Goal: Information Seeking & Learning: Learn about a topic

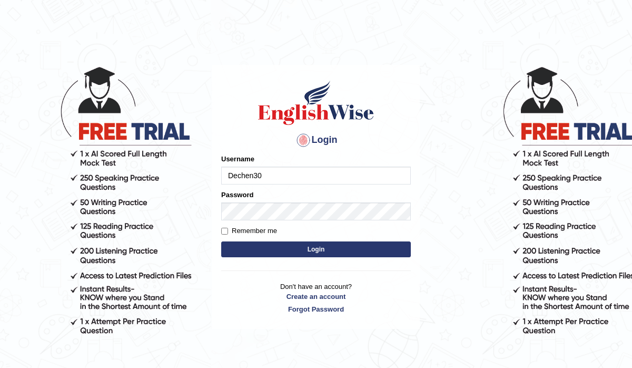
type input "Dechen30"
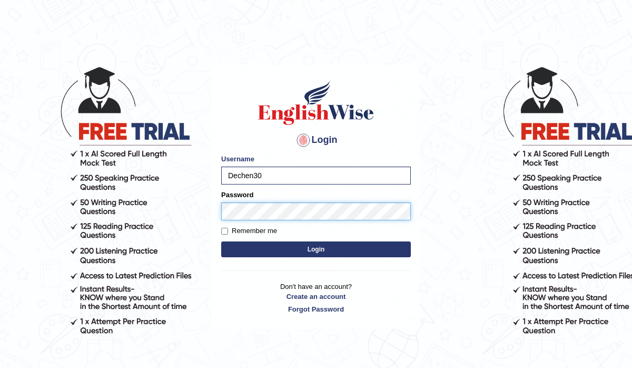
click at [221, 241] on button "Login" at bounding box center [316, 249] width 190 height 16
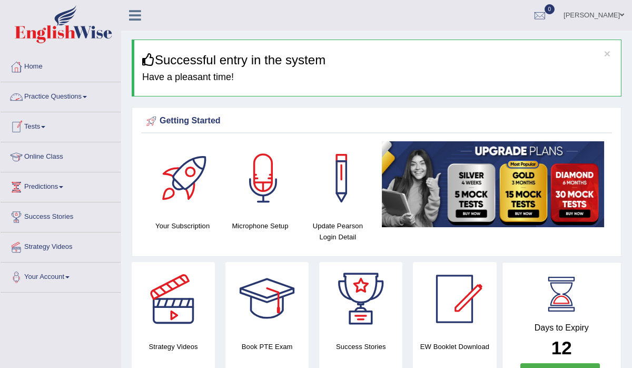
click at [86, 98] on link "Practice Questions" at bounding box center [61, 95] width 120 height 26
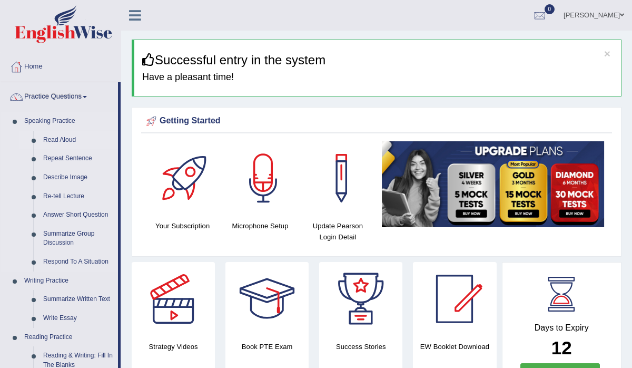
click at [72, 137] on link "Read Aloud" at bounding box center [78, 140] width 80 height 19
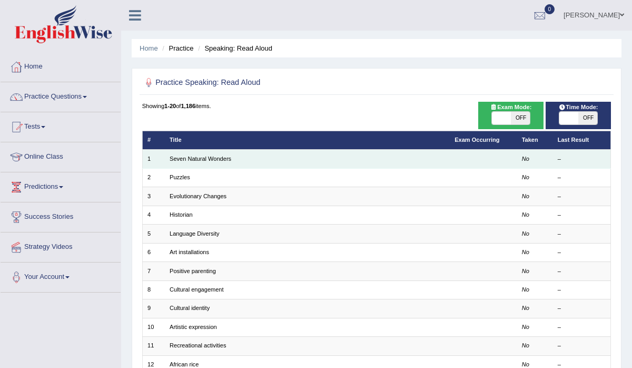
click at [529, 156] on em "No" at bounding box center [525, 158] width 7 height 6
click at [521, 158] on td "No" at bounding box center [535, 159] width 36 height 18
click at [452, 161] on td at bounding box center [483, 159] width 67 height 18
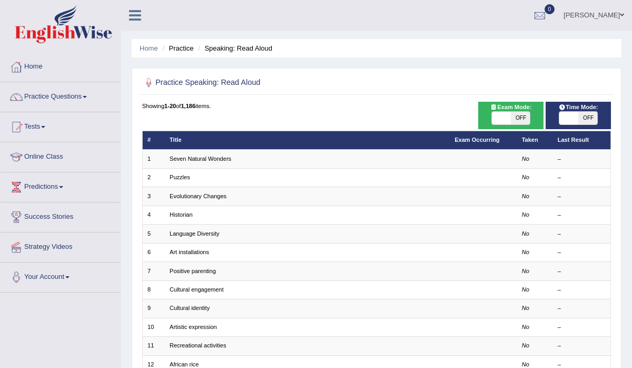
click at [582, 117] on span "OFF" at bounding box center [587, 118] width 19 height 13
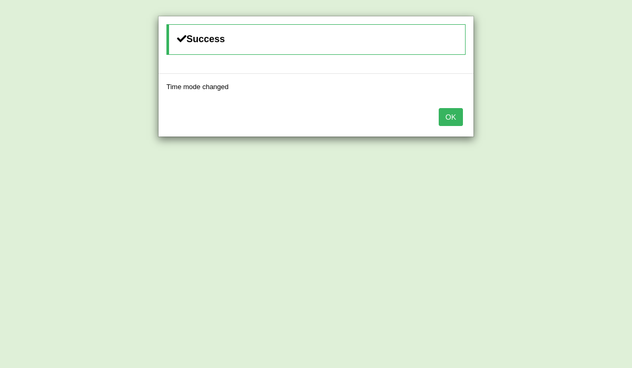
click at [460, 114] on button "OK" at bounding box center [451, 117] width 24 height 18
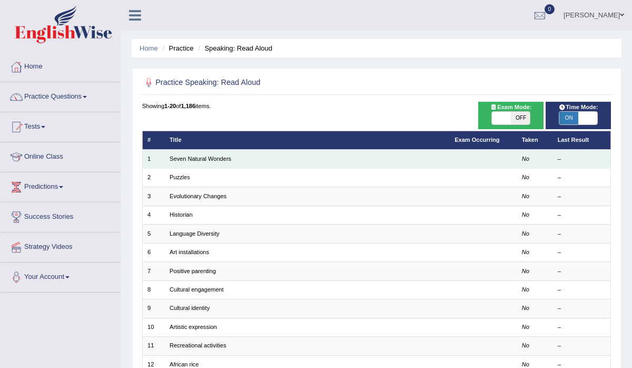
click at [403, 157] on td "Seven Natural Wonders" at bounding box center [307, 159] width 285 height 18
click at [386, 162] on td "Seven Natural Wonders" at bounding box center [307, 159] width 285 height 18
click at [547, 158] on td "No" at bounding box center [535, 159] width 36 height 18
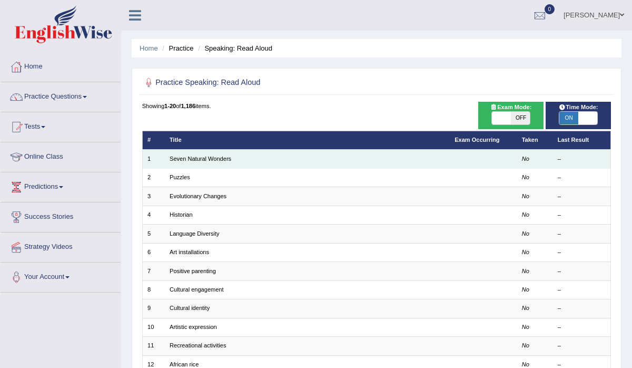
click at [536, 157] on td "No" at bounding box center [535, 159] width 36 height 18
click at [454, 166] on td at bounding box center [483, 159] width 67 height 18
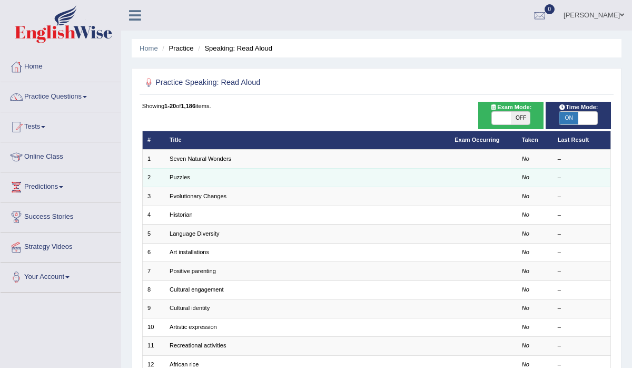
click at [466, 181] on td at bounding box center [483, 177] width 67 height 18
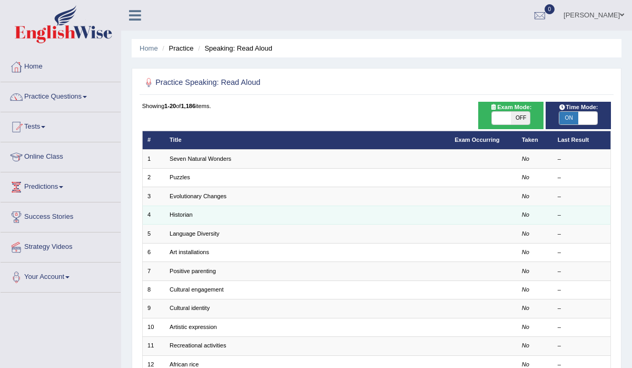
click at [454, 214] on td at bounding box center [483, 214] width 67 height 18
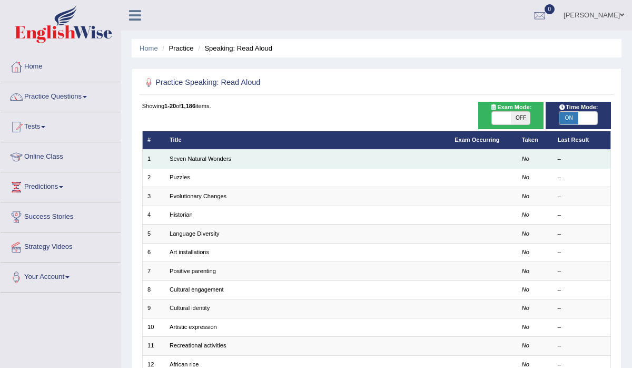
click at [402, 162] on td "Seven Natural Wonders" at bounding box center [307, 159] width 285 height 18
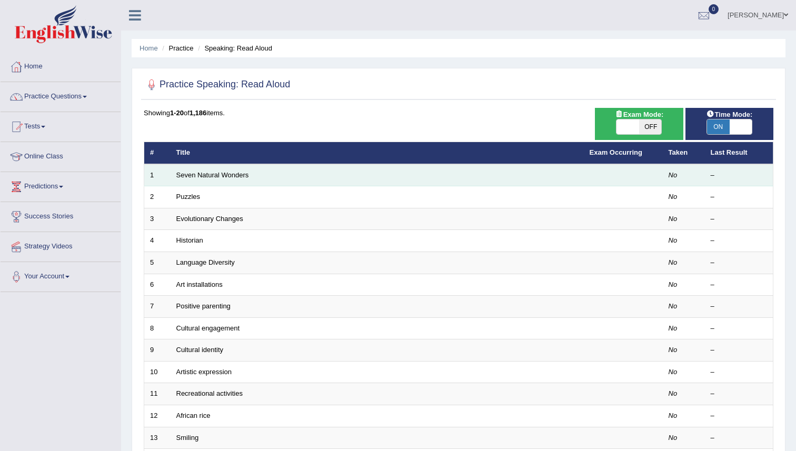
click at [313, 186] on td "Seven Natural Wonders" at bounding box center [377, 175] width 413 height 22
click at [631, 186] on td "No" at bounding box center [684, 175] width 42 height 22
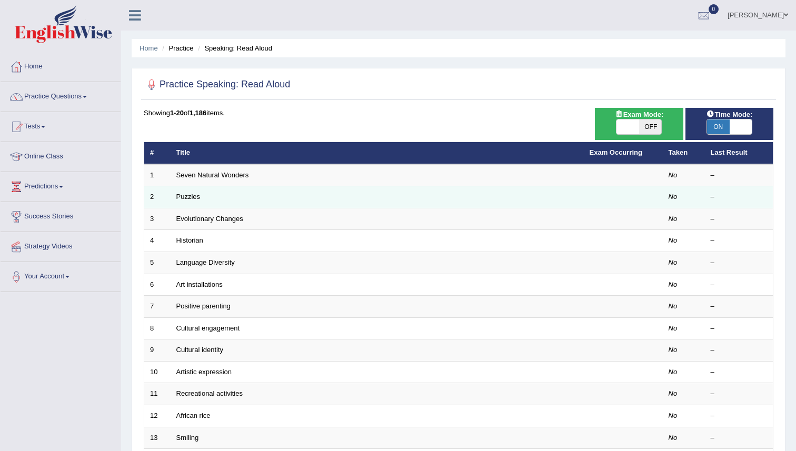
click at [611, 201] on td at bounding box center [623, 197] width 79 height 22
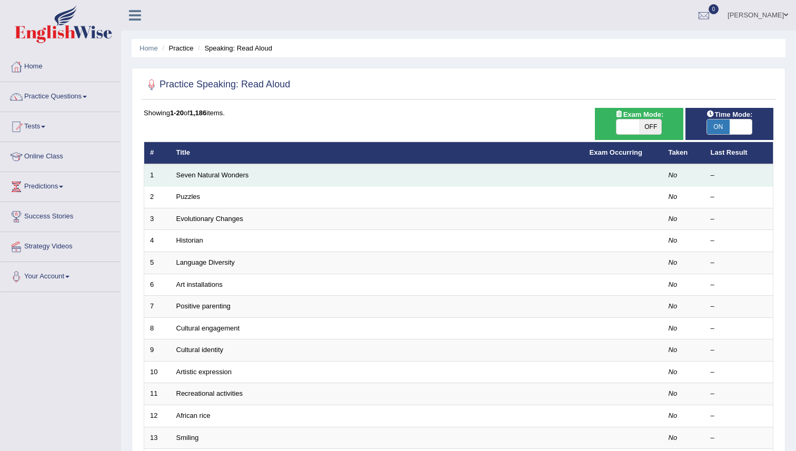
click at [619, 182] on td at bounding box center [623, 175] width 79 height 22
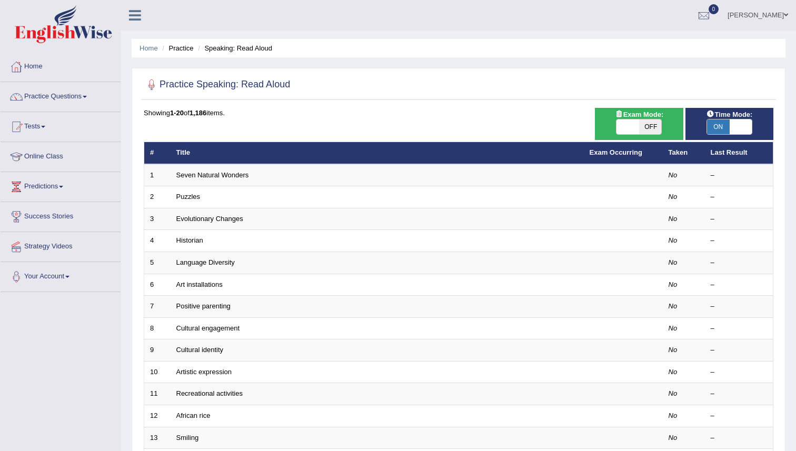
click at [631, 123] on span "ON" at bounding box center [718, 127] width 23 height 15
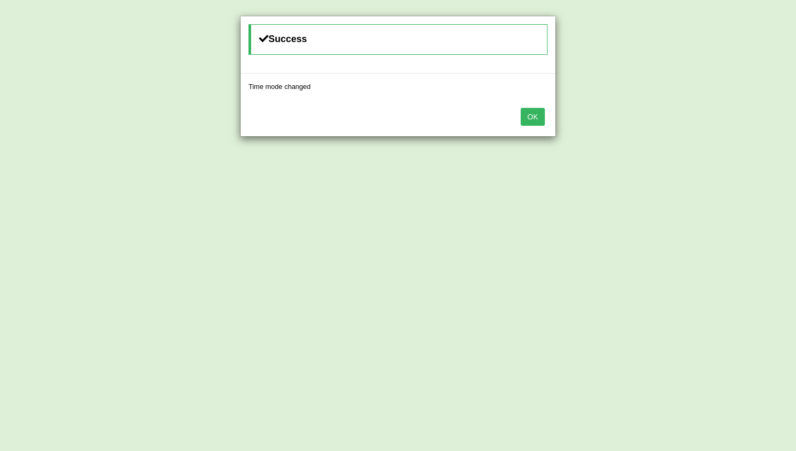
click at [631, 123] on div "Success Time mode changed OK" at bounding box center [398, 225] width 796 height 451
click at [534, 121] on button "OK" at bounding box center [533, 117] width 24 height 18
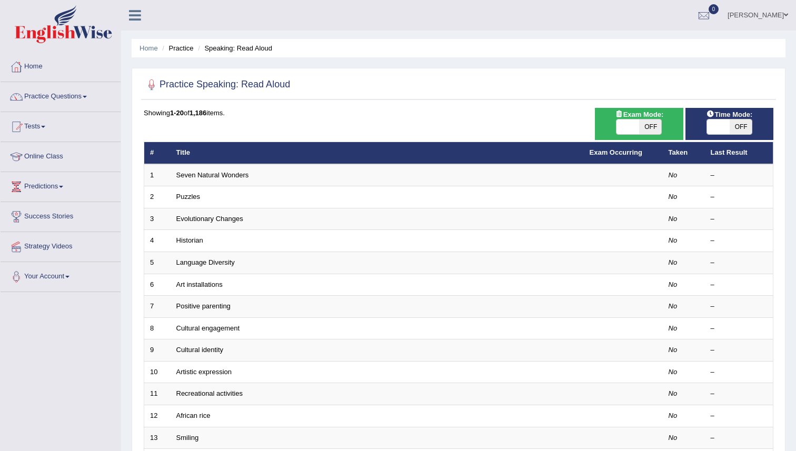
click at [631, 124] on span at bounding box center [718, 127] width 23 height 15
checkbox input "true"
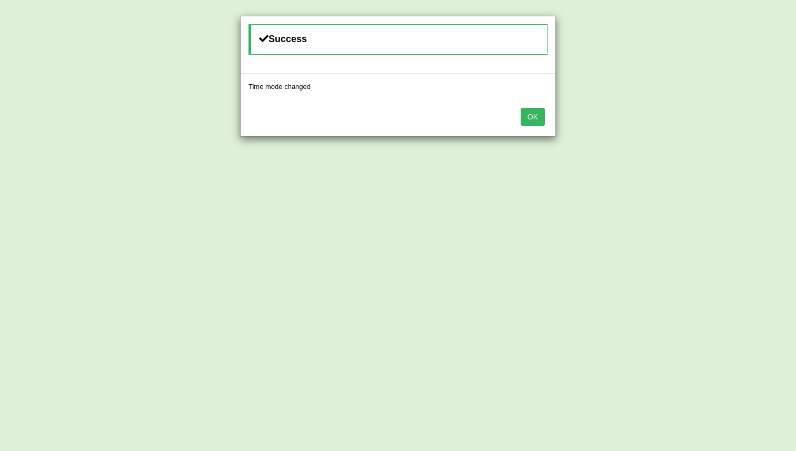
click at [538, 115] on button "OK" at bounding box center [533, 117] width 24 height 18
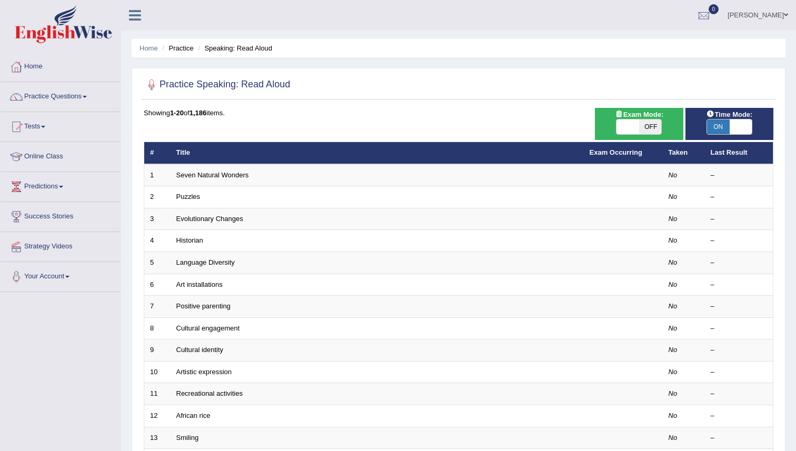
click at [500, 132] on div "Showing 1-20 of 1,186 items. # Title Exam Occurring Taken Last Result 1 Seven N…" at bounding box center [459, 381] width 630 height 546
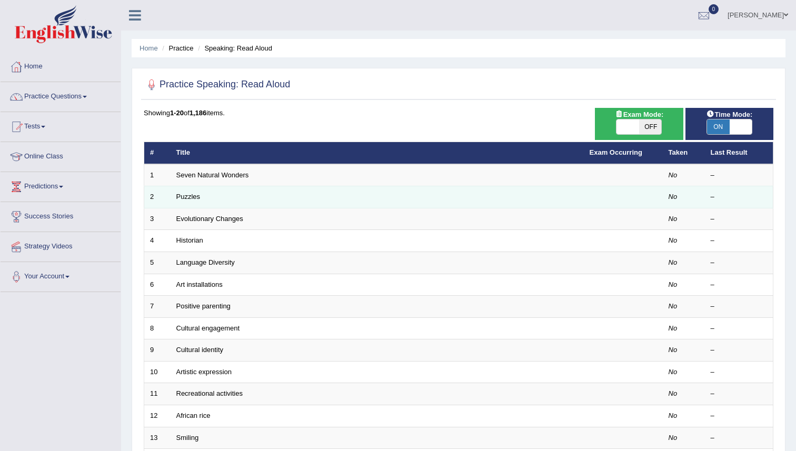
click at [494, 209] on td "Puzzles" at bounding box center [377, 197] width 413 height 22
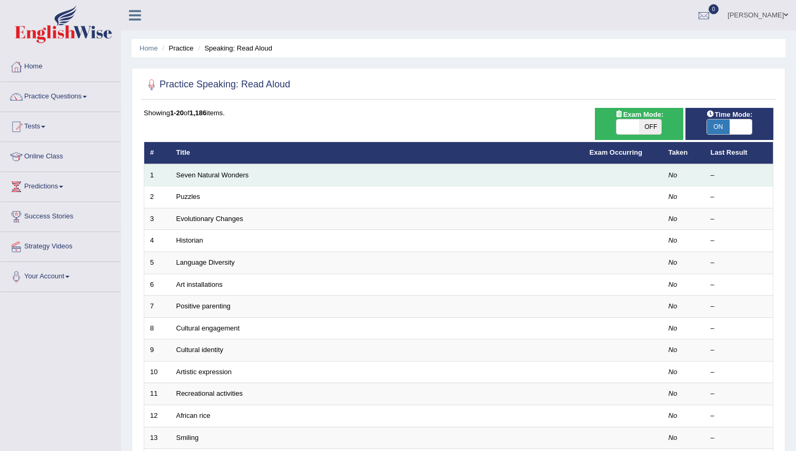
click at [579, 186] on td "Seven Natural Wonders" at bounding box center [377, 175] width 413 height 22
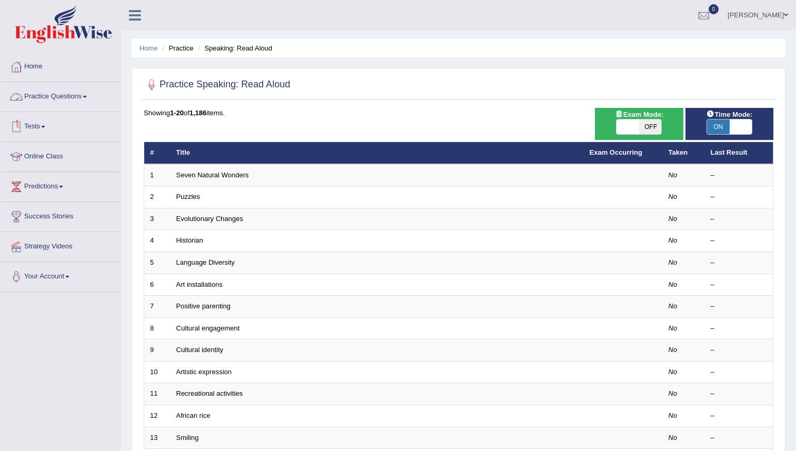
click at [84, 104] on link "Practice Questions" at bounding box center [61, 95] width 120 height 26
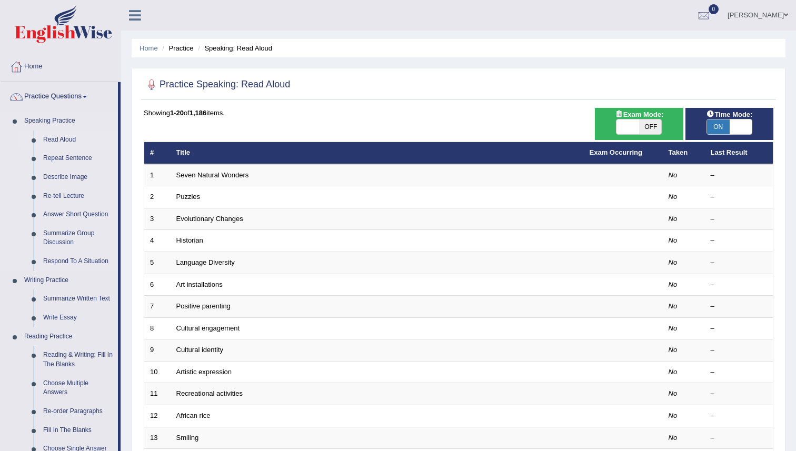
click at [63, 137] on link "Read Aloud" at bounding box center [78, 140] width 80 height 19
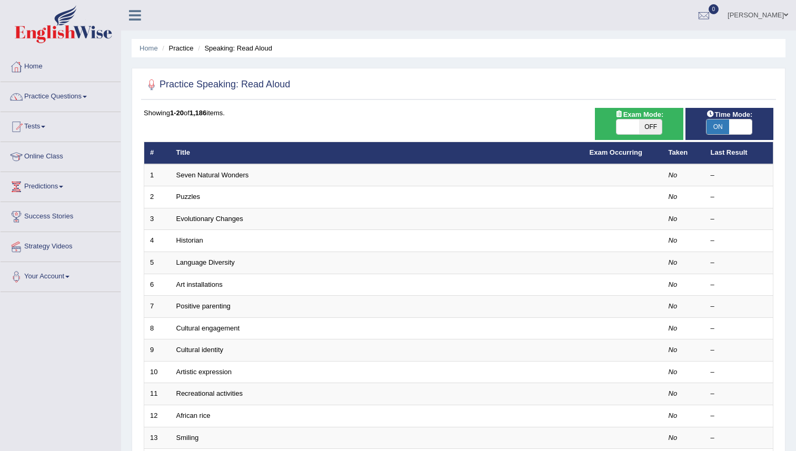
click at [299, 175] on td "Seven Natural Wonders" at bounding box center [377, 175] width 413 height 22
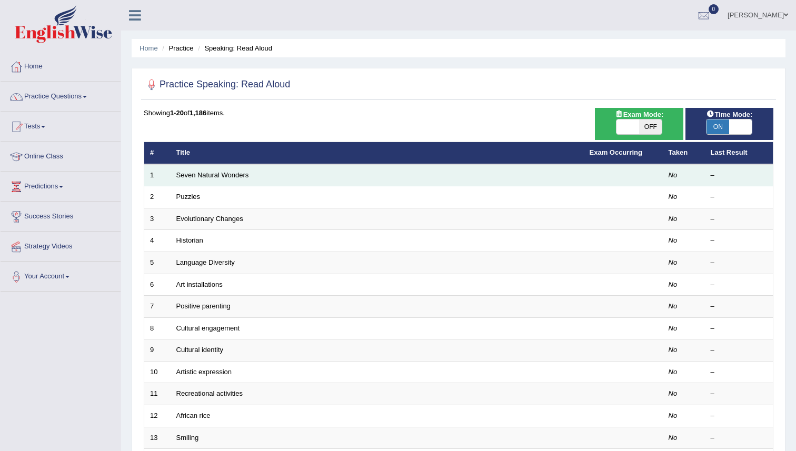
click at [693, 182] on td "No" at bounding box center [684, 175] width 42 height 22
click at [666, 183] on td "No" at bounding box center [684, 175] width 42 height 22
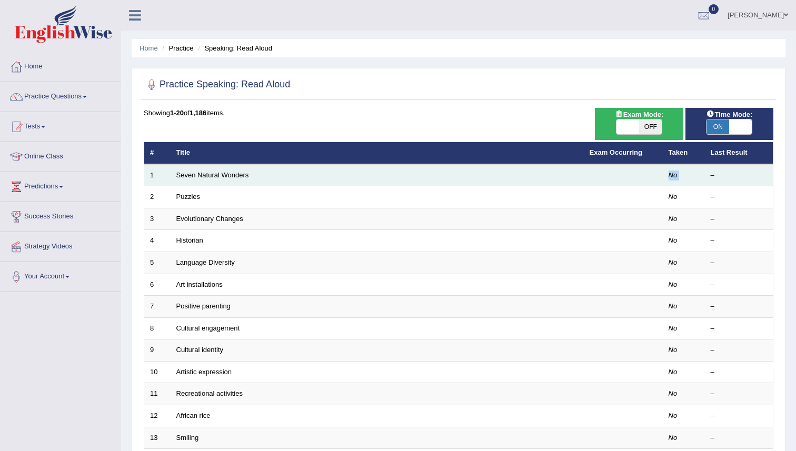
click at [666, 183] on td "No" at bounding box center [684, 175] width 42 height 22
click at [631, 179] on td at bounding box center [623, 175] width 79 height 22
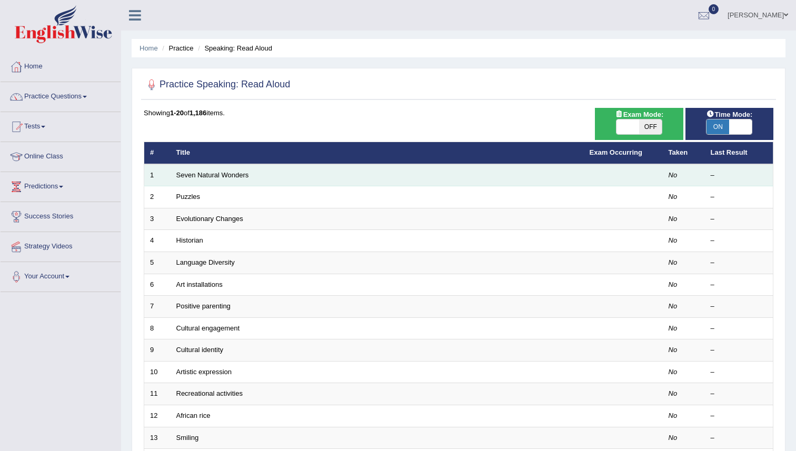
click at [631, 179] on td at bounding box center [623, 175] width 79 height 22
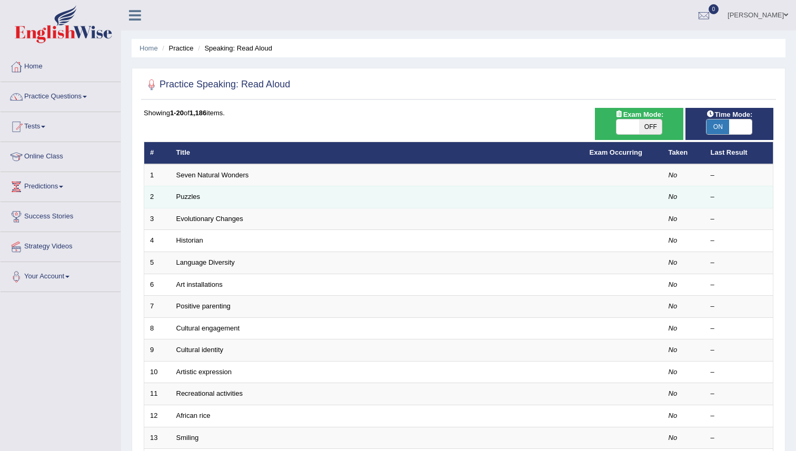
click at [513, 199] on td "Puzzles" at bounding box center [377, 197] width 413 height 22
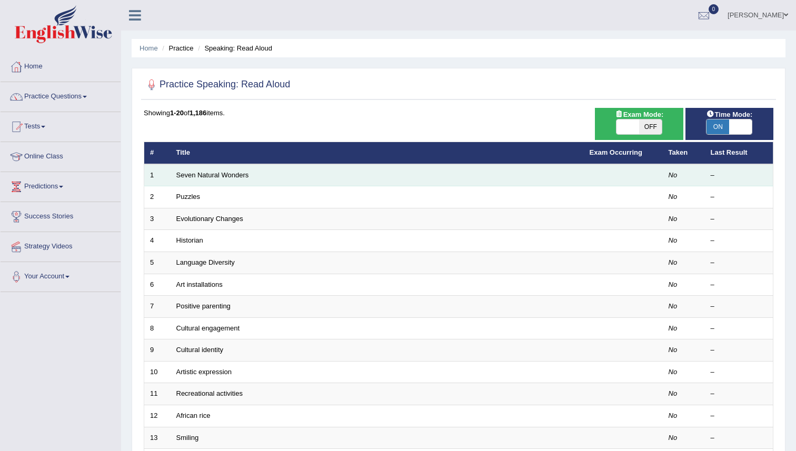
click at [509, 171] on td "Seven Natural Wonders" at bounding box center [377, 175] width 413 height 22
click at [509, 172] on td "Seven Natural Wonders" at bounding box center [377, 175] width 413 height 22
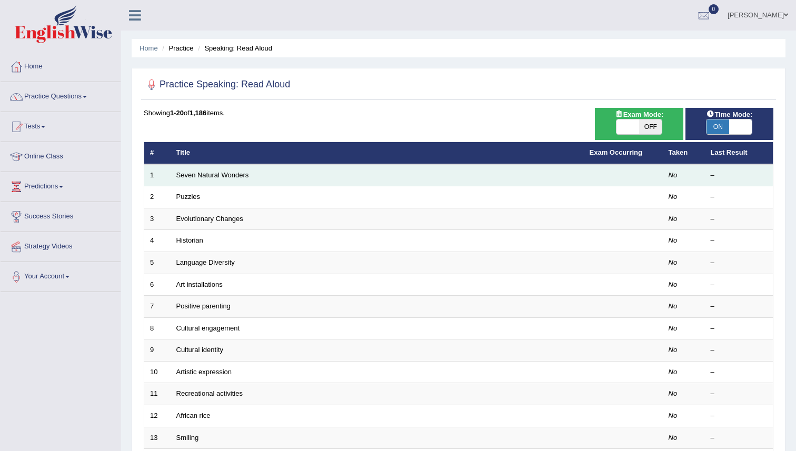
click at [499, 176] on td "Seven Natural Wonders" at bounding box center [377, 175] width 413 height 22
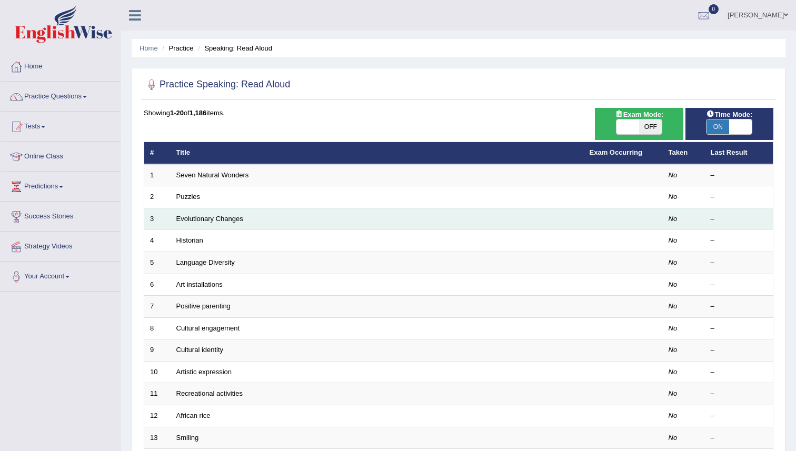
click at [340, 211] on td "Evolutionary Changes" at bounding box center [377, 219] width 413 height 22
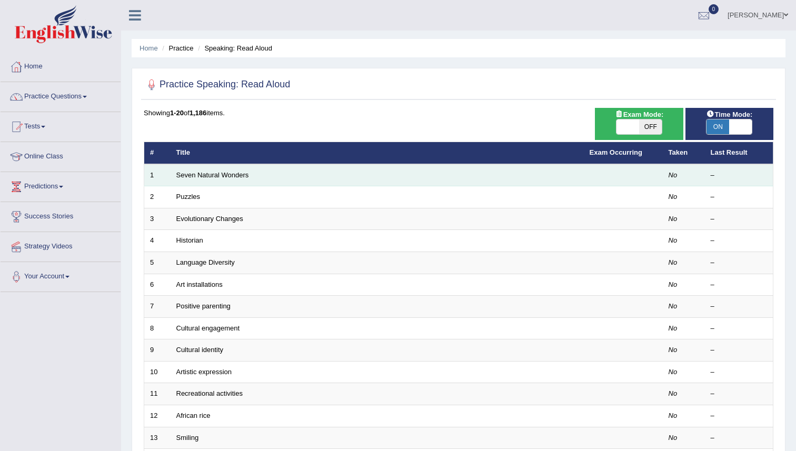
click at [291, 186] on td "Seven Natural Wonders" at bounding box center [377, 175] width 413 height 22
click at [365, 167] on td "Seven Natural Wonders" at bounding box center [377, 175] width 413 height 22
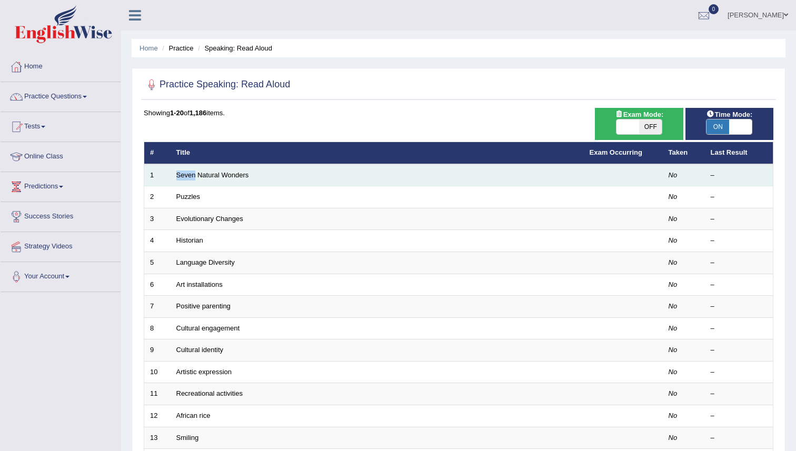
click at [363, 168] on td "Seven Natural Wonders" at bounding box center [377, 175] width 413 height 22
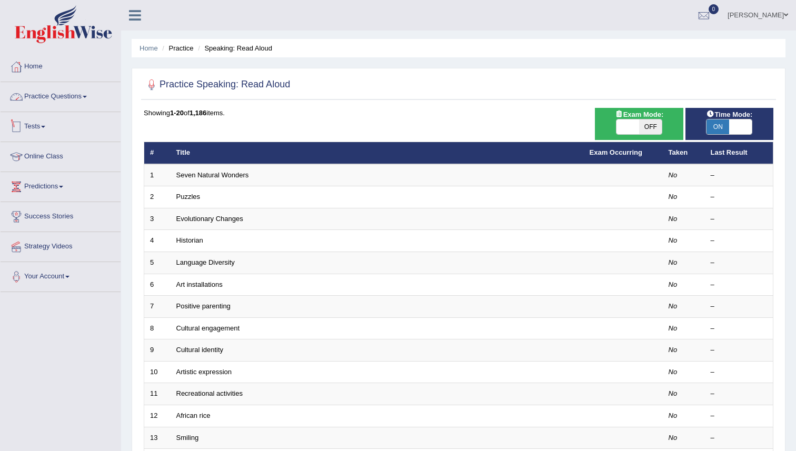
click at [55, 96] on link "Practice Questions" at bounding box center [61, 95] width 120 height 26
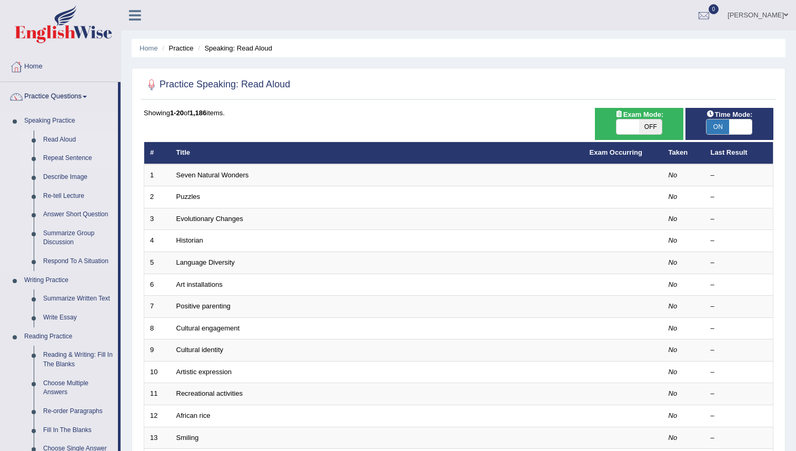
click at [65, 161] on link "Repeat Sentence" at bounding box center [78, 158] width 80 height 19
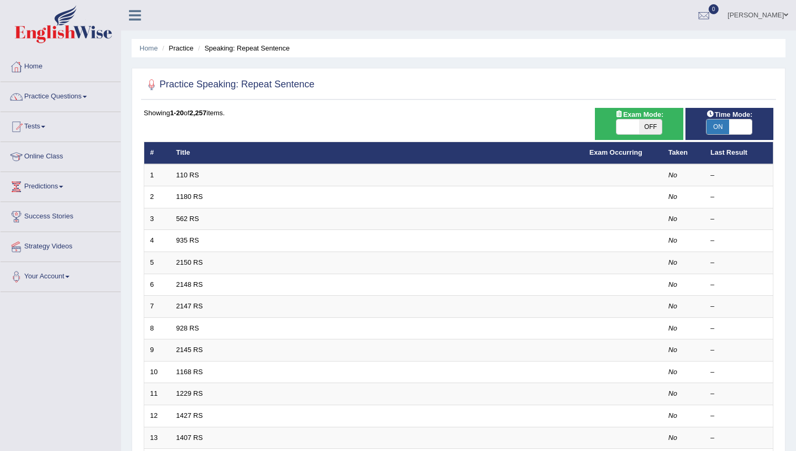
click at [247, 179] on td "110 RS" at bounding box center [377, 175] width 413 height 22
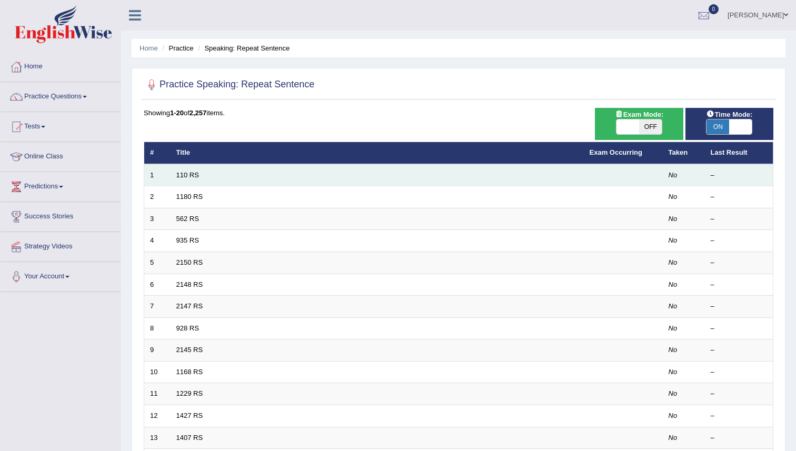
click at [587, 177] on td at bounding box center [623, 175] width 79 height 22
click at [697, 177] on td "No" at bounding box center [684, 175] width 42 height 22
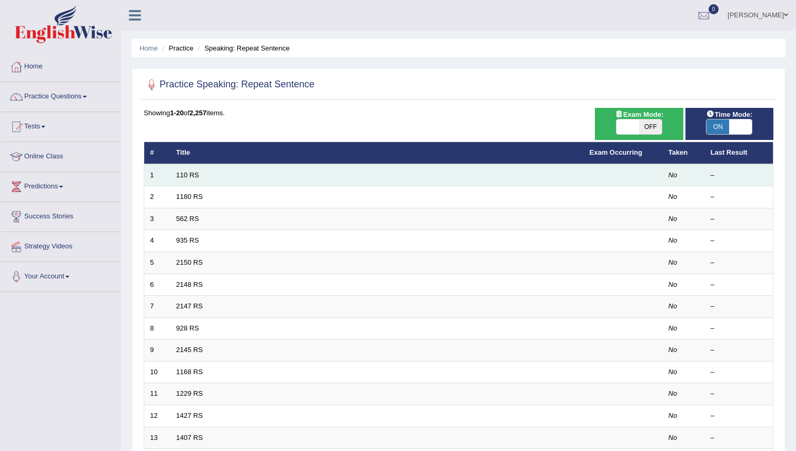
click at [697, 177] on td "No" at bounding box center [684, 175] width 42 height 22
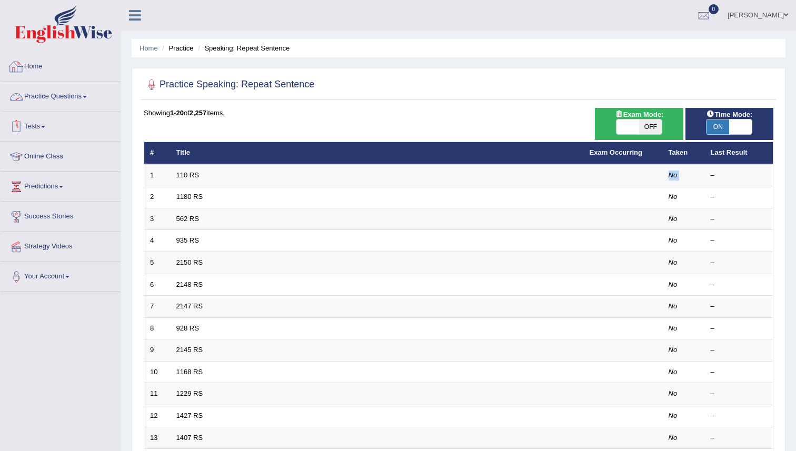
click at [75, 101] on link "Practice Questions" at bounding box center [61, 95] width 120 height 26
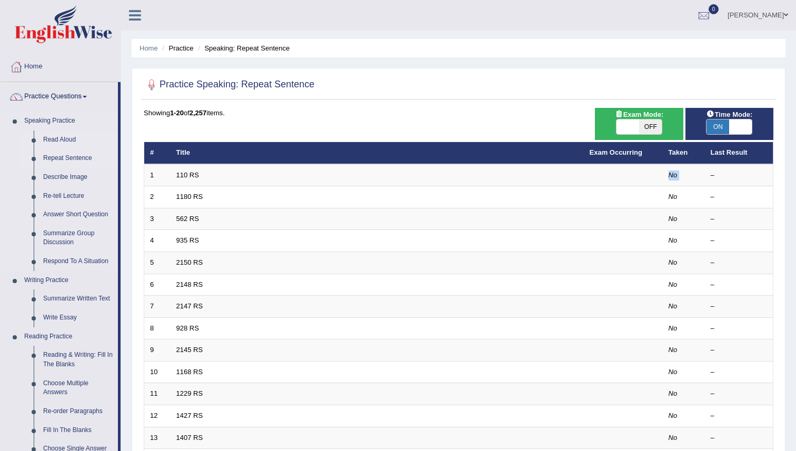
click at [61, 142] on link "Read Aloud" at bounding box center [78, 140] width 80 height 19
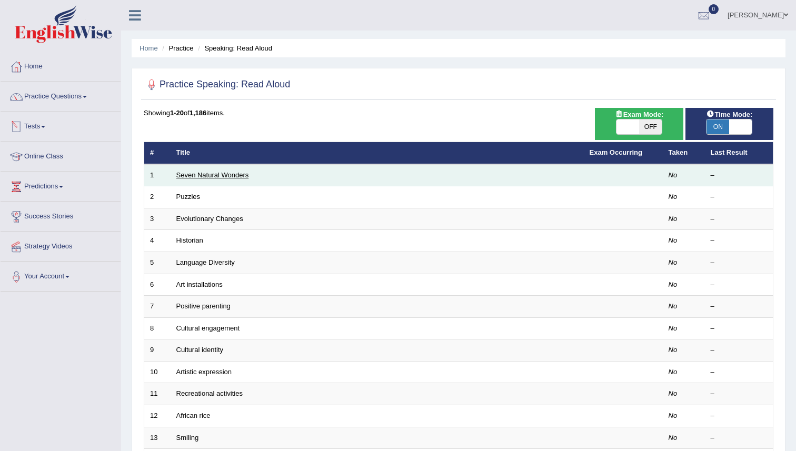
click at [202, 177] on link "Seven Natural Wonders" at bounding box center [212, 175] width 73 height 8
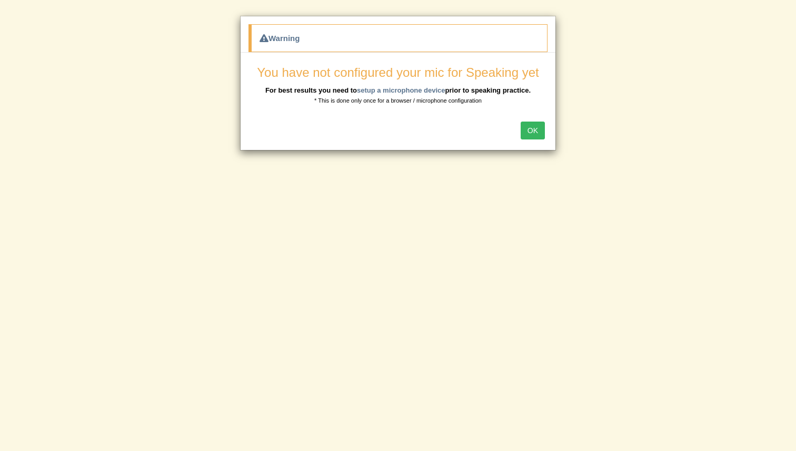
click at [534, 133] on button "OK" at bounding box center [533, 131] width 24 height 18
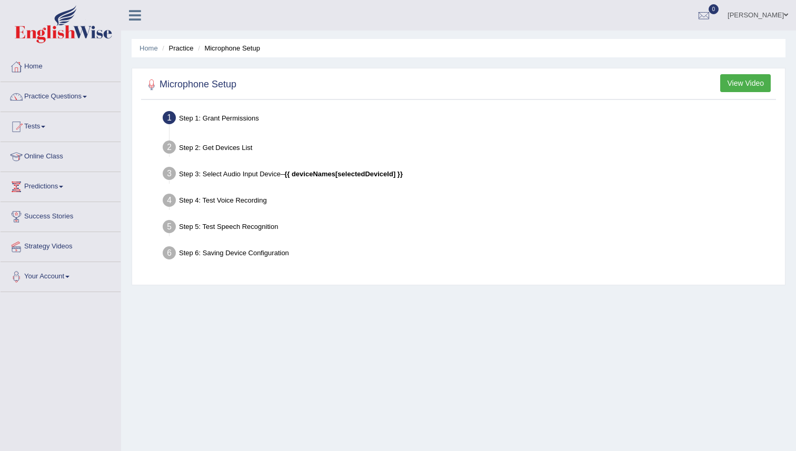
click at [746, 84] on button "View Video" at bounding box center [745, 83] width 51 height 18
click at [190, 117] on div "Step 1: Grant Permissions" at bounding box center [469, 119] width 622 height 23
click at [171, 119] on li "Step 1: Grant Permissions To access your microphone(s), we need permission to a…" at bounding box center [469, 119] width 609 height 23
click at [220, 52] on li "Microphone Setup" at bounding box center [227, 48] width 65 height 10
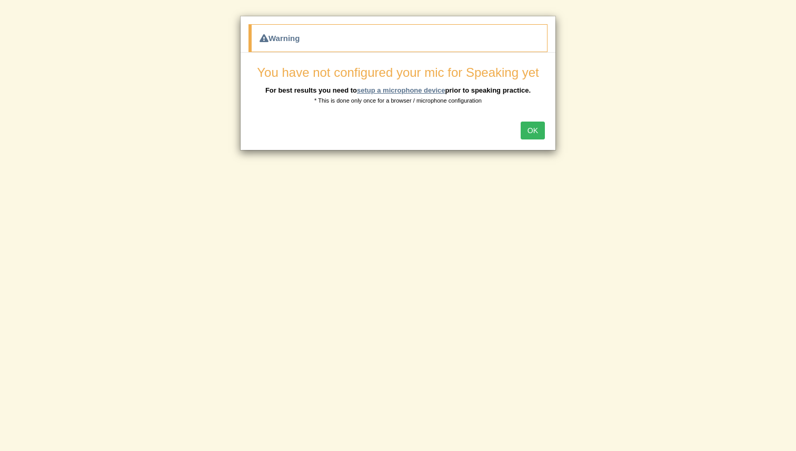
click at [395, 86] on link "setup a microphone device" at bounding box center [401, 90] width 88 height 8
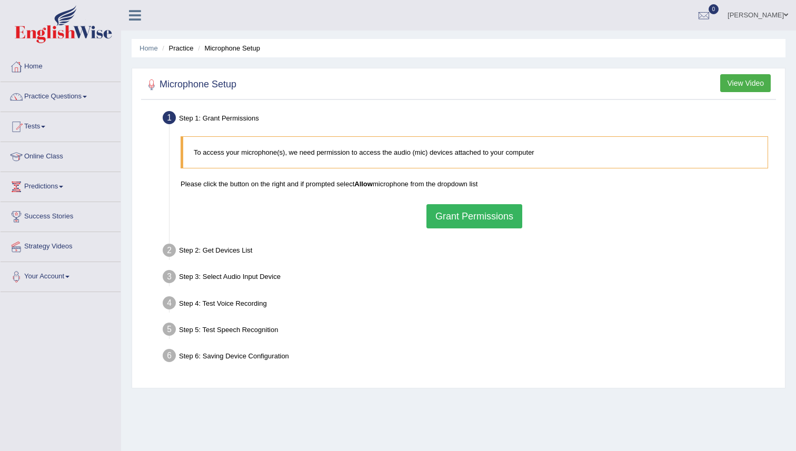
click at [470, 205] on button "Grant Permissions" at bounding box center [475, 216] width 96 height 24
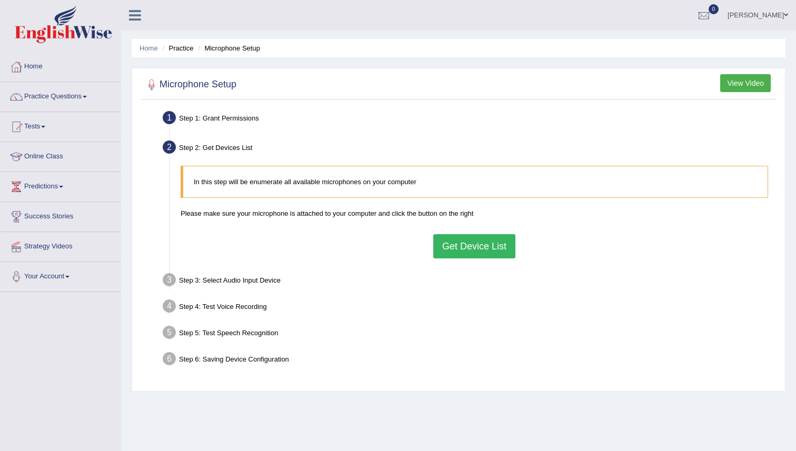
click at [473, 253] on button "Get Device List" at bounding box center [474, 246] width 82 height 24
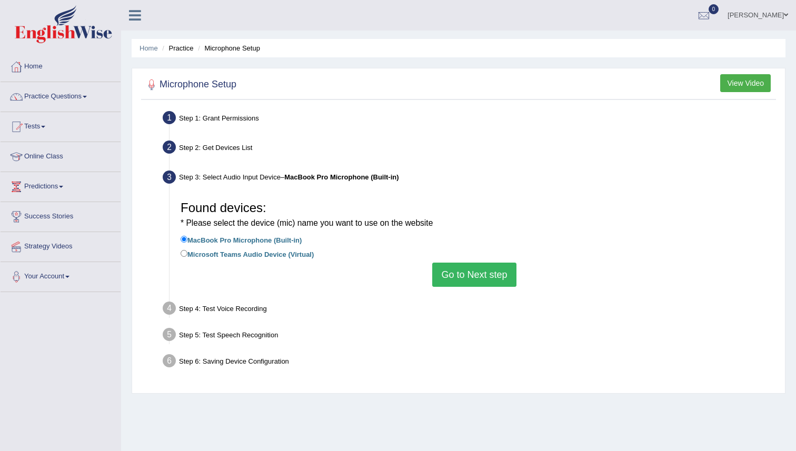
click at [472, 275] on button "Go to Next step" at bounding box center [474, 275] width 84 height 24
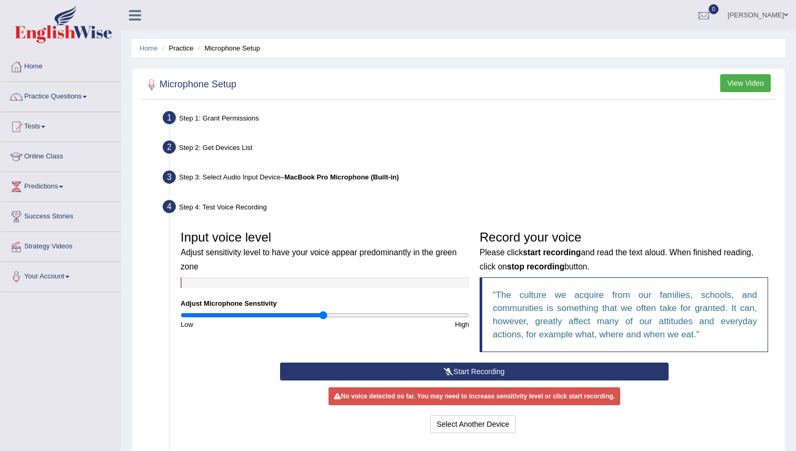
click at [569, 326] on q "The culture we acquire from our families, schools, and communities is something…" at bounding box center [625, 314] width 264 height 49
type input "1.36"
click at [374, 318] on input "range" at bounding box center [325, 315] width 289 height 8
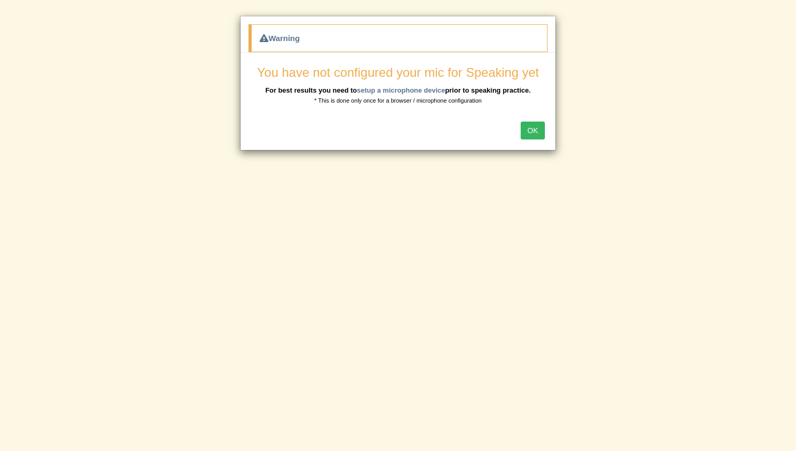
click at [536, 132] on button "OK" at bounding box center [533, 131] width 24 height 18
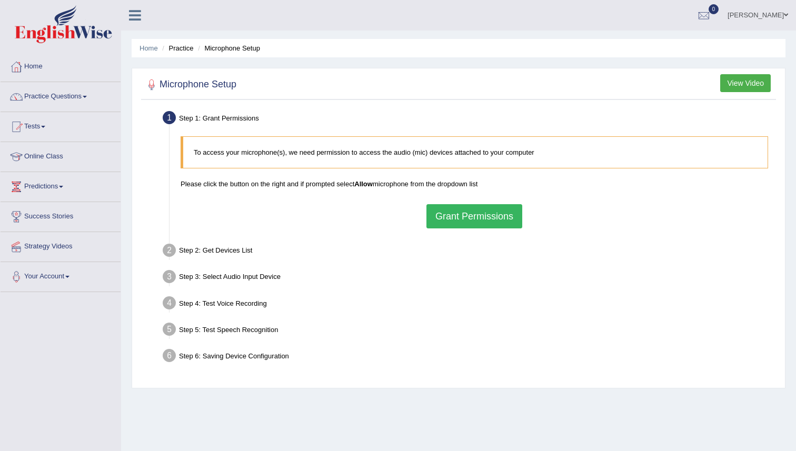
click at [469, 223] on button "Grant Permissions" at bounding box center [475, 216] width 96 height 24
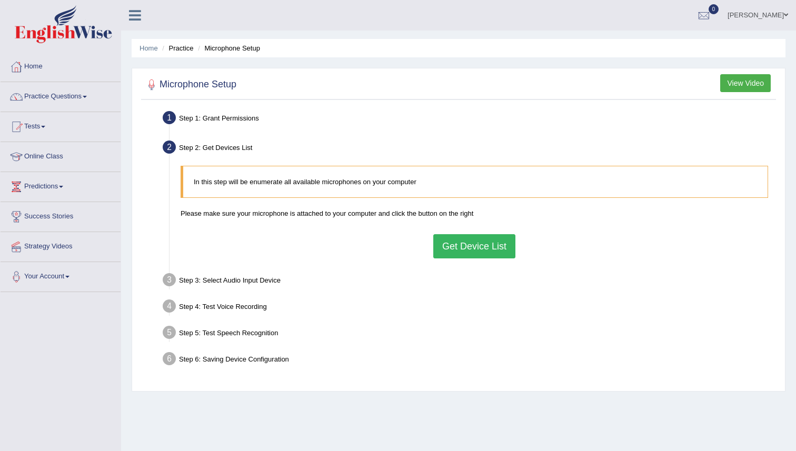
click at [484, 242] on button "Get Device List" at bounding box center [474, 246] width 82 height 24
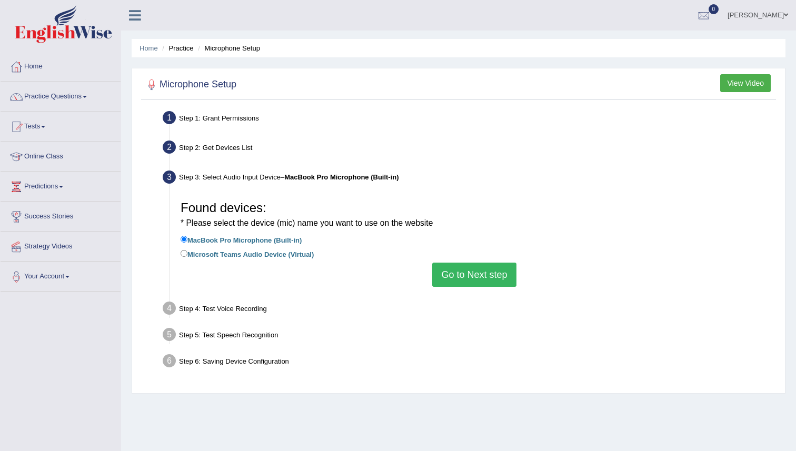
click at [476, 266] on button "Go to Next step" at bounding box center [474, 275] width 84 height 24
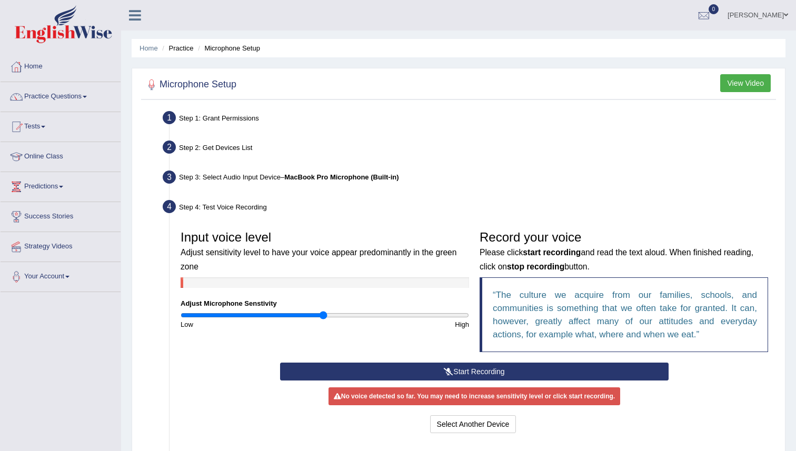
click at [499, 368] on button "Start Recording" at bounding box center [474, 372] width 388 height 18
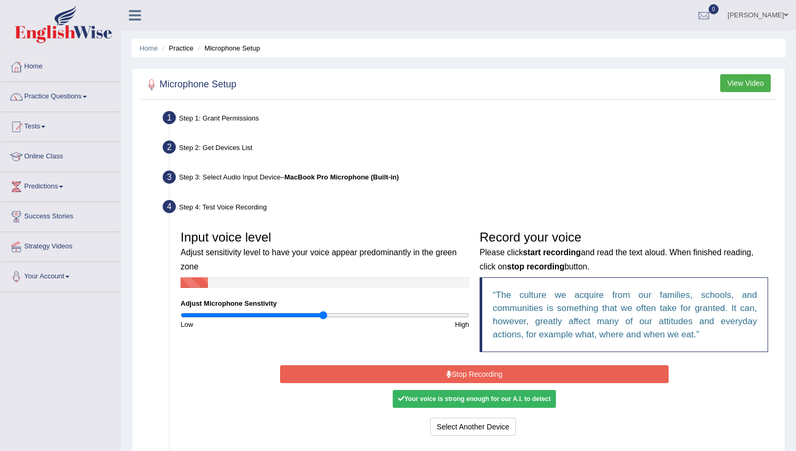
click at [490, 370] on button "Stop Recording" at bounding box center [474, 374] width 388 height 18
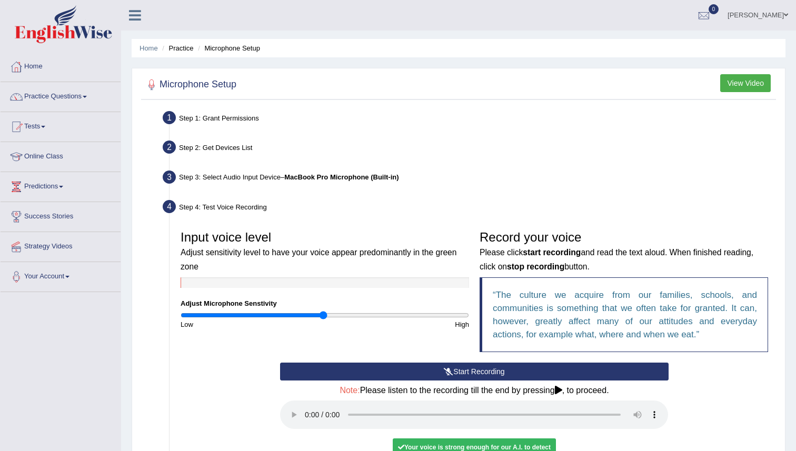
click at [604, 26] on ul "Dechen Namgyel Toggle navigation Username: Dechen30 Access Type: Online Subscri…" at bounding box center [560, 15] width 472 height 30
click at [562, 112] on div "Step 1: Grant Permissions" at bounding box center [469, 119] width 622 height 23
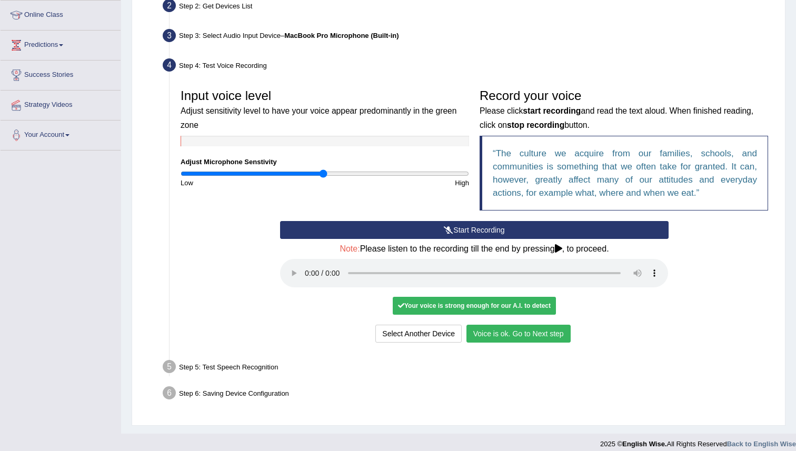
scroll to position [151, 0]
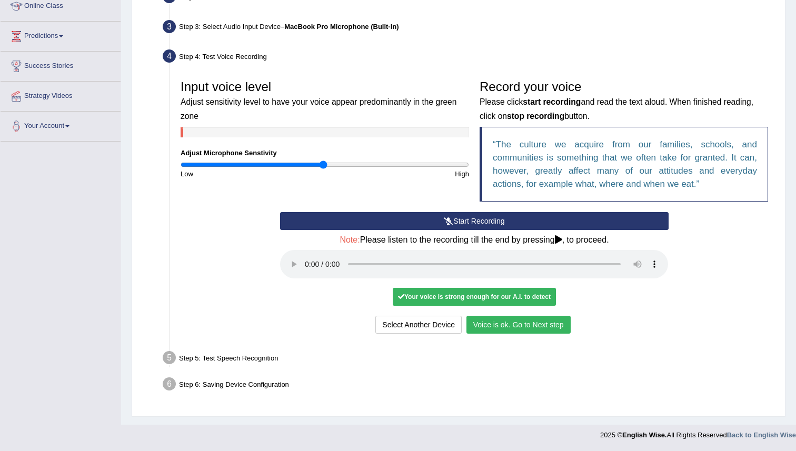
click at [483, 325] on button "Voice is ok. Go to Next step" at bounding box center [519, 325] width 104 height 18
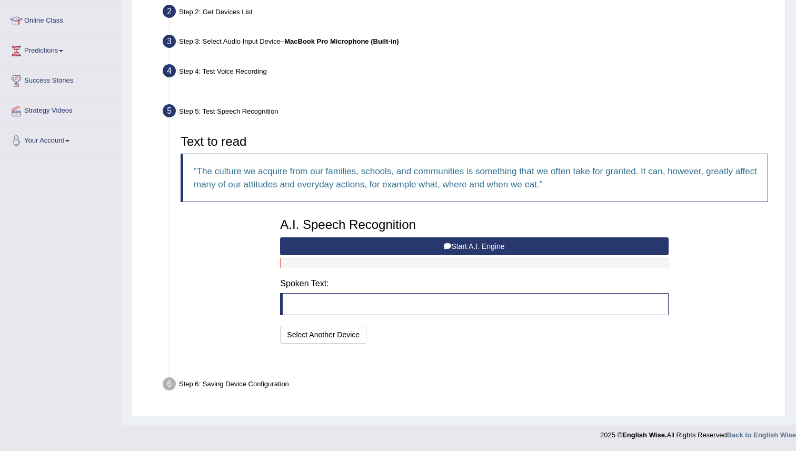
scroll to position [110, 0]
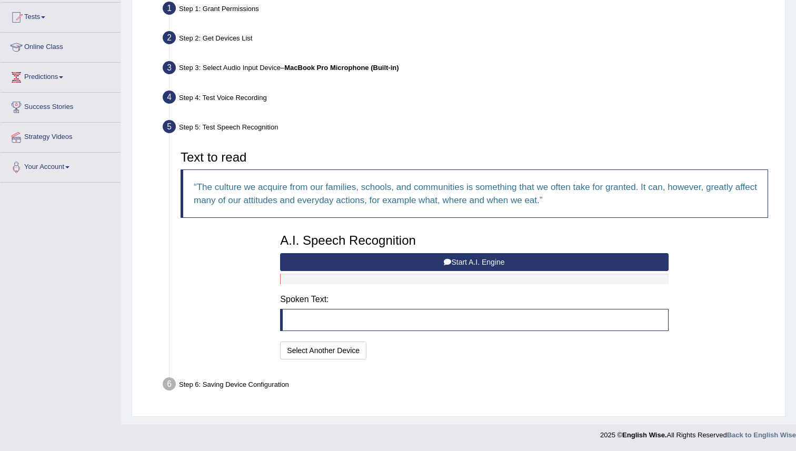
click at [519, 259] on button "Start A.I. Engine" at bounding box center [474, 262] width 388 height 18
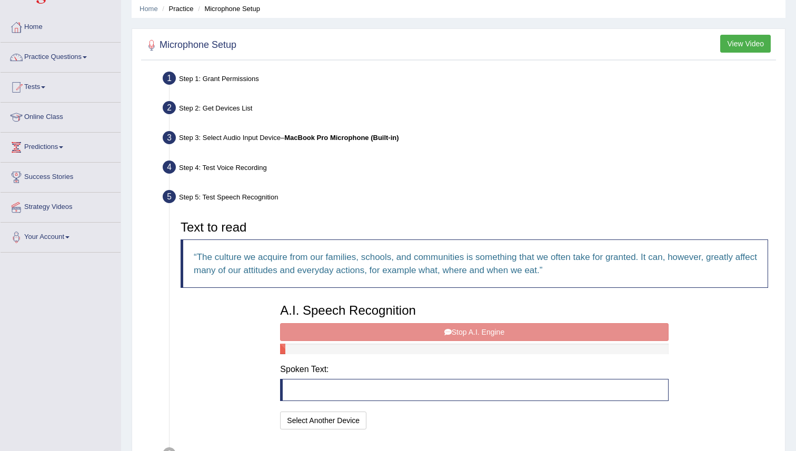
scroll to position [0, 0]
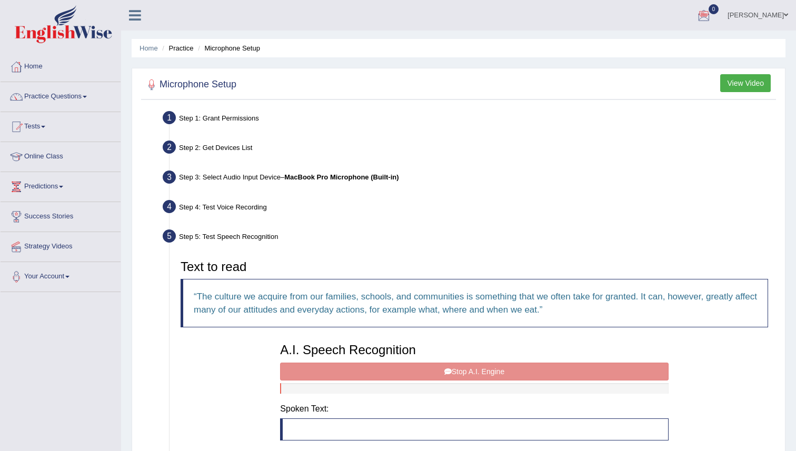
click at [310, 380] on div "A.I. Speech Recognition Start A.I. Engine Stop A.I. Engine Note: Please listen …" at bounding box center [474, 405] width 399 height 134
click at [325, 423] on blockquote at bounding box center [474, 430] width 388 height 22
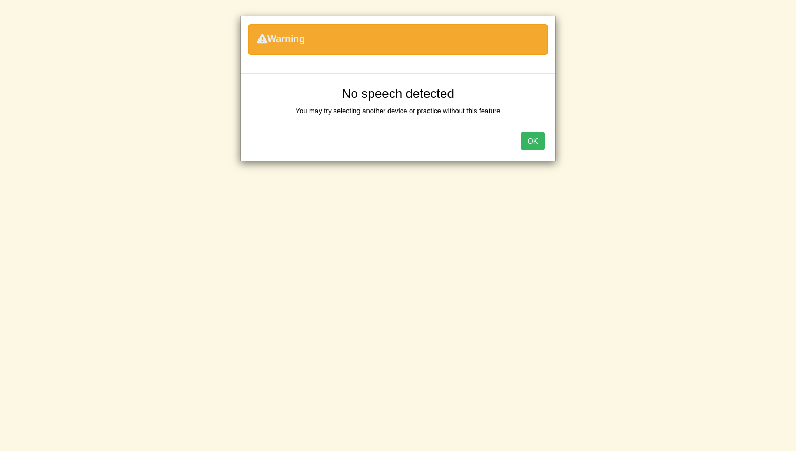
click at [537, 138] on button "OK" at bounding box center [533, 141] width 24 height 18
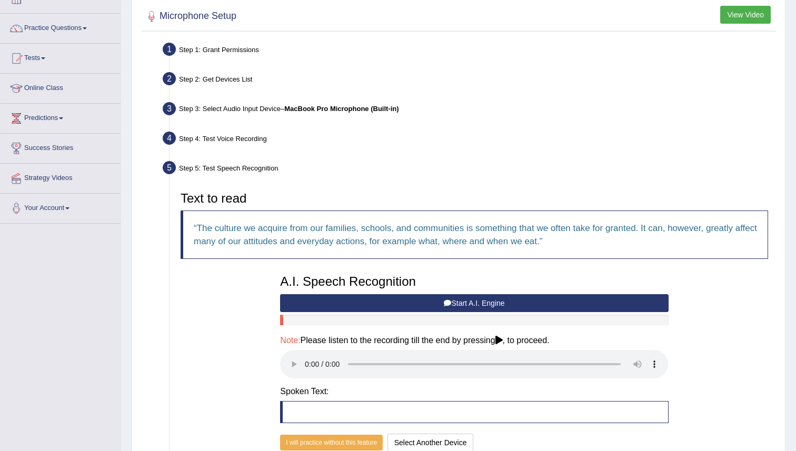
scroll to position [160, 0]
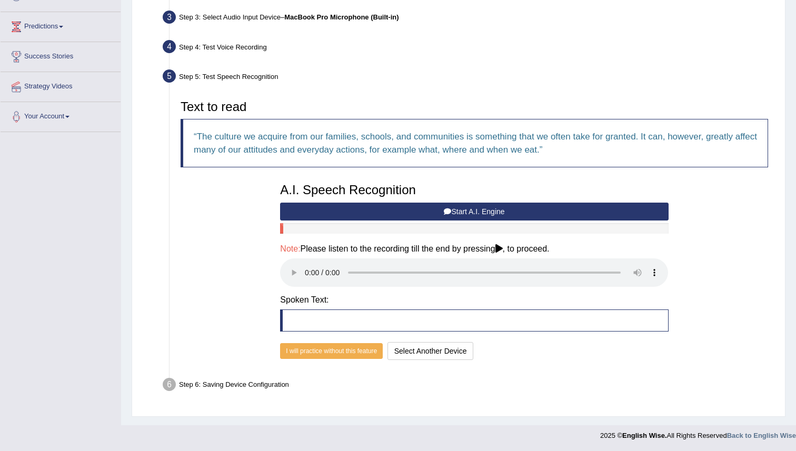
click at [626, 290] on div "A.I. Speech Recognition Start A.I. Engine Stop A.I. Engine Note: Please listen …" at bounding box center [474, 270] width 399 height 185
click at [404, 210] on button "Start A.I. Engine" at bounding box center [474, 212] width 388 height 18
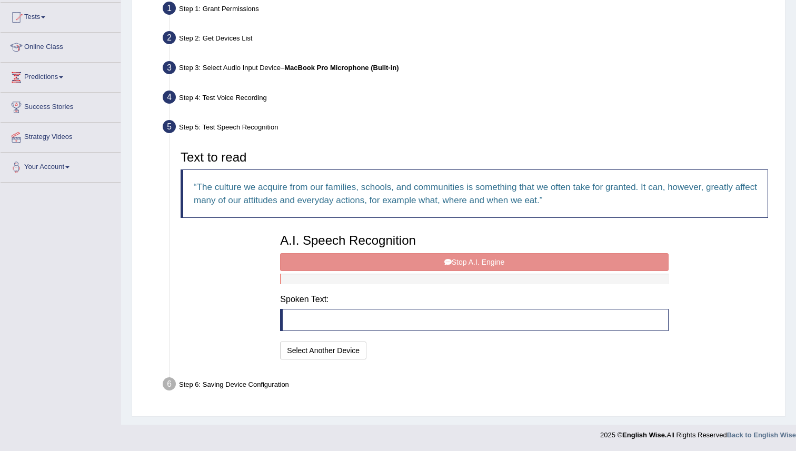
scroll to position [110, 0]
click at [423, 267] on div "A.I. Speech Recognition Start A.I. Engine Stop A.I. Engine Note: Please listen …" at bounding box center [474, 296] width 399 height 134
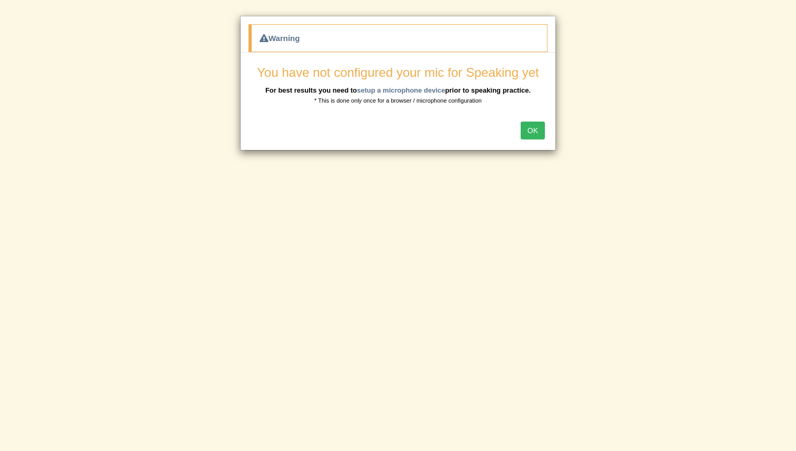
click at [536, 131] on button "OK" at bounding box center [533, 131] width 24 height 18
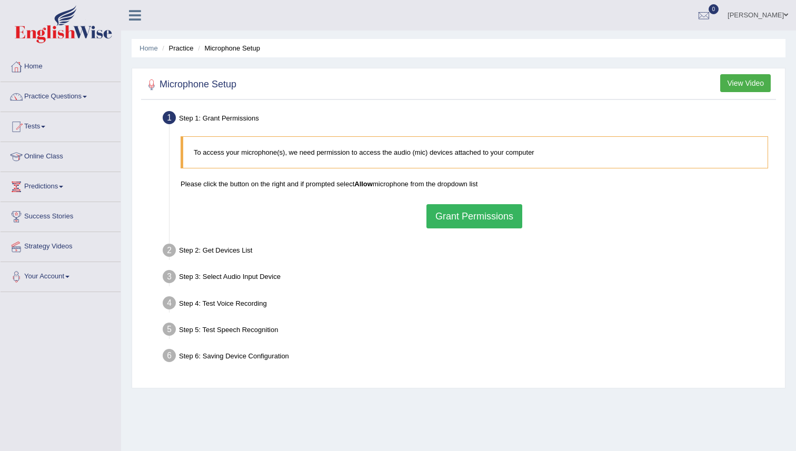
click at [457, 222] on button "Grant Permissions" at bounding box center [475, 216] width 96 height 24
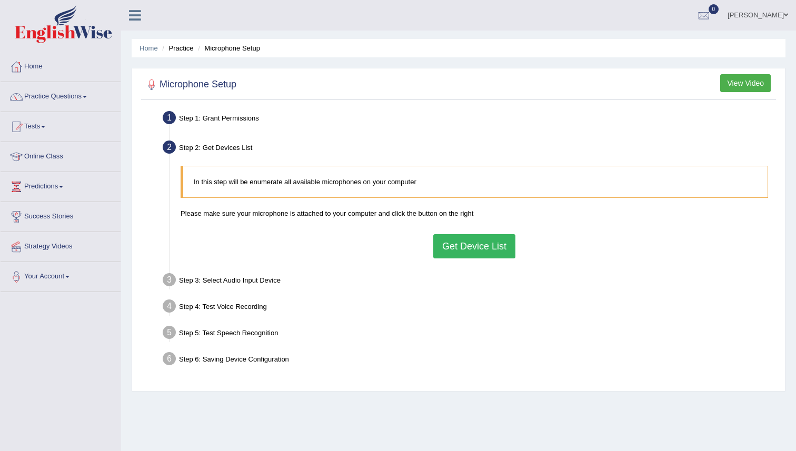
click at [460, 255] on button "Get Device List" at bounding box center [474, 246] width 82 height 24
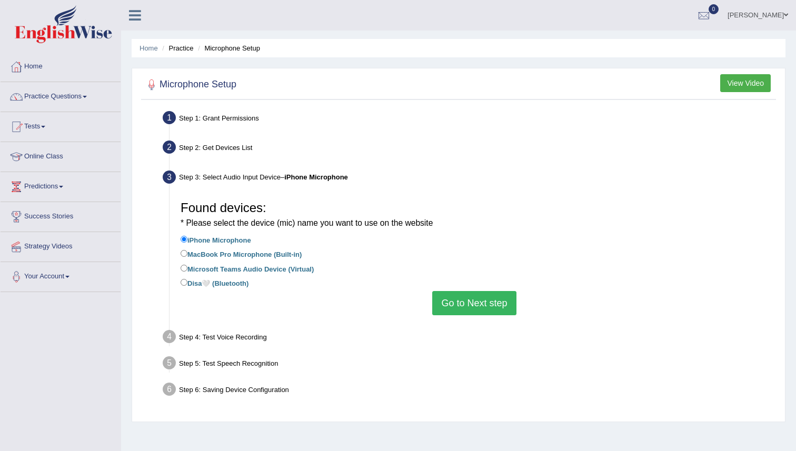
click at [212, 282] on label "Disa🤍 (Bluetooth)" at bounding box center [215, 283] width 68 height 12
click at [187, 282] on input "Disa🤍 (Bluetooth)" at bounding box center [184, 282] width 7 height 7
radio input "true"
click at [463, 303] on button "Go to Next step" at bounding box center [474, 303] width 84 height 24
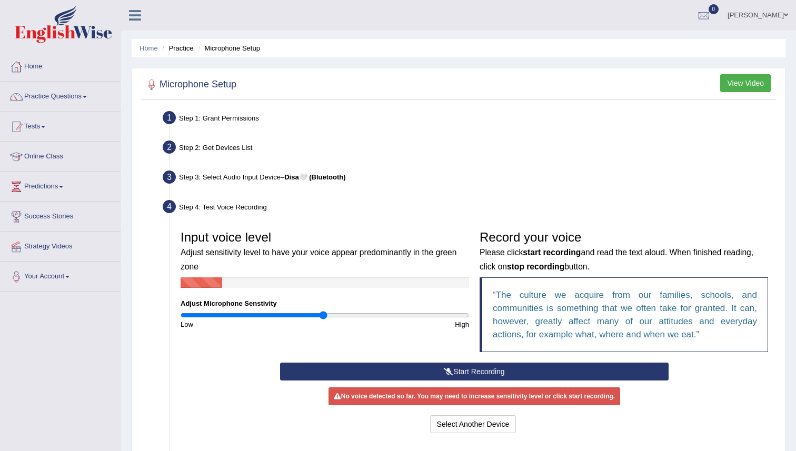
scroll to position [102, 0]
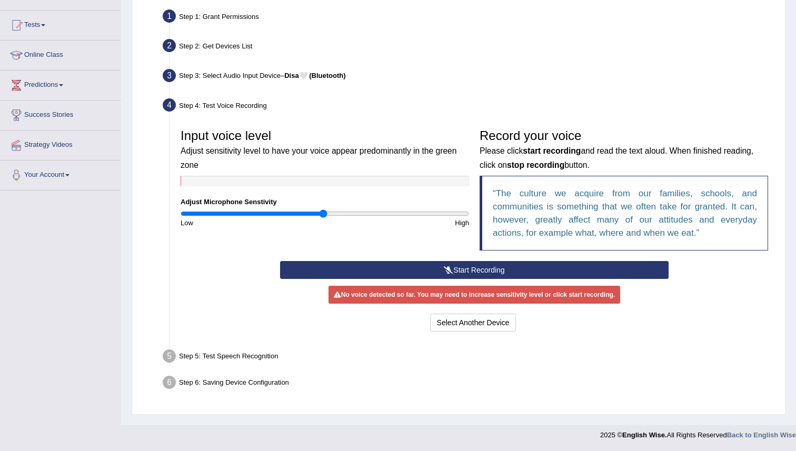
click at [474, 271] on button "Start Recording" at bounding box center [474, 270] width 388 height 18
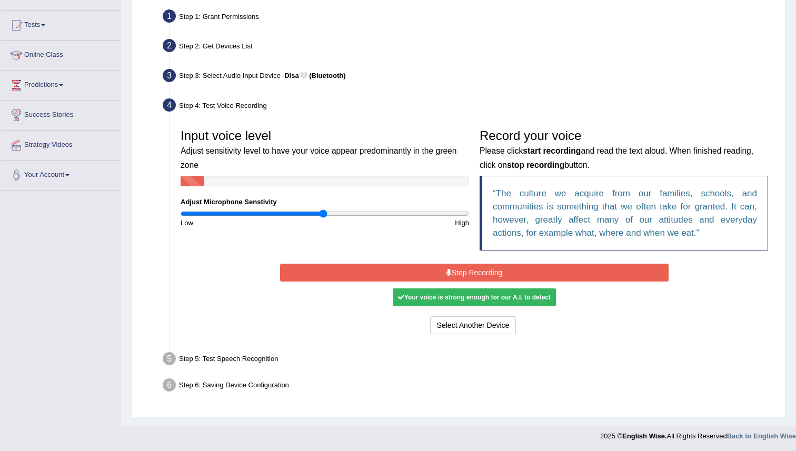
click at [452, 300] on div "Your voice is strong enough for our A.I. to detect" at bounding box center [474, 298] width 163 height 18
click at [484, 302] on div "Your voice is strong enough for our A.I. to detect" at bounding box center [474, 298] width 163 height 18
click at [499, 269] on button "Stop Recording" at bounding box center [474, 273] width 388 height 18
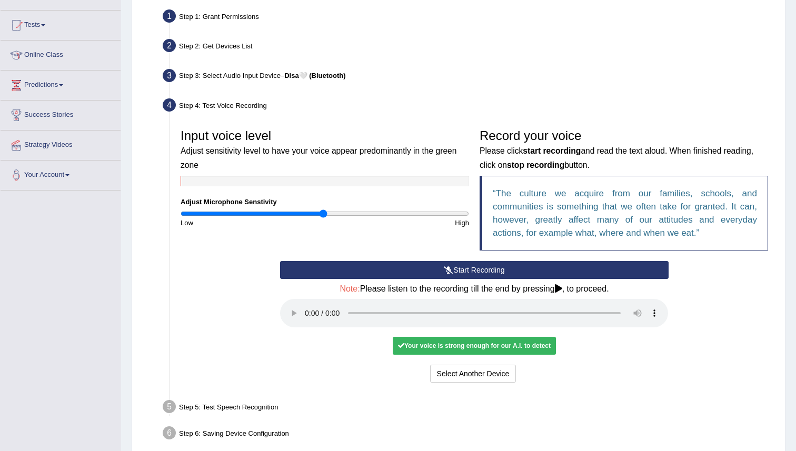
click at [462, 345] on div "Your voice is strong enough for our A.I. to detect" at bounding box center [474, 346] width 163 height 18
click at [445, 349] on div "Your voice is strong enough for our A.I. to detect" at bounding box center [474, 346] width 163 height 18
click at [449, 346] on div "Your voice is strong enough for our A.I. to detect" at bounding box center [474, 346] width 163 height 18
click at [541, 97] on div "Step 4: Test Voice Recording" at bounding box center [469, 106] width 622 height 23
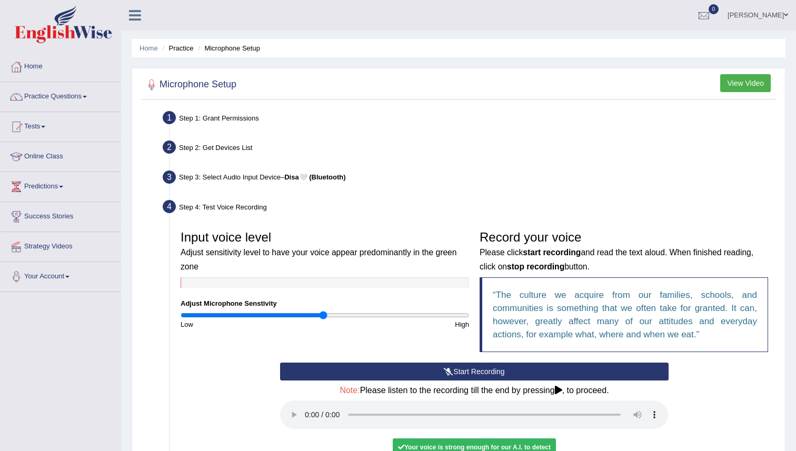
scroll to position [151, 0]
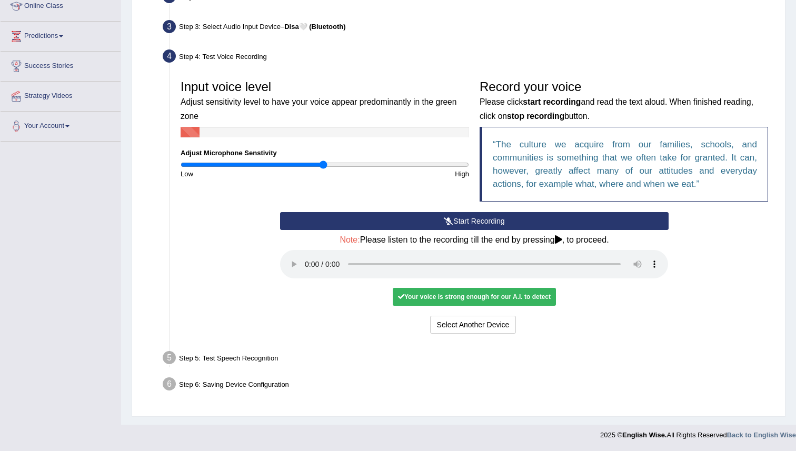
click at [472, 296] on div "Your voice is strong enough for our A.I. to detect" at bounding box center [474, 297] width 163 height 18
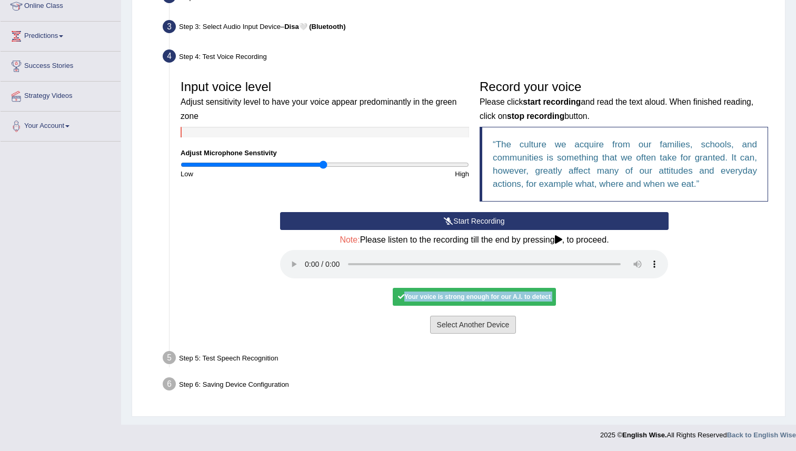
click at [464, 326] on button "Select Another Device" at bounding box center [473, 325] width 86 height 18
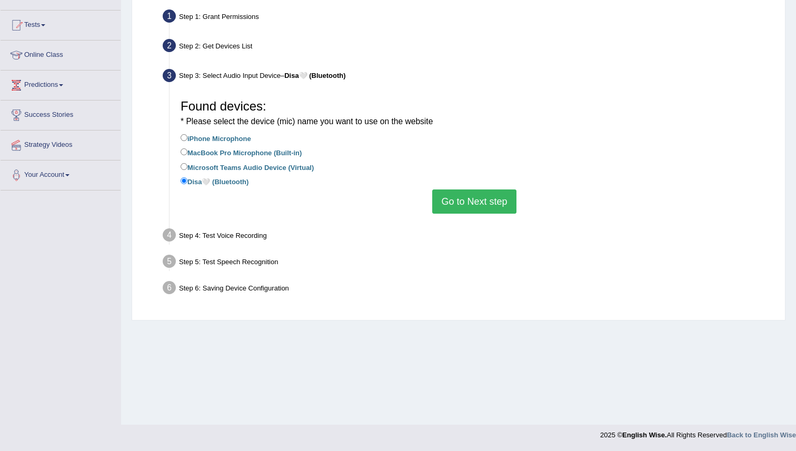
click at [465, 214] on div "Found devices: * Please select the device (mic) name you want to use on the web…" at bounding box center [474, 154] width 598 height 130
click at [185, 167] on input "Microsoft Teams Audio Device (Virtual)" at bounding box center [184, 166] width 7 height 7
radio input "true"
click at [185, 185] on label "Disa🤍 (Bluetooth)" at bounding box center [215, 181] width 68 height 12
click at [185, 184] on input "Disa🤍 (Bluetooth)" at bounding box center [184, 180] width 7 height 7
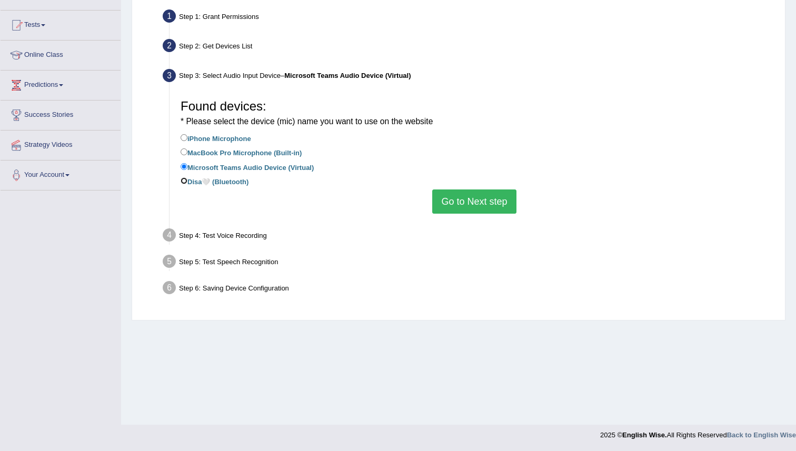
radio input "true"
click at [444, 201] on button "Go to Next step" at bounding box center [474, 202] width 84 height 24
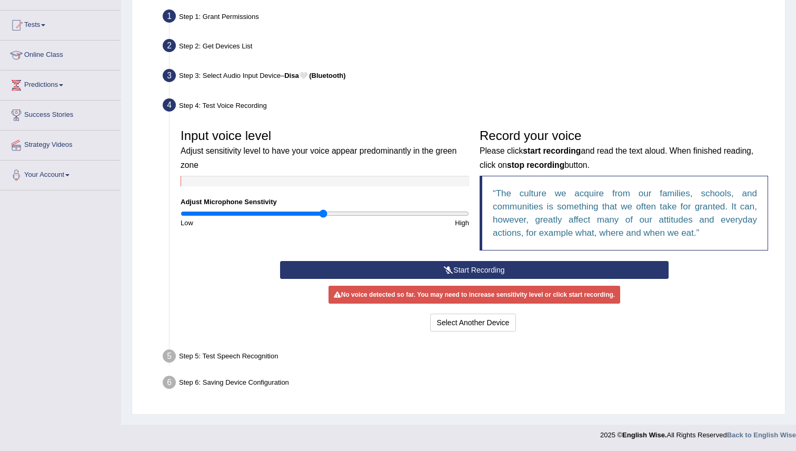
click at [484, 265] on button "Start Recording" at bounding box center [474, 270] width 388 height 18
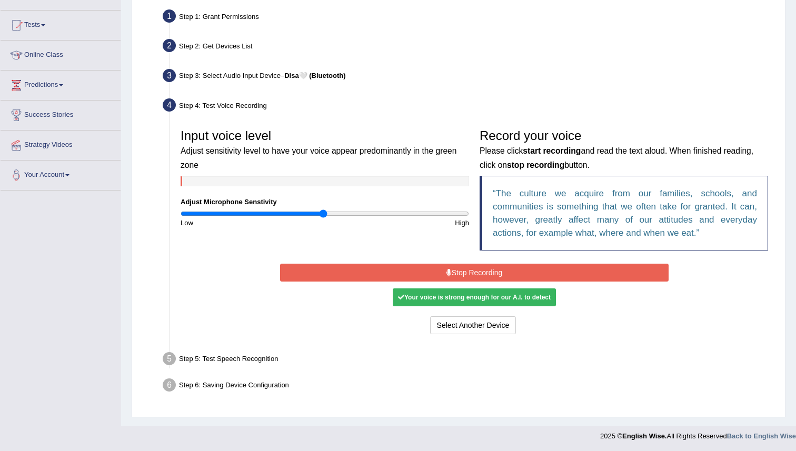
click at [484, 266] on button "Stop Recording" at bounding box center [474, 273] width 388 height 18
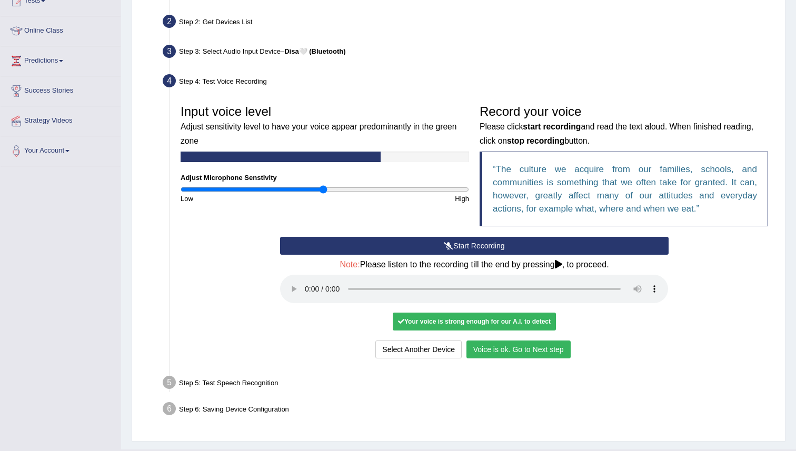
scroll to position [125, 0]
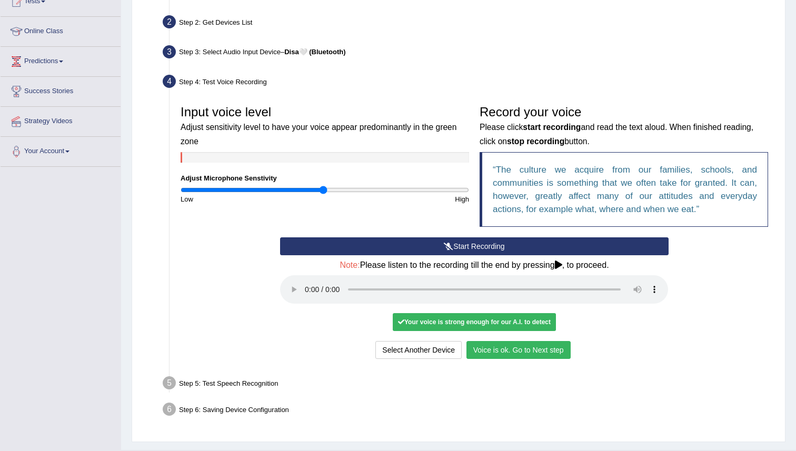
click at [513, 350] on button "Voice is ok. Go to Next step" at bounding box center [519, 350] width 104 height 18
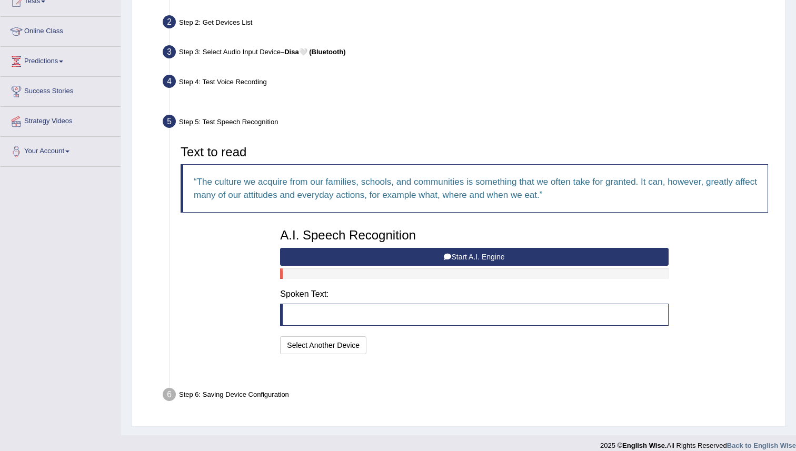
scroll to position [110, 0]
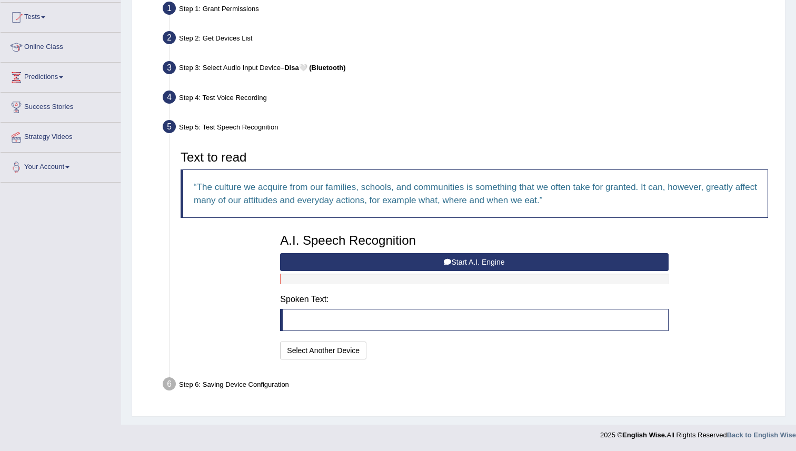
click at [452, 261] on button "Start A.I. Engine" at bounding box center [474, 262] width 388 height 18
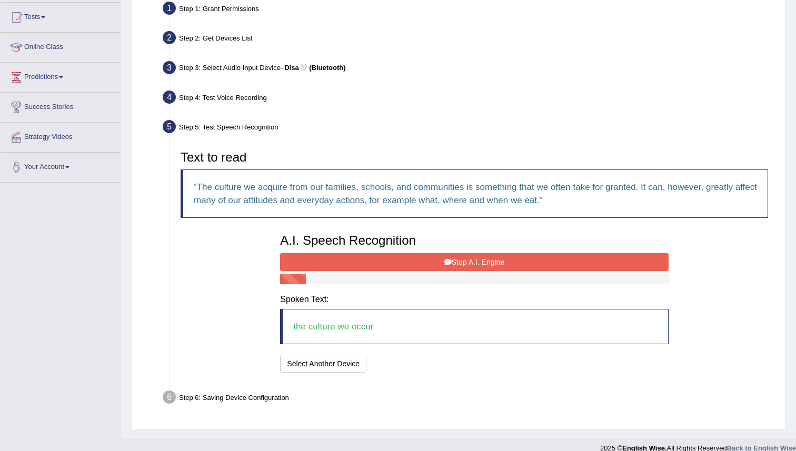
click at [452, 261] on button "Stop A.I. Engine" at bounding box center [474, 262] width 388 height 18
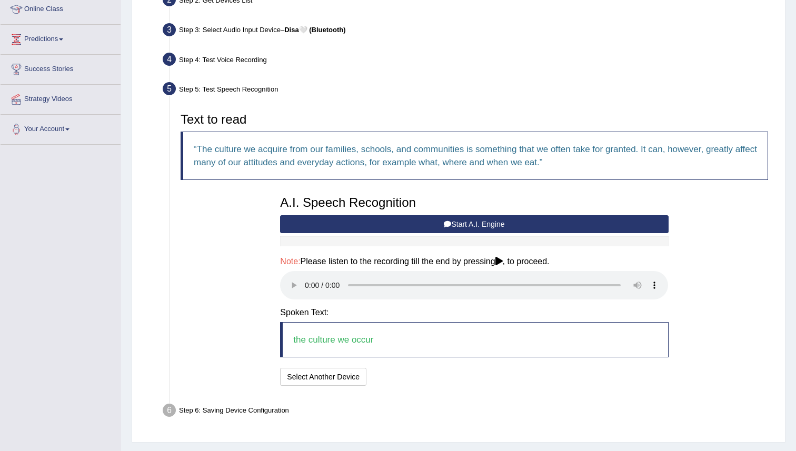
scroll to position [173, 0]
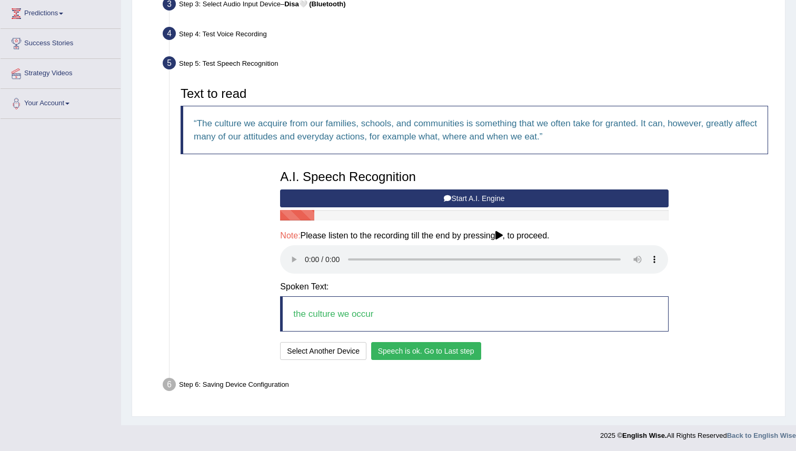
click at [437, 348] on button "Speech is ok. Go to Last step" at bounding box center [426, 351] width 110 height 18
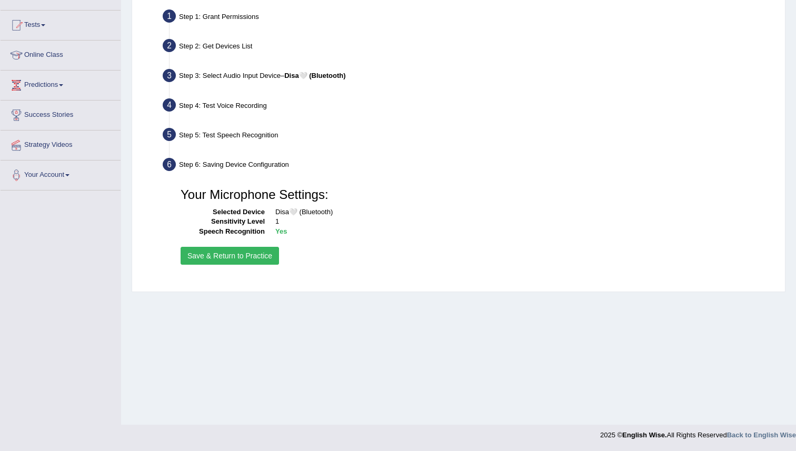
click at [228, 261] on button "Save & Return to Practice" at bounding box center [230, 256] width 98 height 18
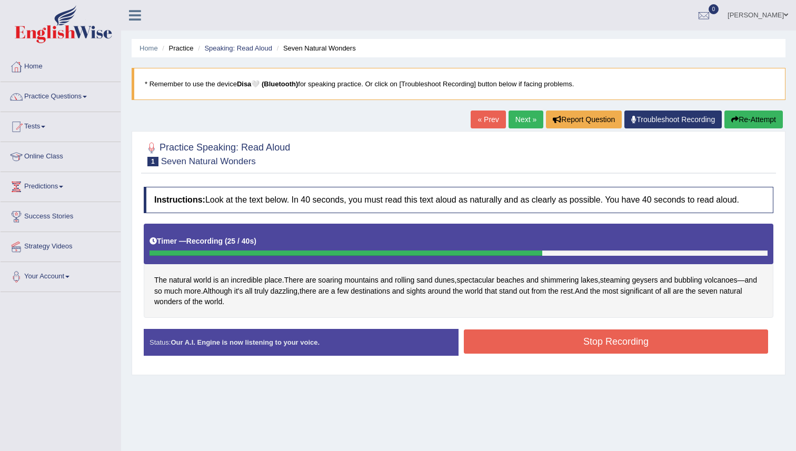
click at [543, 339] on button "Stop Recording" at bounding box center [616, 342] width 304 height 24
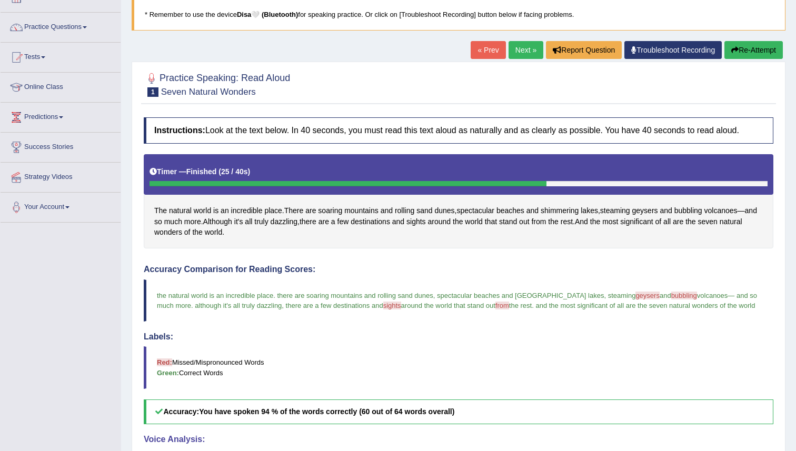
scroll to position [67, 0]
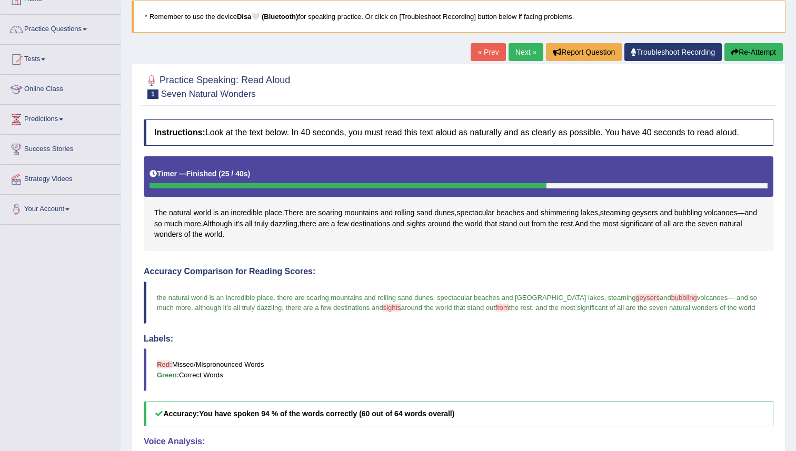
click at [523, 47] on link "Next »" at bounding box center [526, 52] width 35 height 18
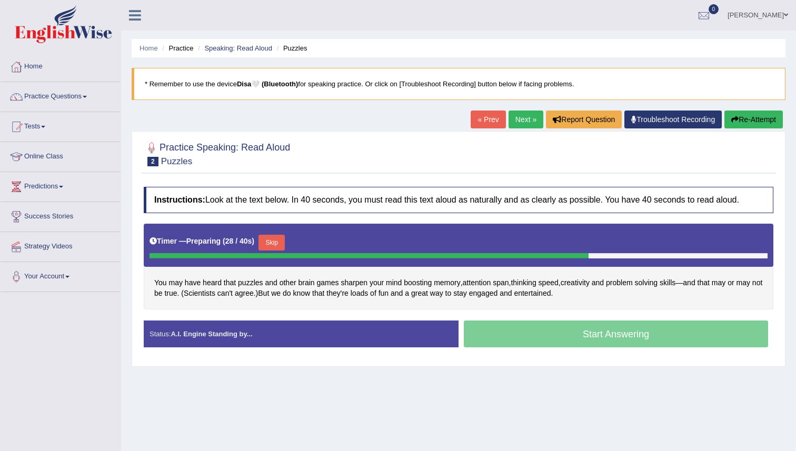
click at [275, 244] on button "Skip" at bounding box center [272, 243] width 26 height 16
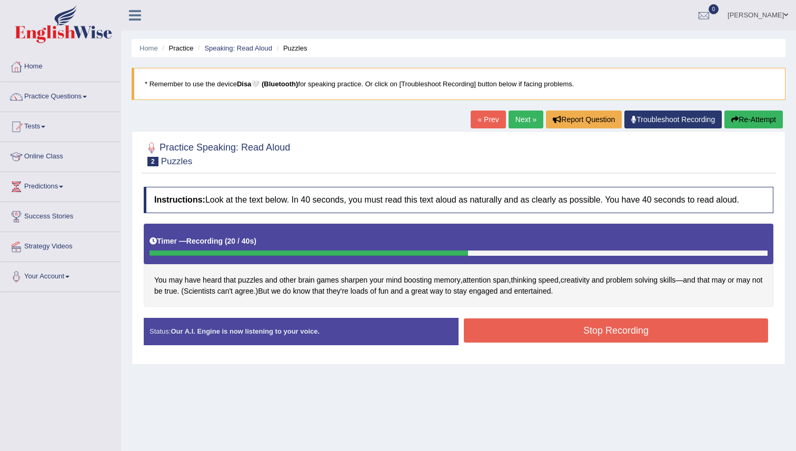
click at [583, 342] on button "Stop Recording" at bounding box center [616, 331] width 304 height 24
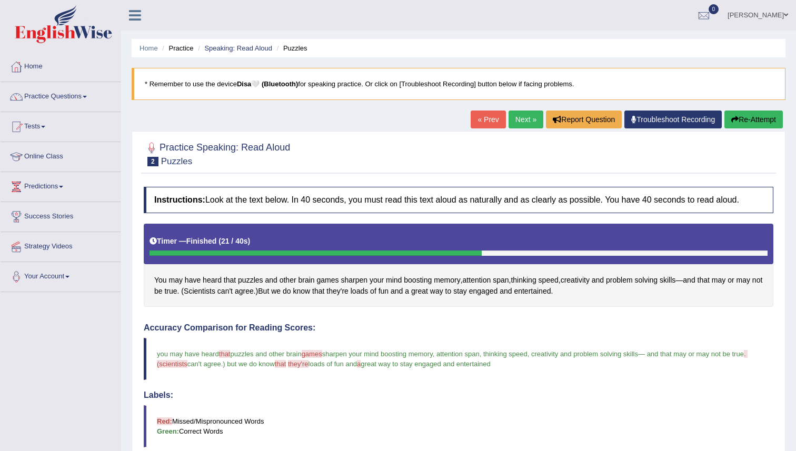
click at [524, 118] on link "Next »" at bounding box center [526, 120] width 35 height 18
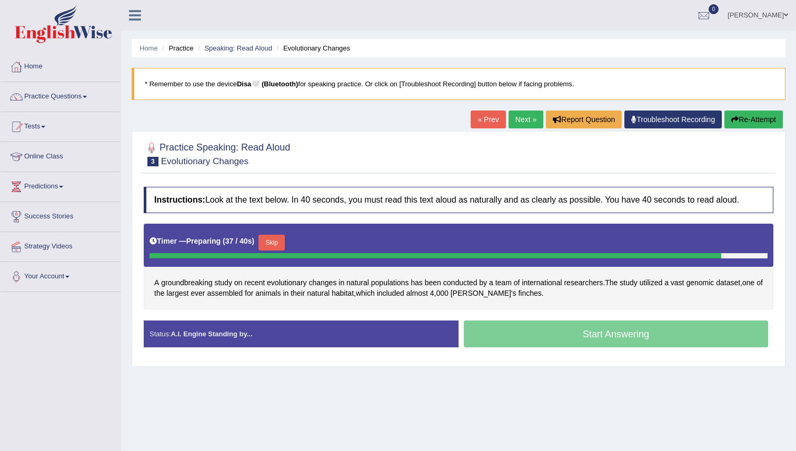
click at [277, 237] on button "Skip" at bounding box center [272, 243] width 26 height 16
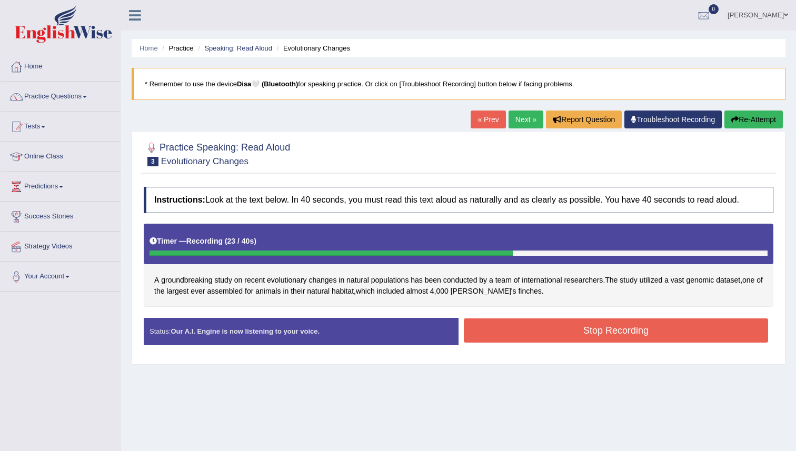
click at [593, 334] on button "Stop Recording" at bounding box center [616, 331] width 304 height 24
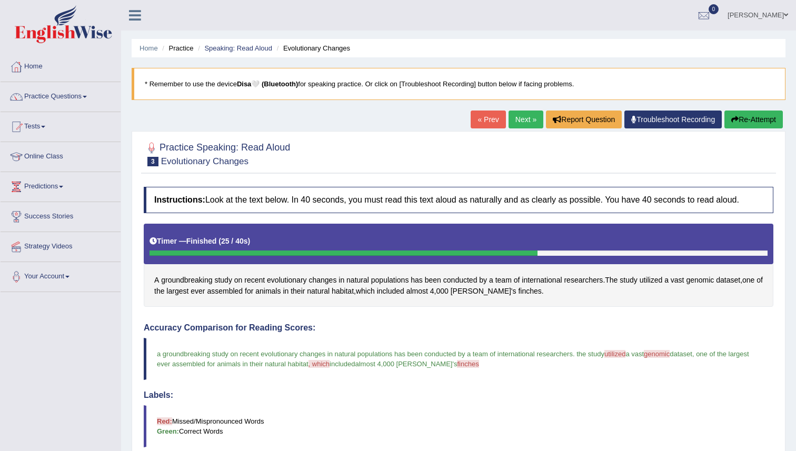
click at [521, 122] on link "Next »" at bounding box center [526, 120] width 35 height 18
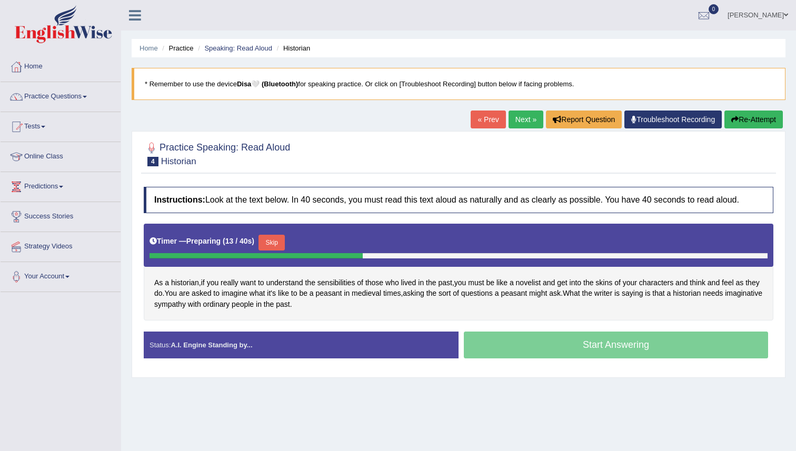
click at [274, 241] on button "Skip" at bounding box center [272, 243] width 26 height 16
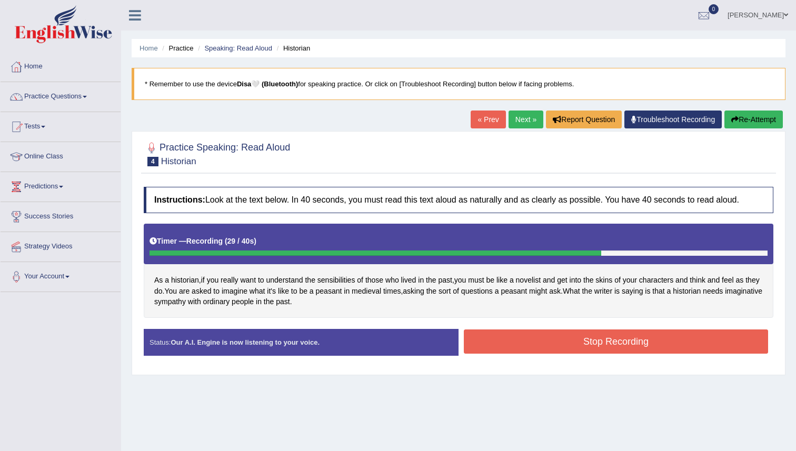
click at [557, 341] on button "Stop Recording" at bounding box center [616, 342] width 304 height 24
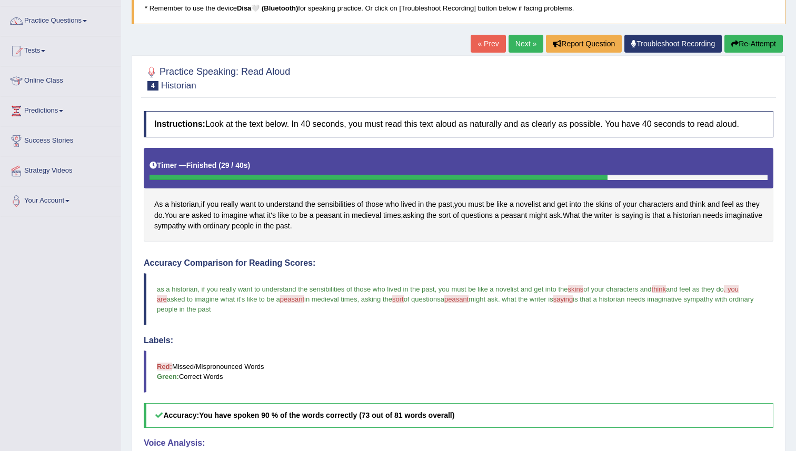
scroll to position [73, 0]
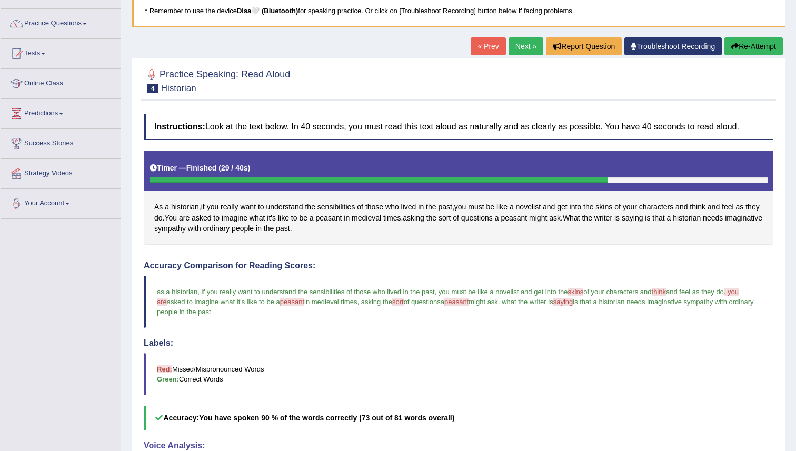
click at [521, 46] on link "Next »" at bounding box center [526, 46] width 35 height 18
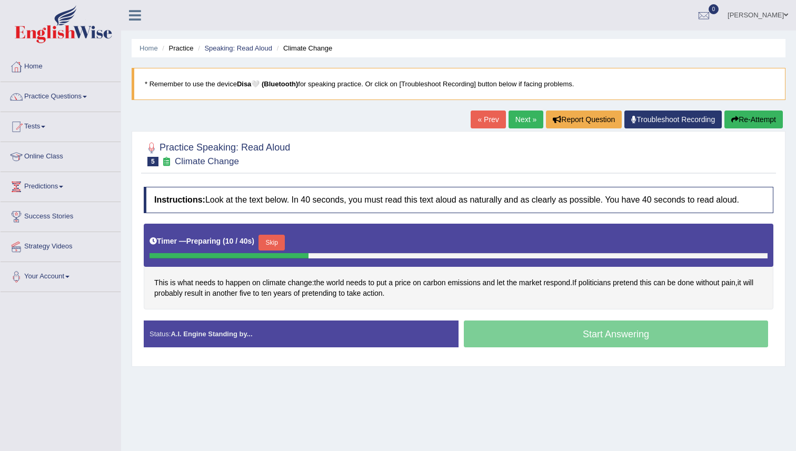
click at [272, 241] on button "Skip" at bounding box center [272, 243] width 26 height 16
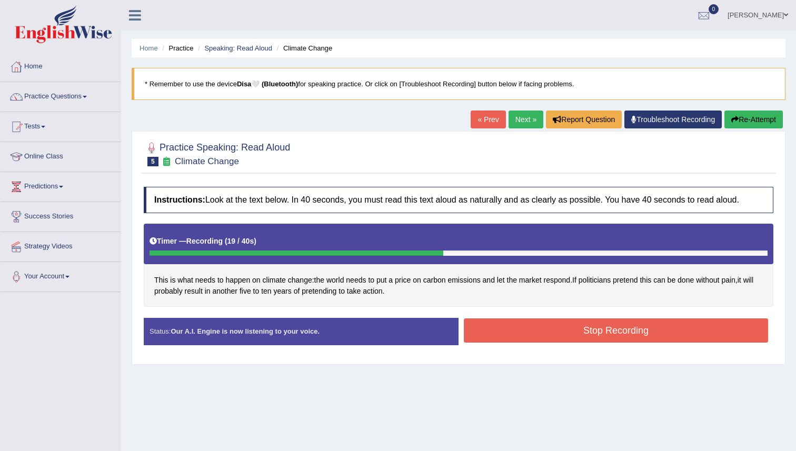
click at [559, 332] on button "Stop Recording" at bounding box center [616, 331] width 304 height 24
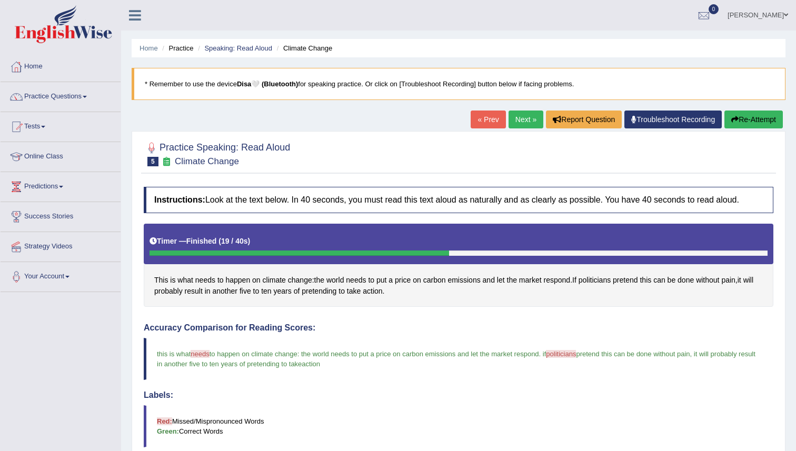
click at [523, 123] on link "Next »" at bounding box center [526, 120] width 35 height 18
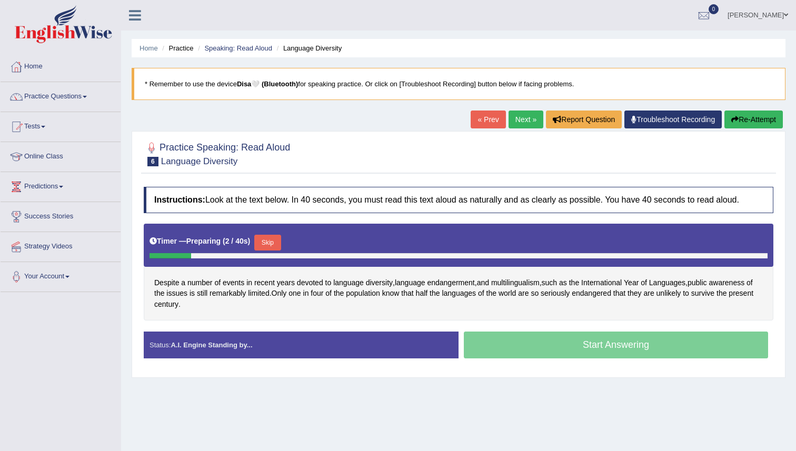
click at [274, 246] on button "Skip" at bounding box center [267, 243] width 26 height 16
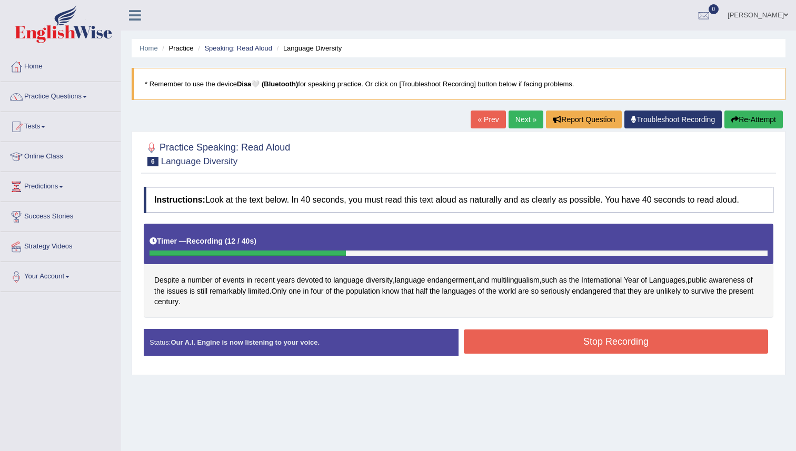
click at [488, 114] on link "« Prev" at bounding box center [488, 120] width 35 height 18
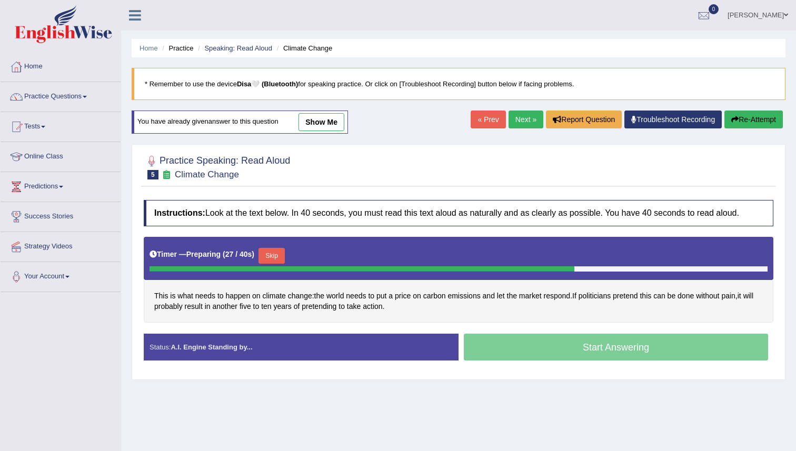
click at [275, 255] on button "Skip" at bounding box center [272, 256] width 26 height 16
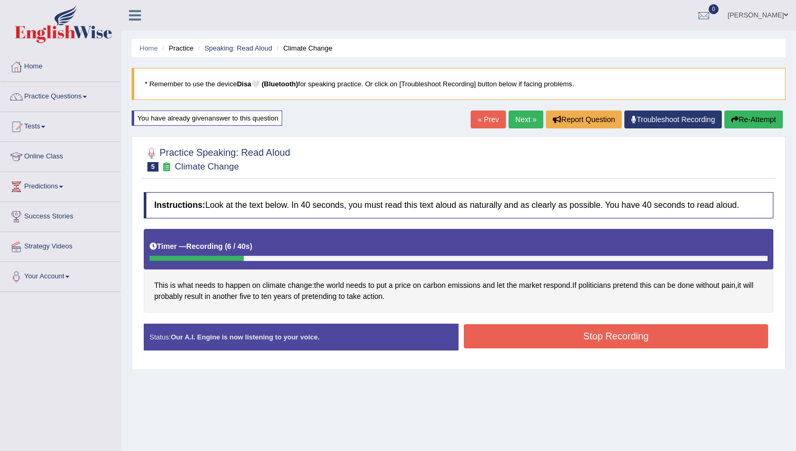
click at [490, 117] on link "« Prev" at bounding box center [488, 120] width 35 height 18
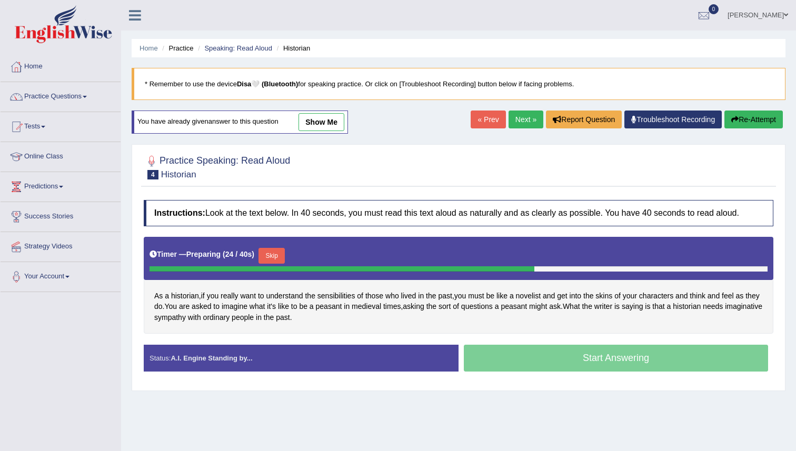
click at [276, 257] on button "Skip" at bounding box center [272, 256] width 26 height 16
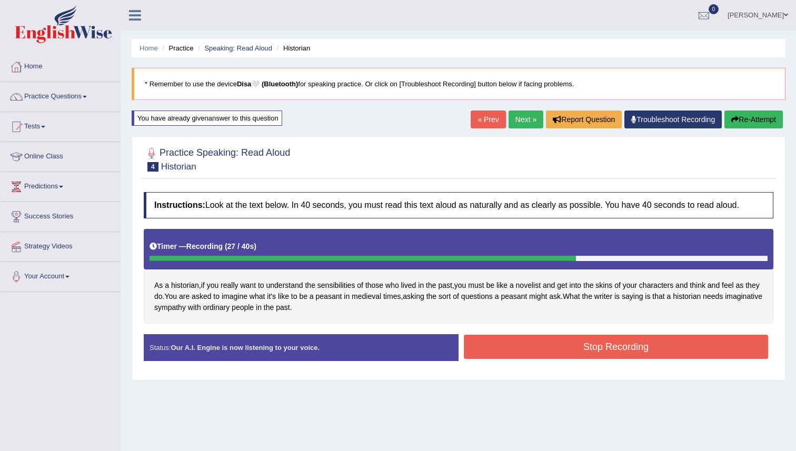
click at [639, 352] on button "Stop Recording" at bounding box center [616, 347] width 304 height 24
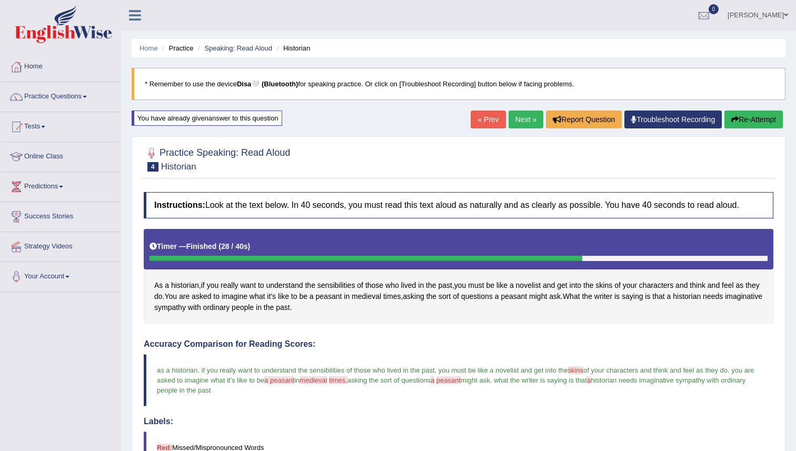
click at [522, 118] on link "Next »" at bounding box center [526, 120] width 35 height 18
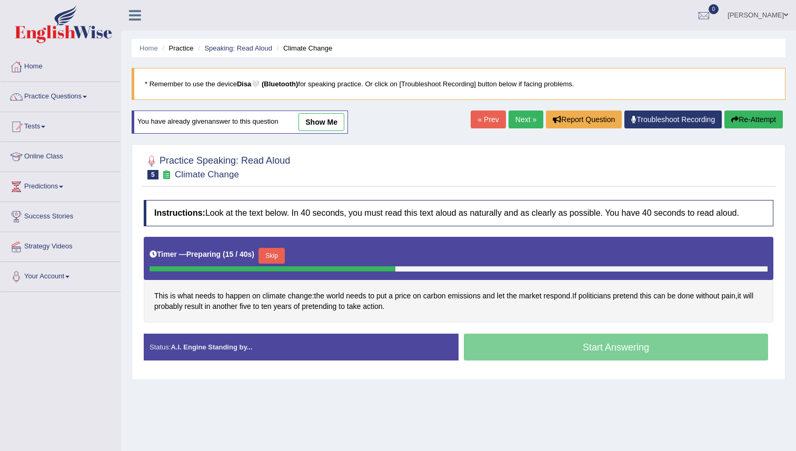
click at [273, 256] on button "Skip" at bounding box center [272, 256] width 26 height 16
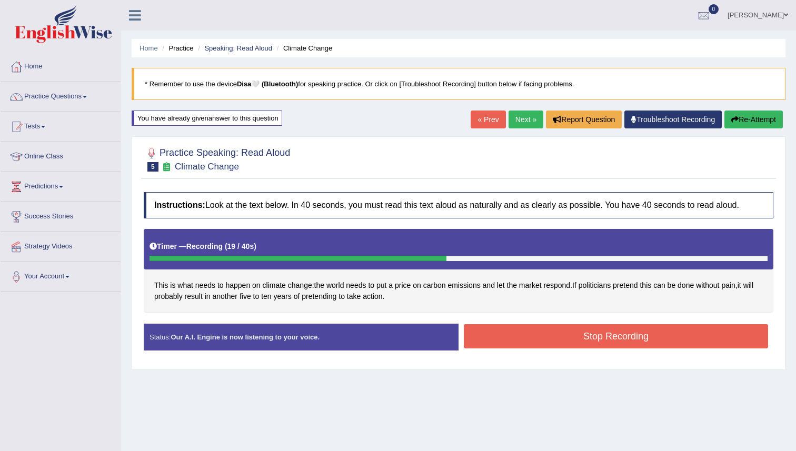
click at [562, 317] on div "Instructions: Look at the text below. In 40 seconds, you must read this text al…" at bounding box center [458, 275] width 635 height 177
click at [559, 334] on button "Stop Recording" at bounding box center [616, 336] width 304 height 24
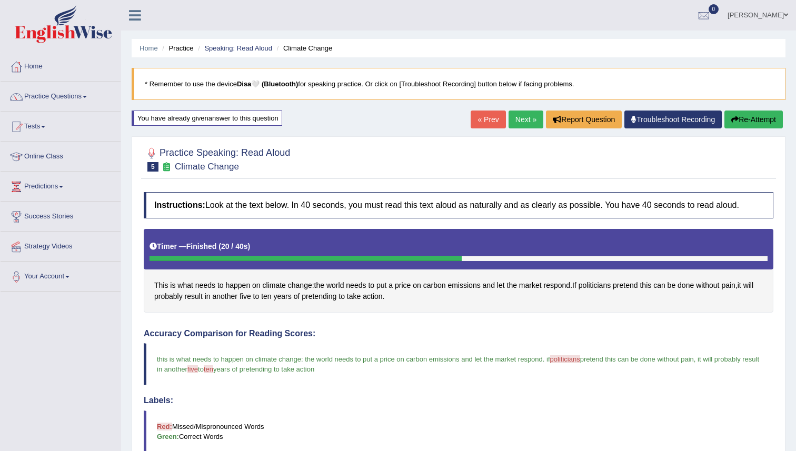
click at [521, 122] on link "Next »" at bounding box center [526, 120] width 35 height 18
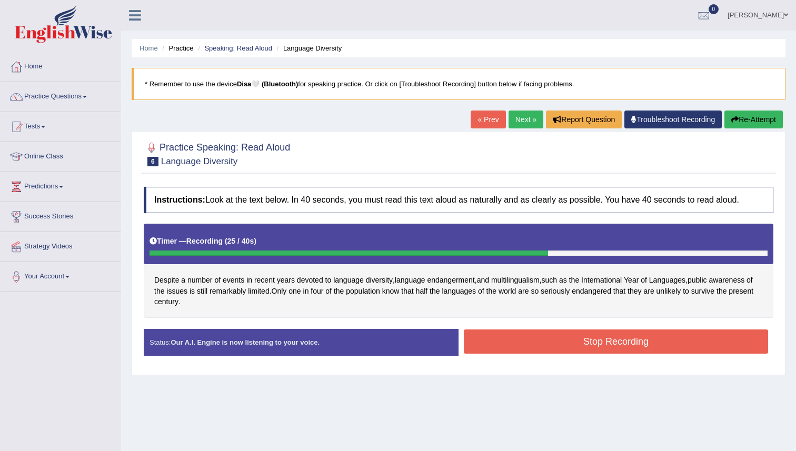
click at [606, 336] on button "Stop Recording" at bounding box center [616, 342] width 304 height 24
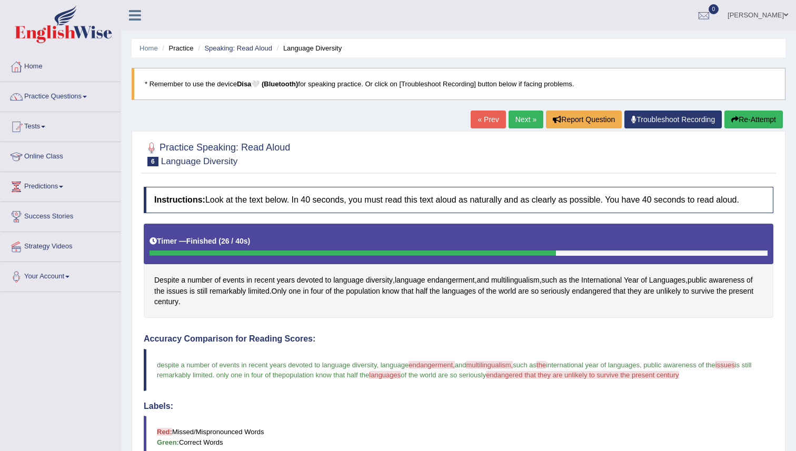
click at [521, 117] on link "Next »" at bounding box center [526, 120] width 35 height 18
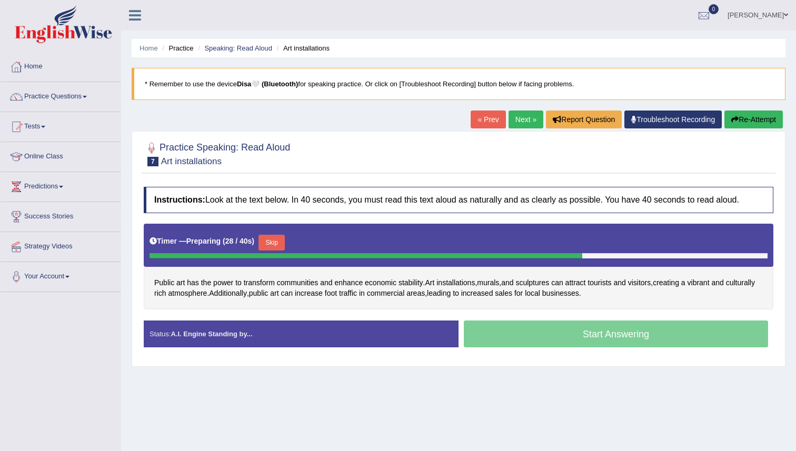
click at [278, 242] on button "Skip" at bounding box center [272, 243] width 26 height 16
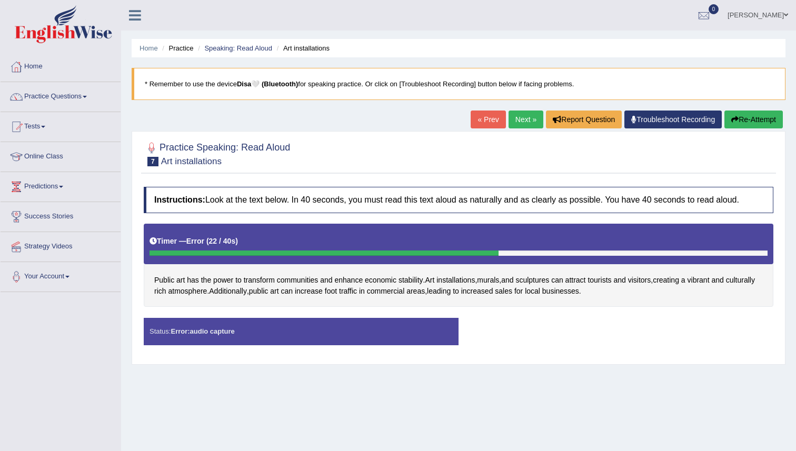
click at [523, 264] on div "Timer — Error ( 22 / 40s )" at bounding box center [459, 244] width 630 height 41
click at [361, 334] on div "Status: Error: audio capture" at bounding box center [301, 331] width 315 height 27
click at [522, 121] on link "Next »" at bounding box center [526, 120] width 35 height 18
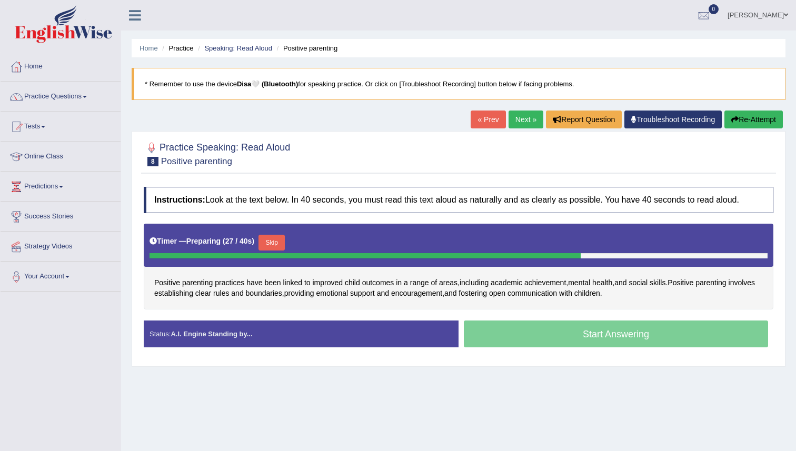
click at [277, 244] on button "Skip" at bounding box center [272, 243] width 26 height 16
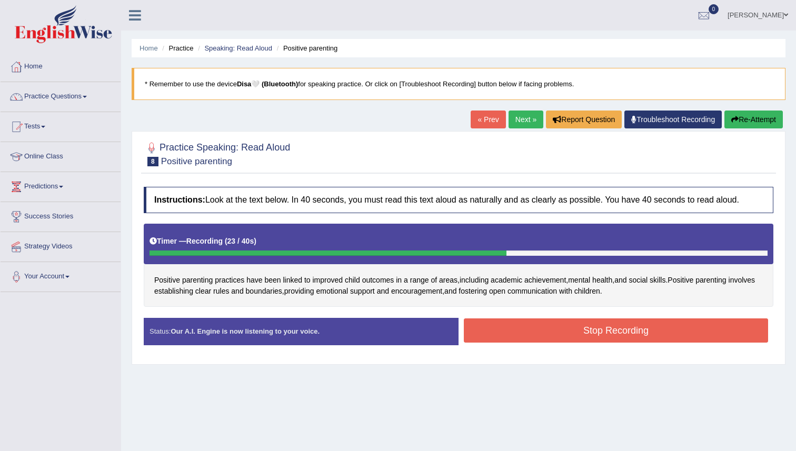
click at [517, 325] on button "Stop Recording" at bounding box center [616, 331] width 304 height 24
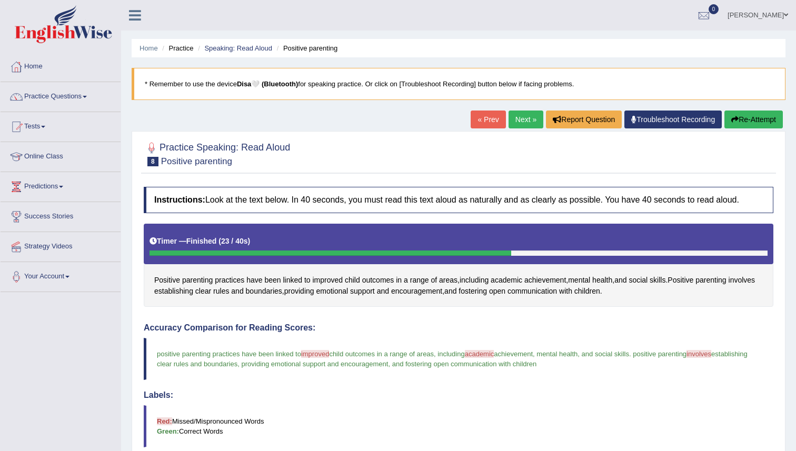
click at [520, 121] on link "Next »" at bounding box center [526, 120] width 35 height 18
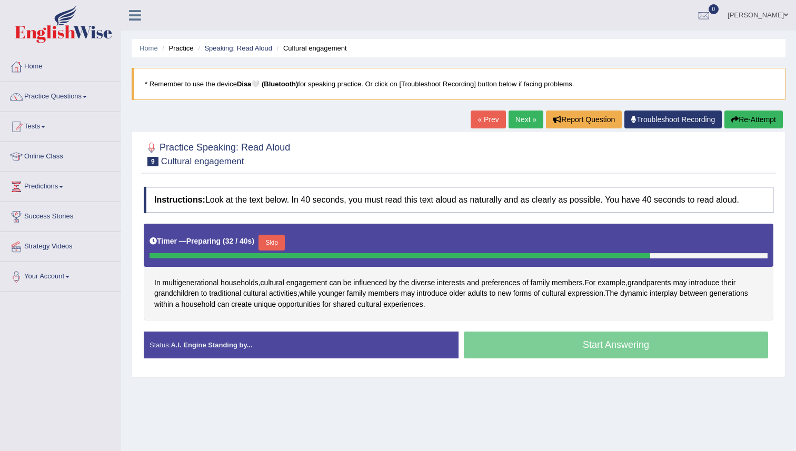
click at [274, 243] on button "Skip" at bounding box center [272, 243] width 26 height 16
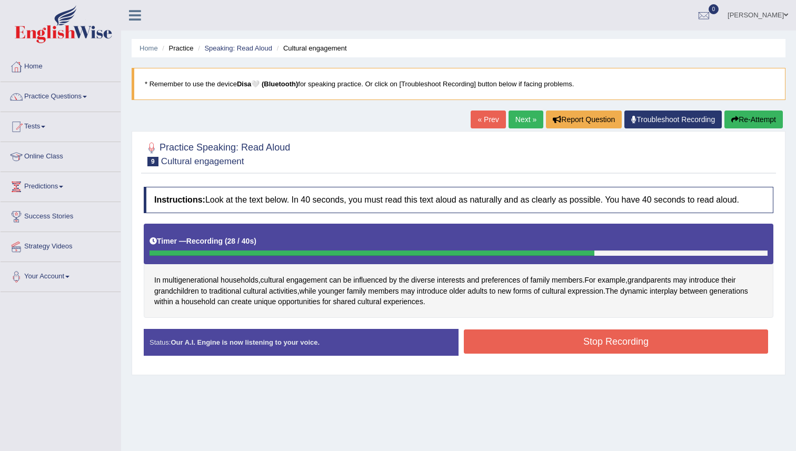
click at [509, 340] on button "Stop Recording" at bounding box center [616, 342] width 304 height 24
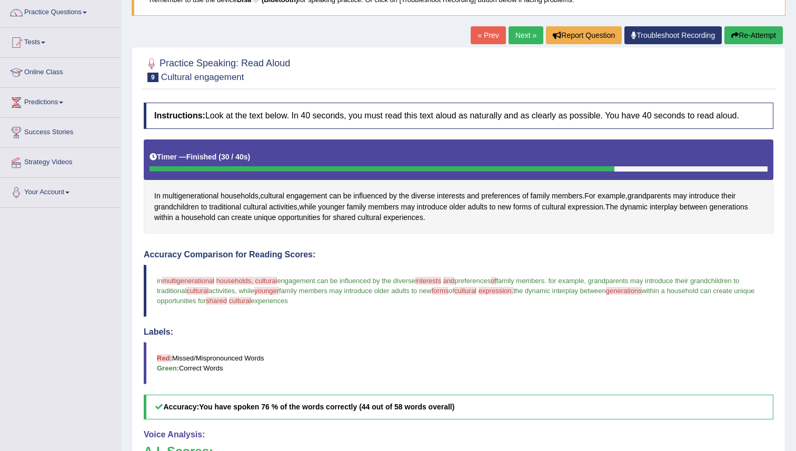
scroll to position [73, 0]
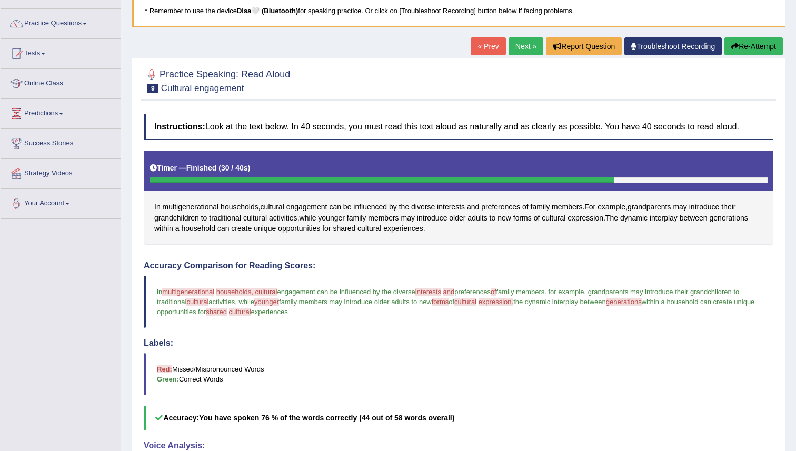
click at [522, 49] on link "Next »" at bounding box center [526, 46] width 35 height 18
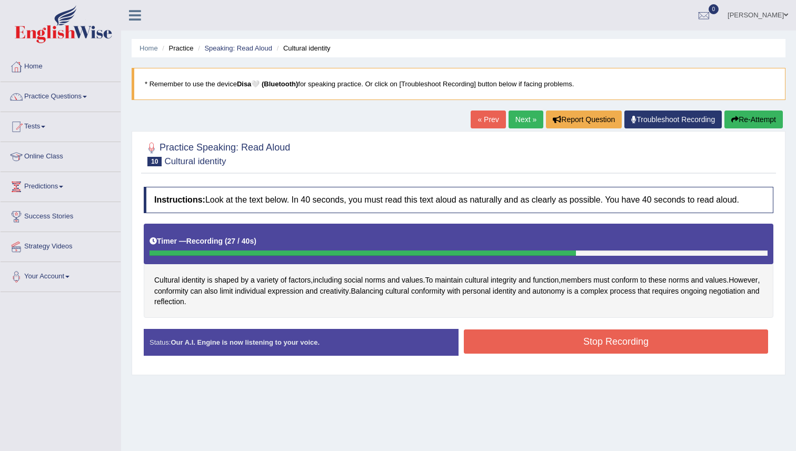
click at [677, 336] on button "Stop Recording" at bounding box center [616, 342] width 304 height 24
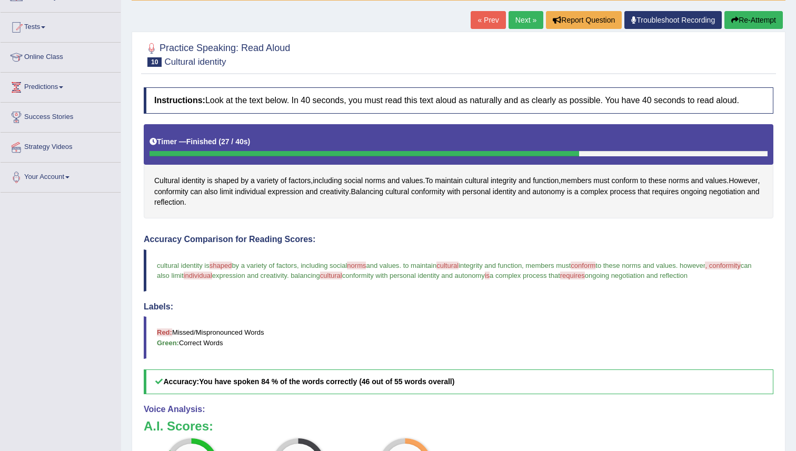
scroll to position [63, 0]
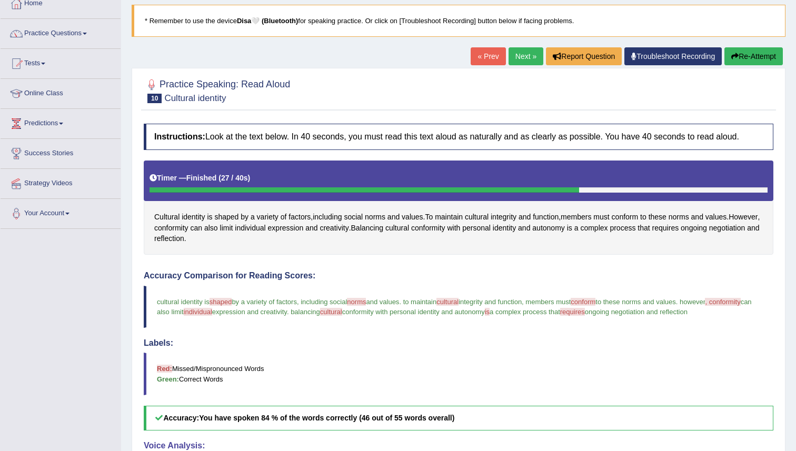
click at [518, 57] on link "Next »" at bounding box center [526, 56] width 35 height 18
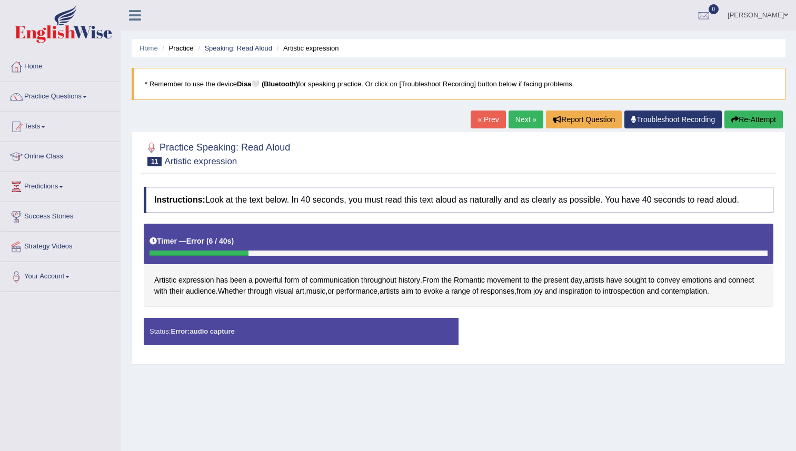
click at [483, 120] on link "« Prev" at bounding box center [488, 120] width 35 height 18
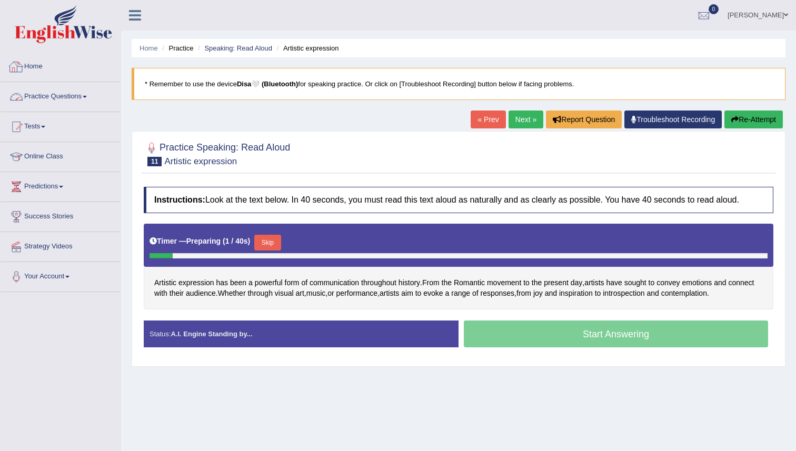
click at [77, 97] on link "Practice Questions" at bounding box center [61, 95] width 120 height 26
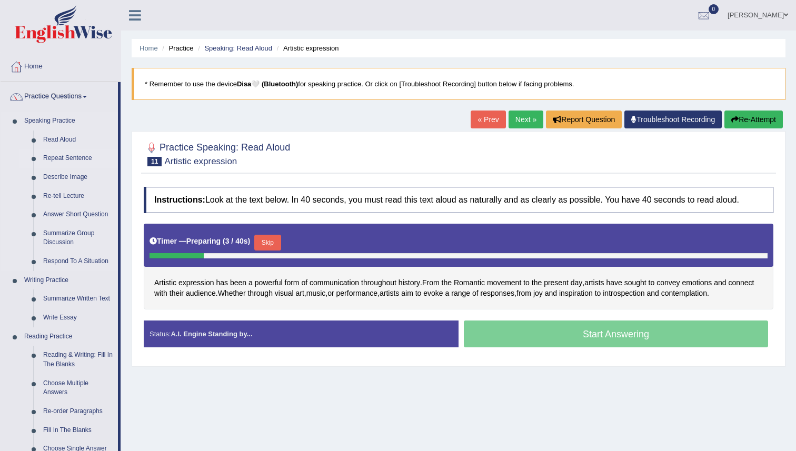
click at [60, 159] on link "Repeat Sentence" at bounding box center [78, 158] width 80 height 19
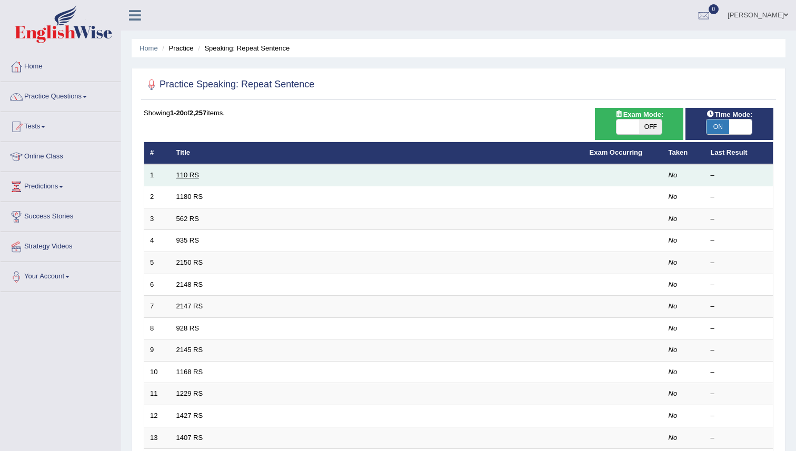
click at [189, 175] on link "110 RS" at bounding box center [187, 175] width 23 height 8
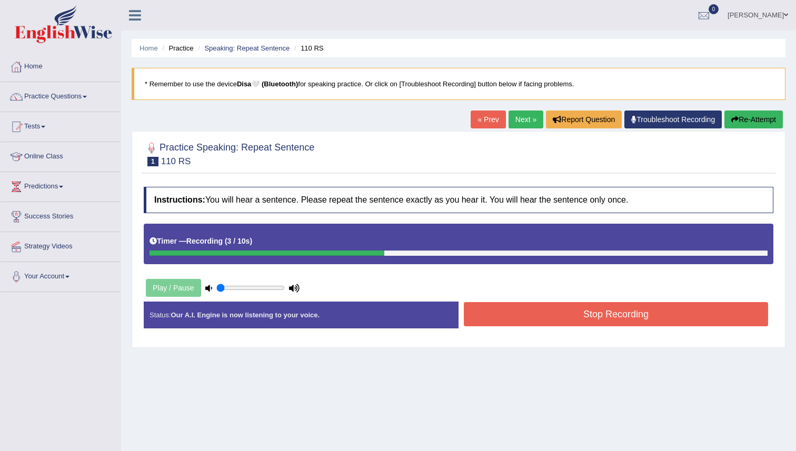
click at [484, 121] on link "« Prev" at bounding box center [488, 120] width 35 height 18
click at [597, 315] on button "Stop Recording" at bounding box center [616, 314] width 304 height 24
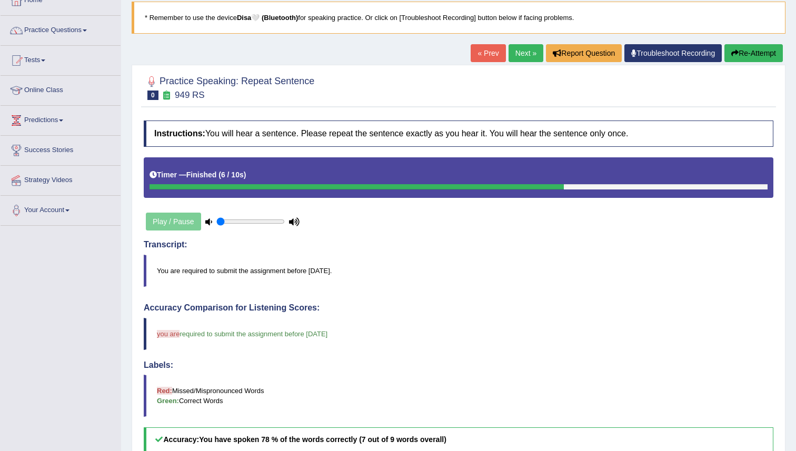
scroll to position [63, 0]
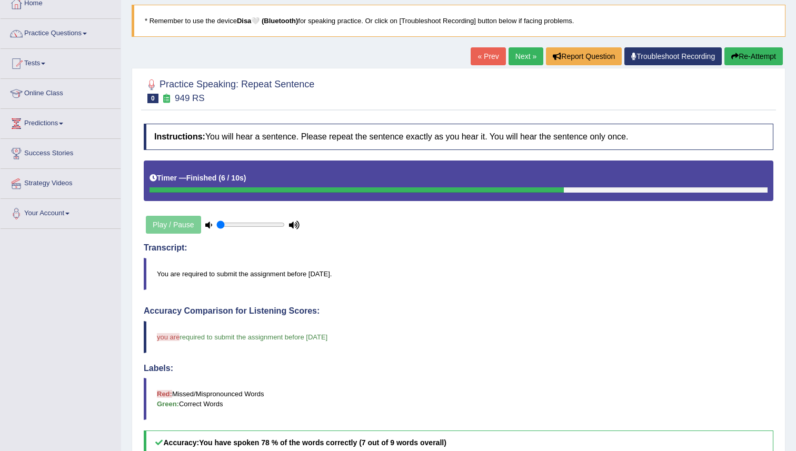
click at [519, 53] on link "Next »" at bounding box center [526, 56] width 35 height 18
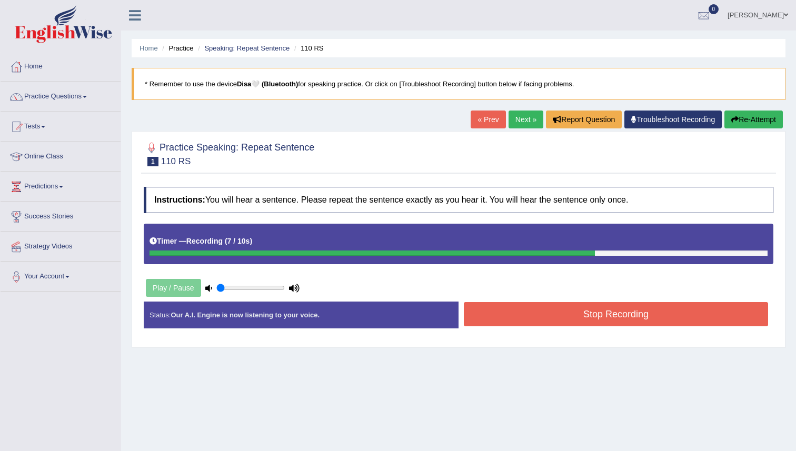
click at [584, 322] on button "Stop Recording" at bounding box center [616, 314] width 304 height 24
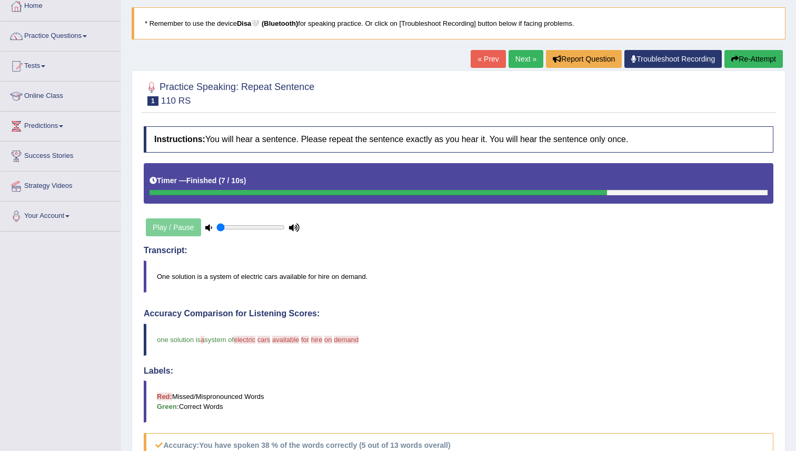
scroll to position [59, 0]
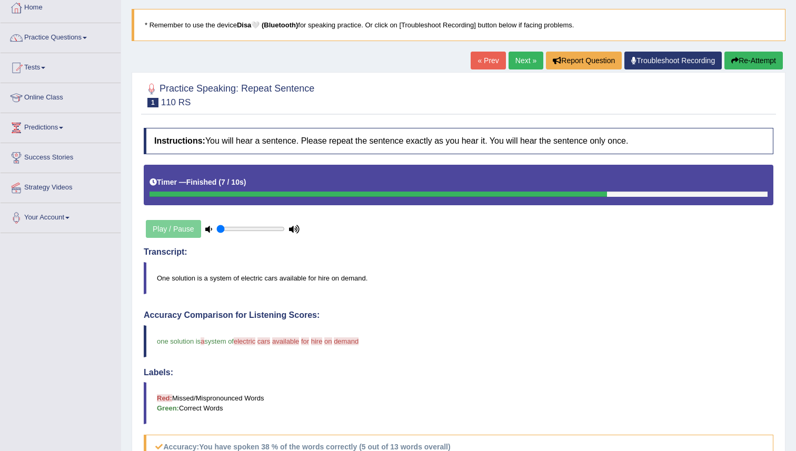
click at [520, 56] on link "Next »" at bounding box center [526, 61] width 35 height 18
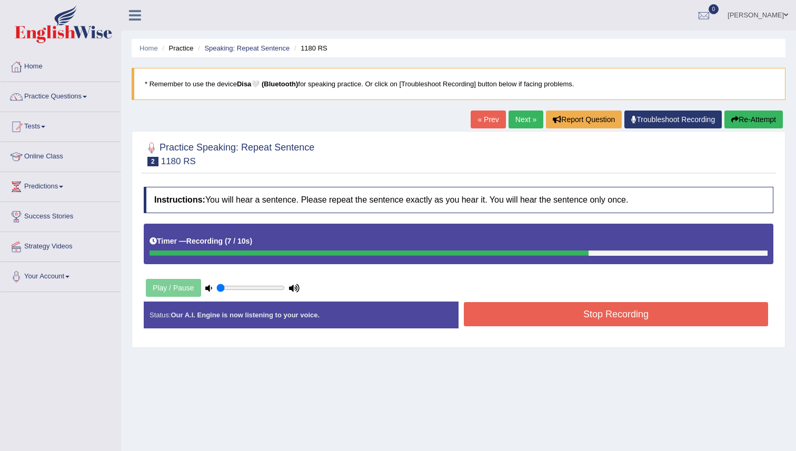
click at [604, 307] on button "Stop Recording" at bounding box center [616, 314] width 304 height 24
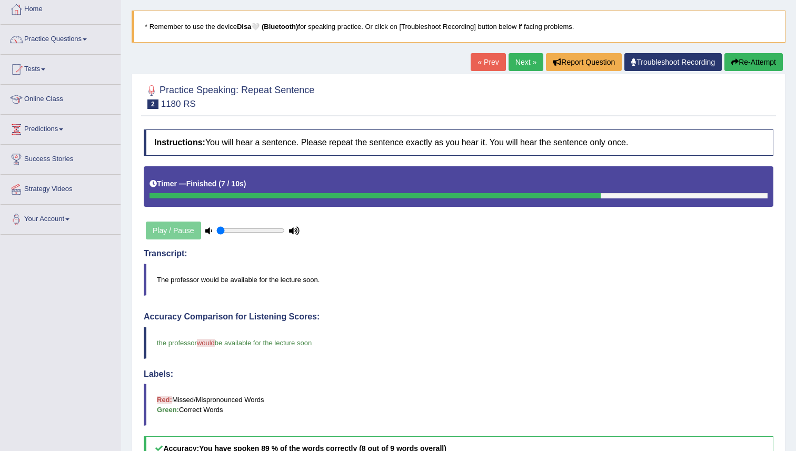
scroll to position [34, 0]
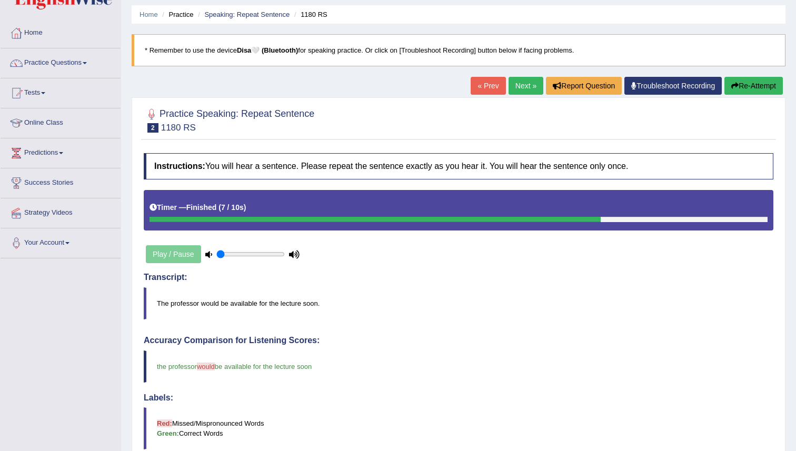
click at [516, 86] on link "Next »" at bounding box center [526, 86] width 35 height 18
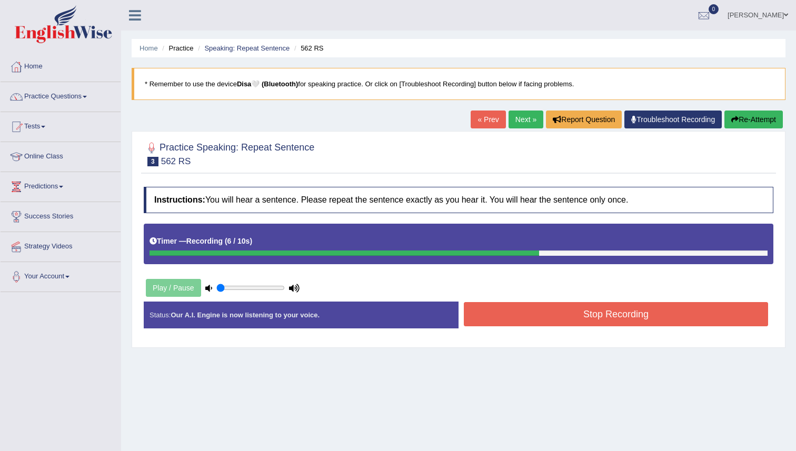
click at [556, 322] on button "Stop Recording" at bounding box center [616, 314] width 304 height 24
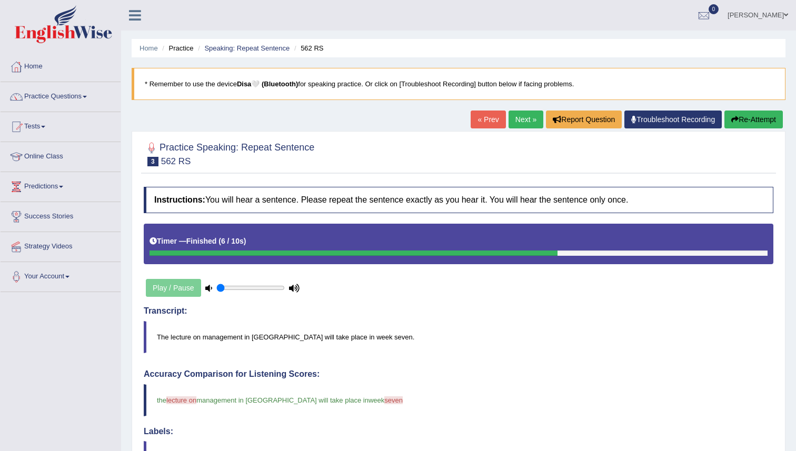
click at [521, 118] on link "Next »" at bounding box center [526, 120] width 35 height 18
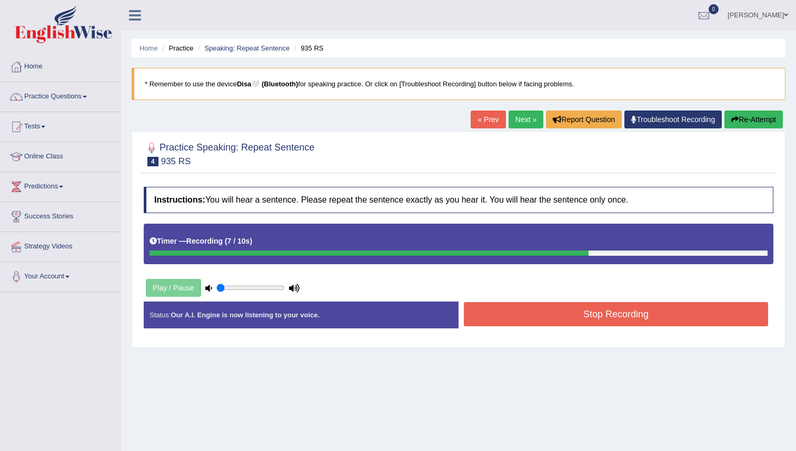
click at [646, 318] on button "Stop Recording" at bounding box center [616, 314] width 304 height 24
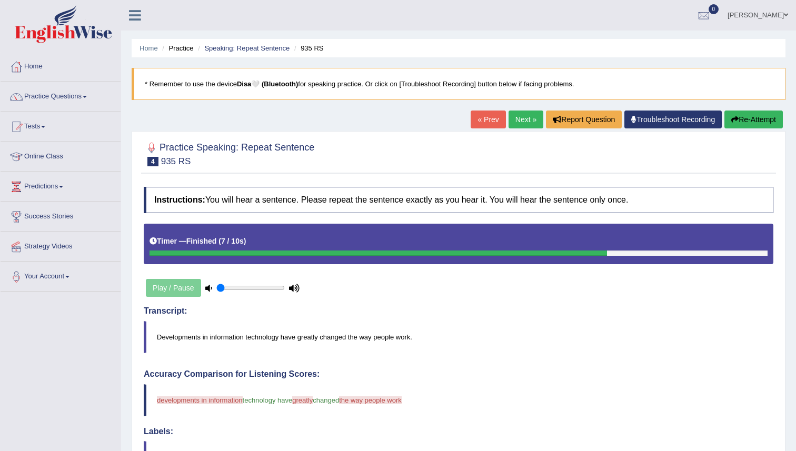
click at [513, 121] on link "Next »" at bounding box center [526, 120] width 35 height 18
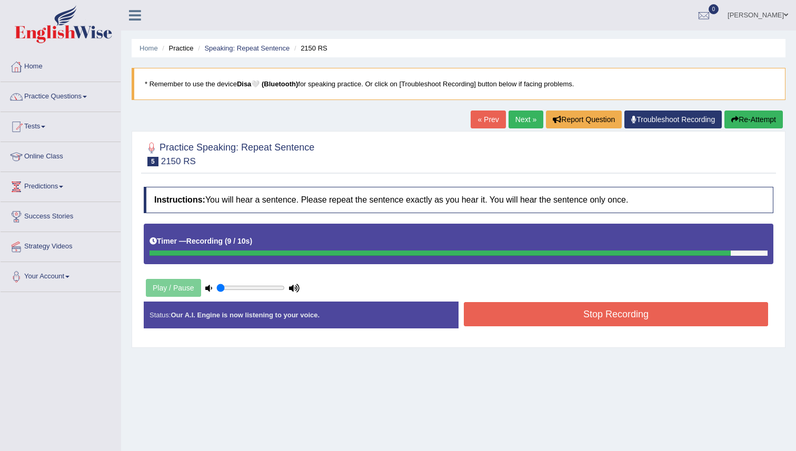
click at [631, 313] on button "Stop Recording" at bounding box center [616, 314] width 304 height 24
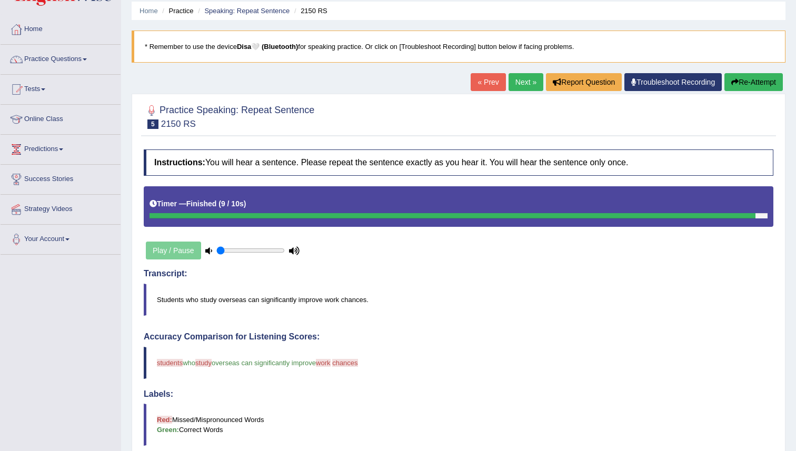
scroll to position [37, 0]
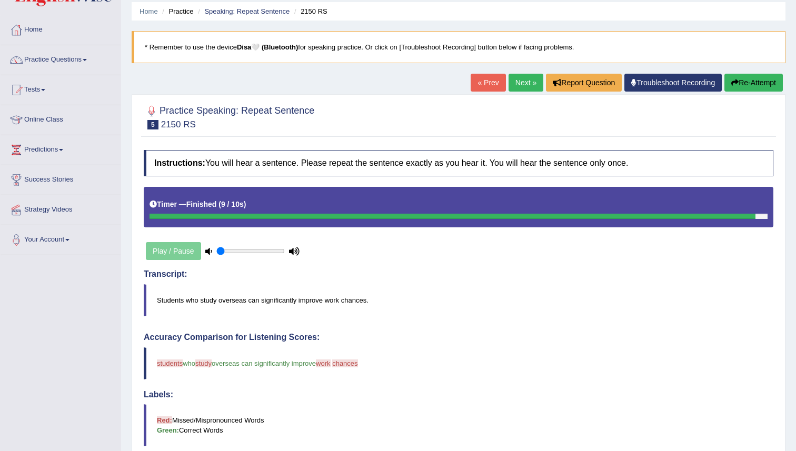
click at [518, 82] on link "Next »" at bounding box center [526, 83] width 35 height 18
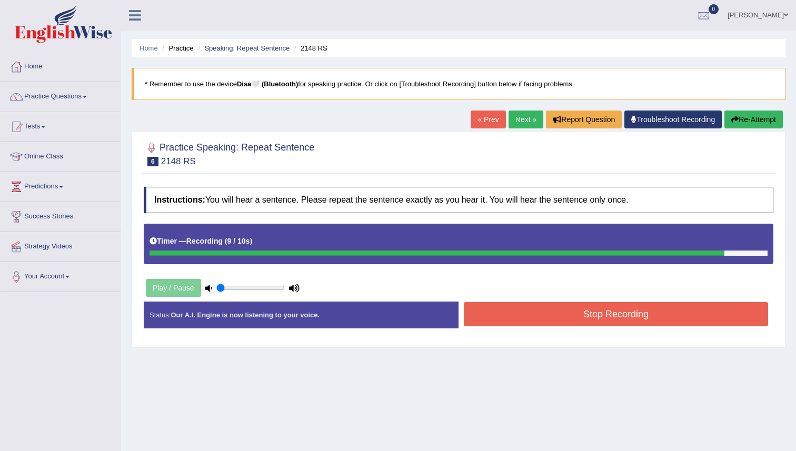
click at [611, 312] on button "Stop Recording" at bounding box center [616, 314] width 304 height 24
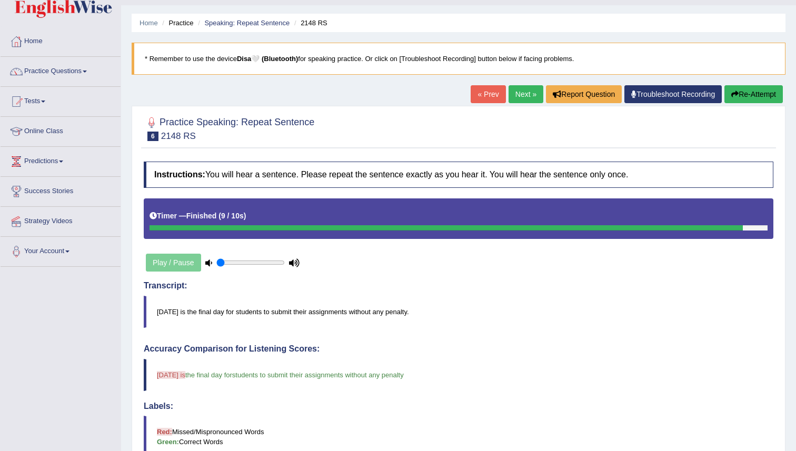
scroll to position [25, 0]
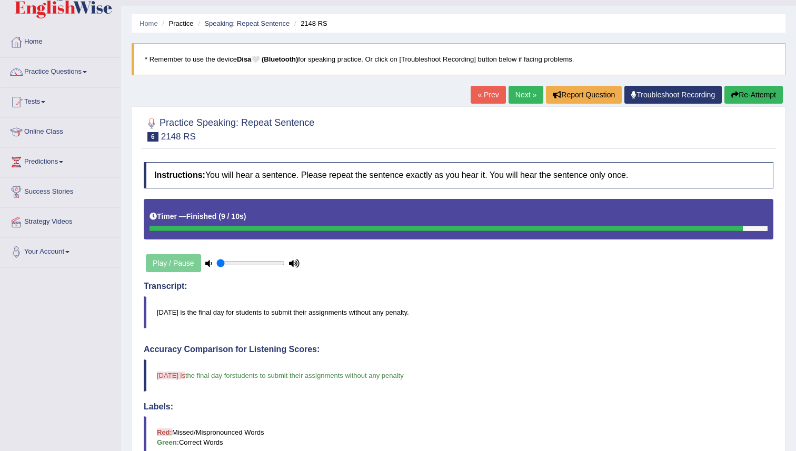
click at [525, 94] on link "Next »" at bounding box center [526, 95] width 35 height 18
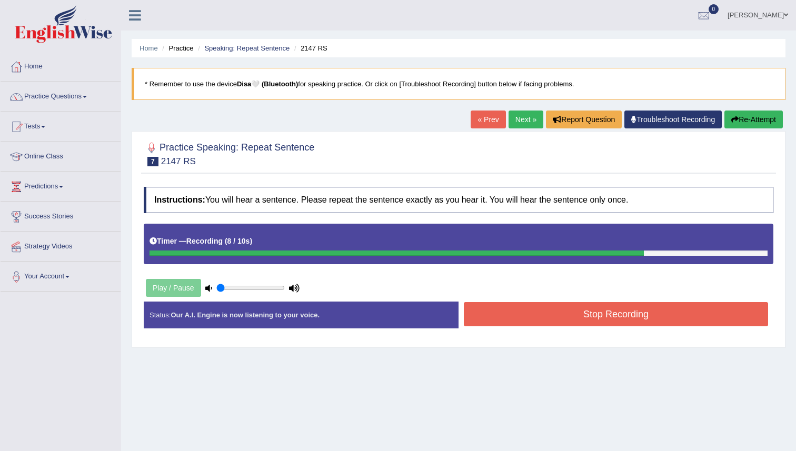
click at [642, 315] on button "Stop Recording" at bounding box center [616, 314] width 304 height 24
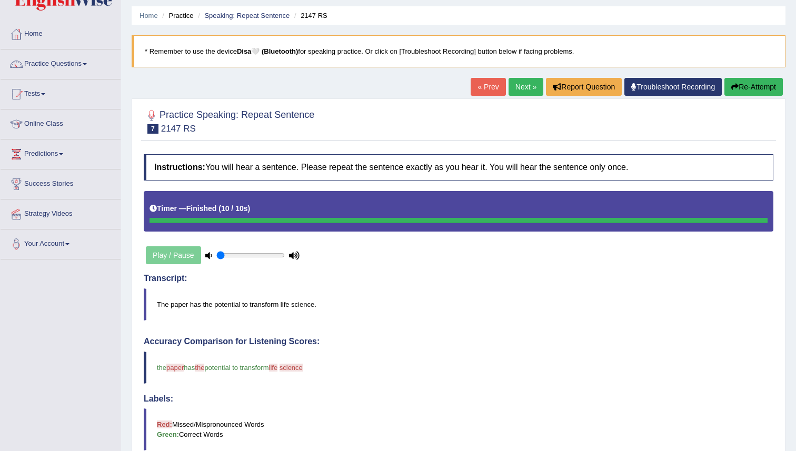
scroll to position [2, 0]
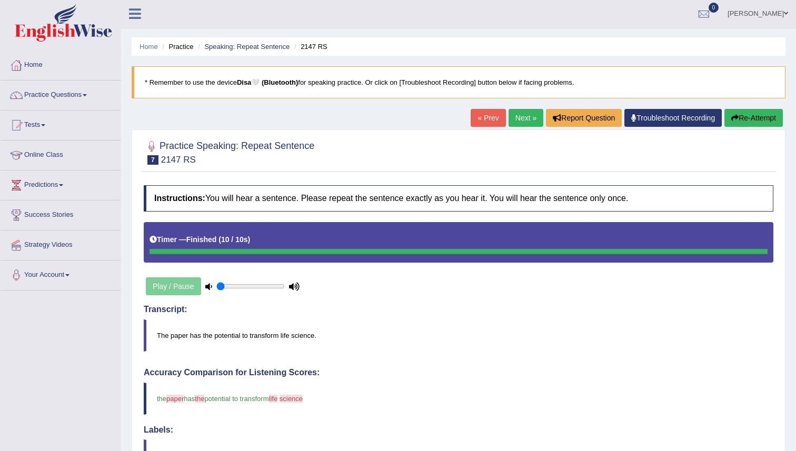
click at [518, 121] on link "Next »" at bounding box center [526, 118] width 35 height 18
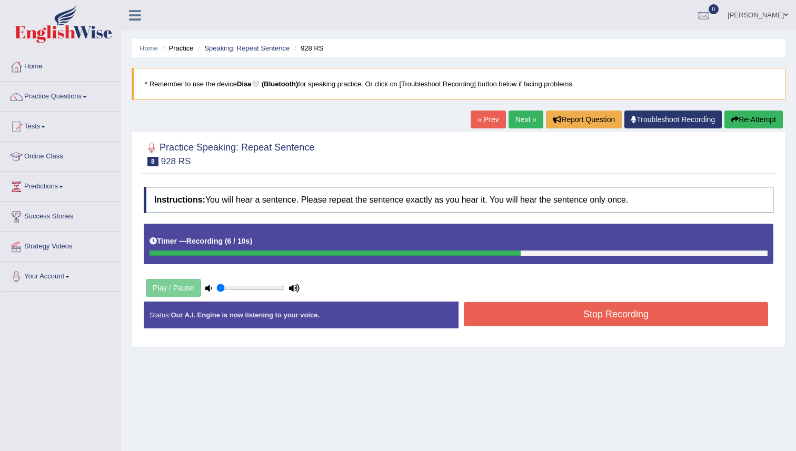
click at [581, 321] on button "Stop Recording" at bounding box center [616, 314] width 304 height 24
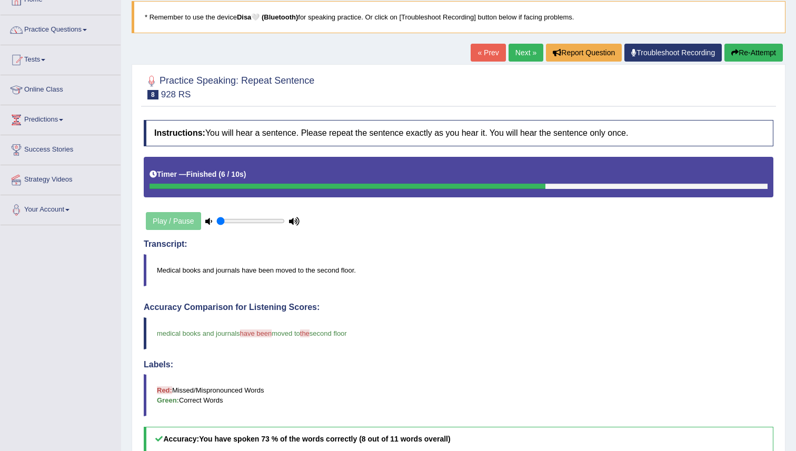
scroll to position [9, 0]
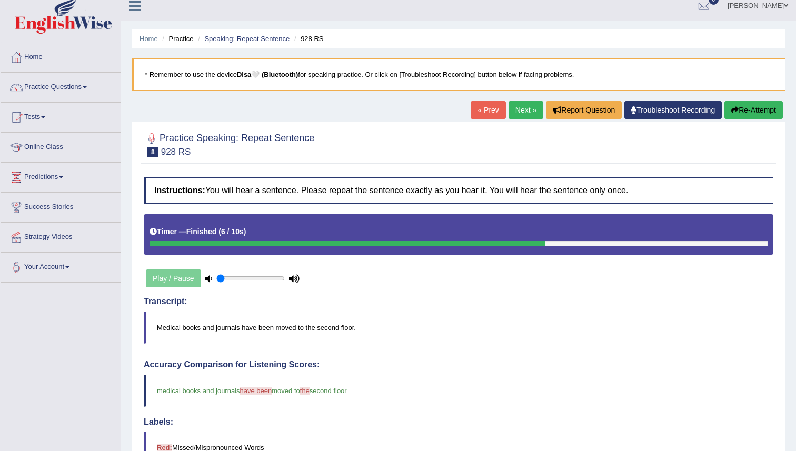
click at [518, 110] on link "Next »" at bounding box center [526, 110] width 35 height 18
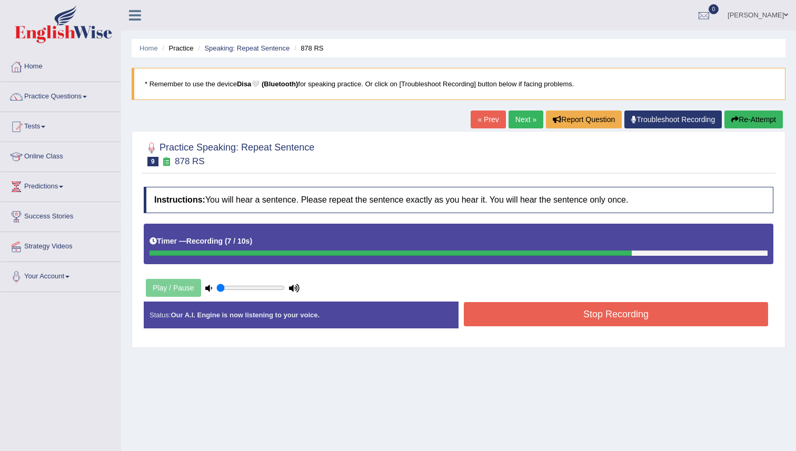
click at [340, 404] on div "Home Practice Speaking: Repeat Sentence 878 RS * Remember to use the device Dis…" at bounding box center [458, 263] width 675 height 527
click at [528, 318] on button "Stop Recording" at bounding box center [616, 314] width 304 height 24
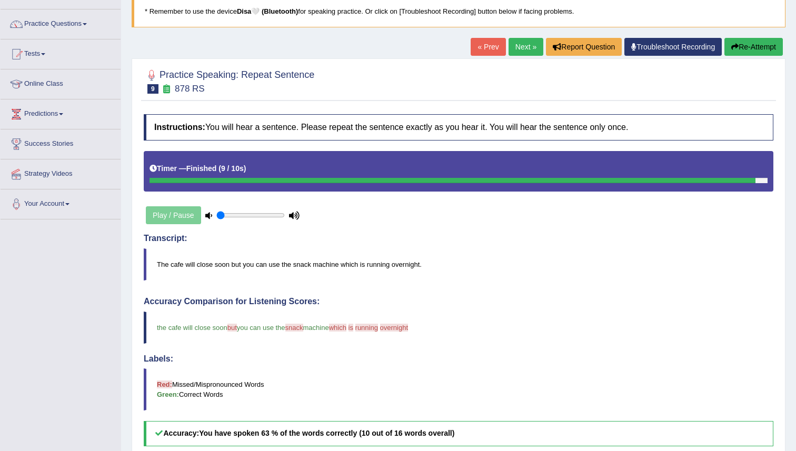
scroll to position [55, 0]
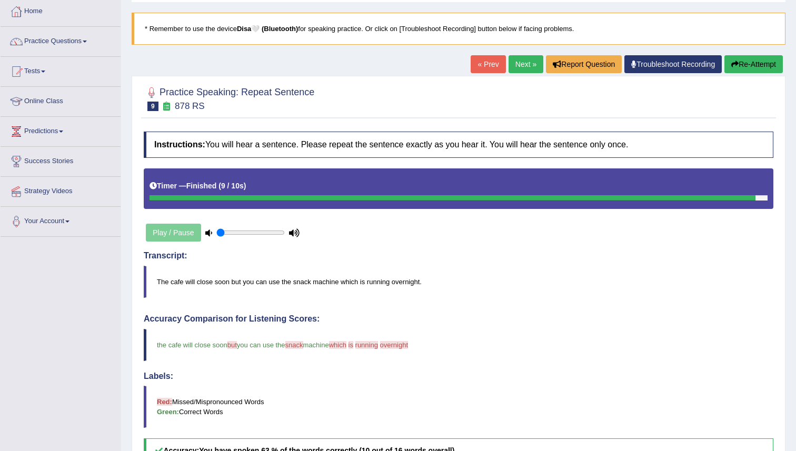
click at [522, 60] on link "Next »" at bounding box center [526, 64] width 35 height 18
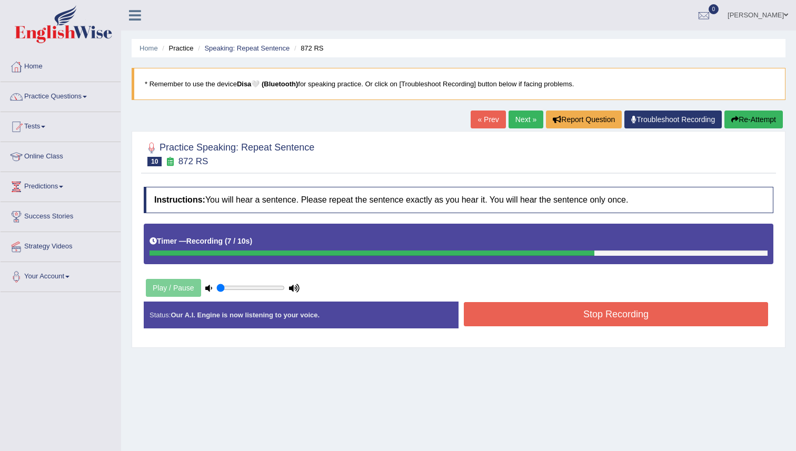
click at [608, 311] on button "Stop Recording" at bounding box center [616, 314] width 304 height 24
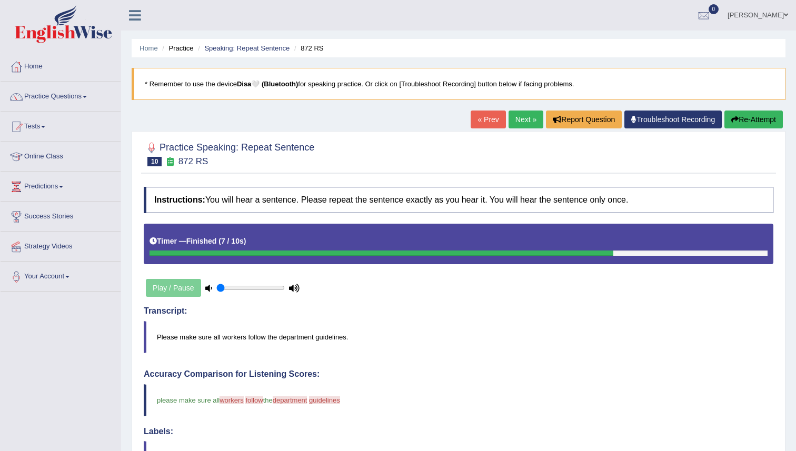
click at [520, 113] on link "Next »" at bounding box center [526, 120] width 35 height 18
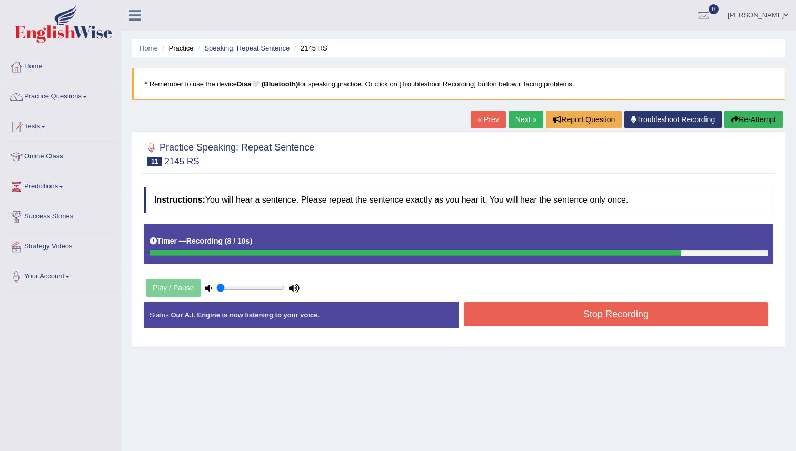
click at [602, 310] on button "Stop Recording" at bounding box center [616, 314] width 304 height 24
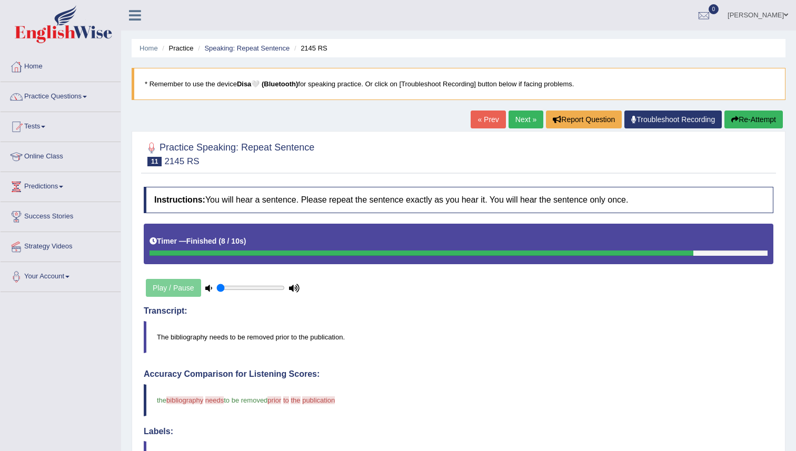
click at [519, 120] on link "Next »" at bounding box center [526, 120] width 35 height 18
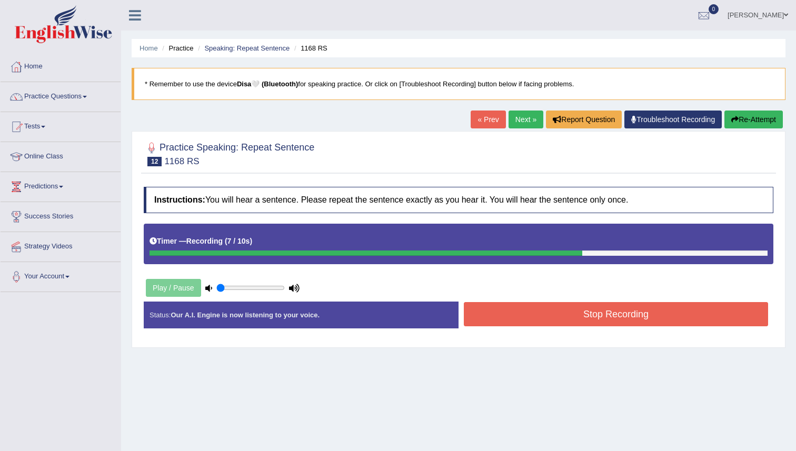
click at [614, 317] on button "Stop Recording" at bounding box center [616, 314] width 304 height 24
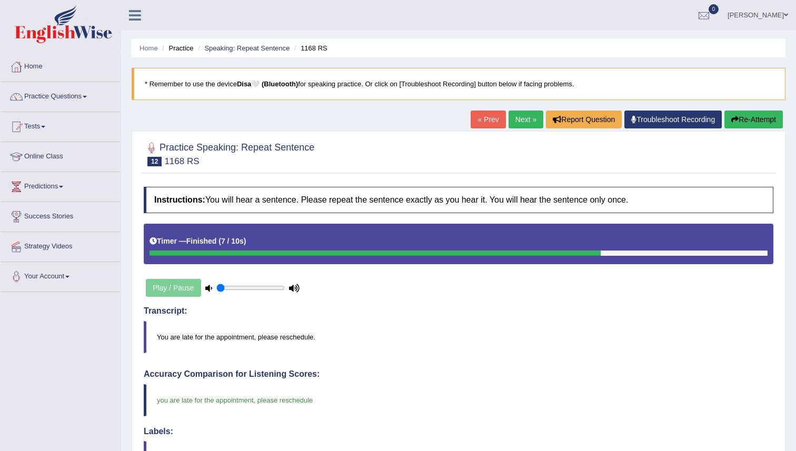
click at [519, 121] on link "Next »" at bounding box center [526, 120] width 35 height 18
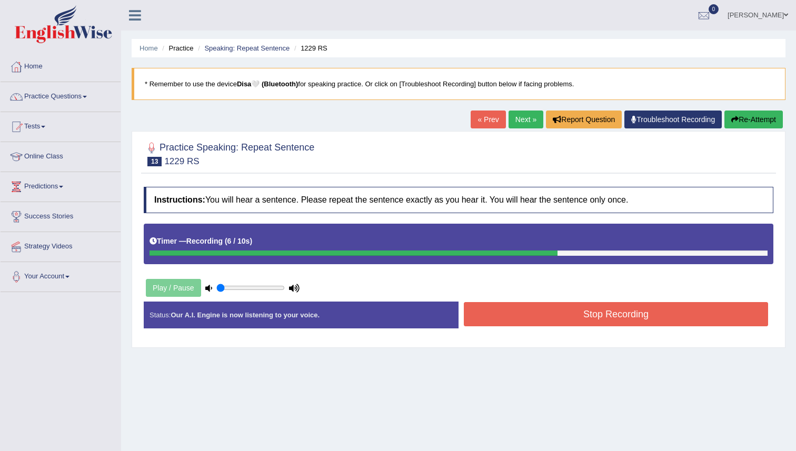
click at [597, 316] on button "Stop Recording" at bounding box center [616, 314] width 304 height 24
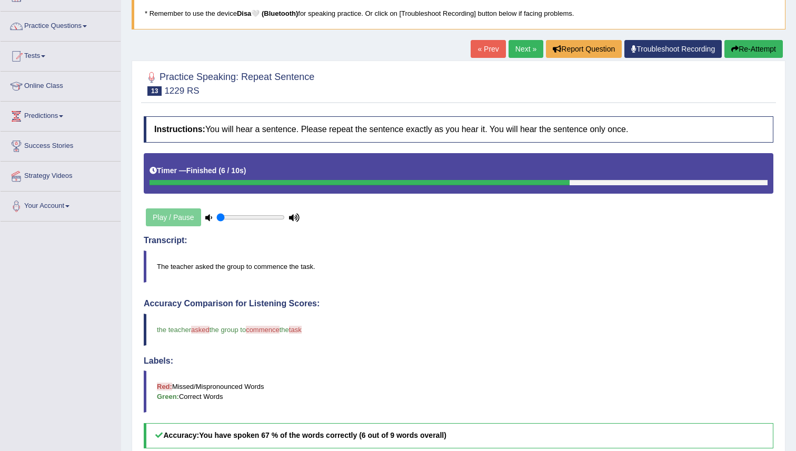
scroll to position [17, 0]
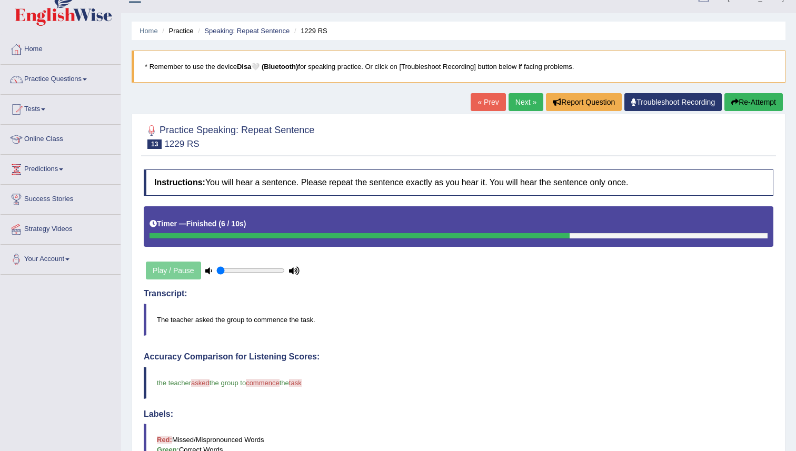
click at [521, 102] on link "Next »" at bounding box center [526, 102] width 35 height 18
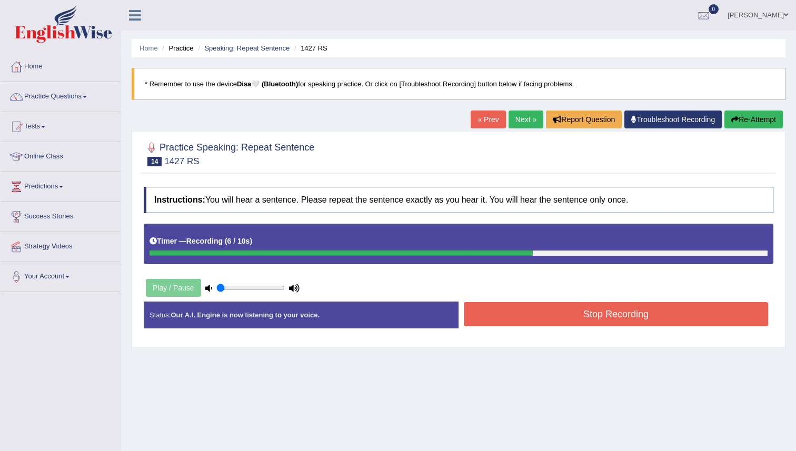
click at [582, 317] on button "Stop Recording" at bounding box center [616, 314] width 304 height 24
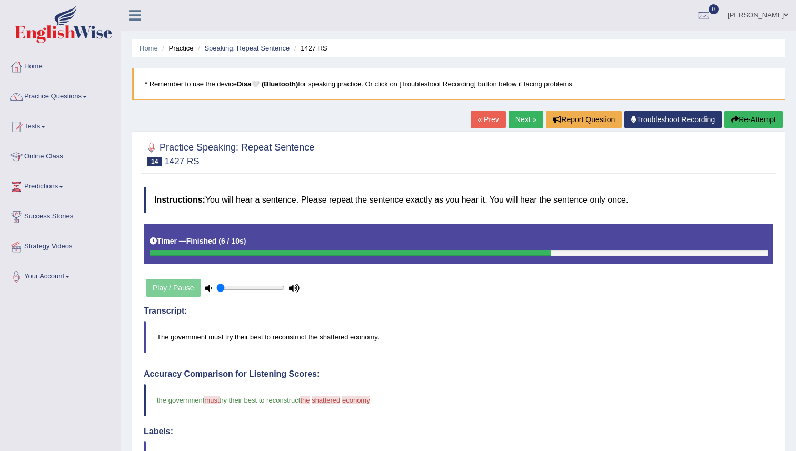
click at [519, 116] on link "Next »" at bounding box center [526, 120] width 35 height 18
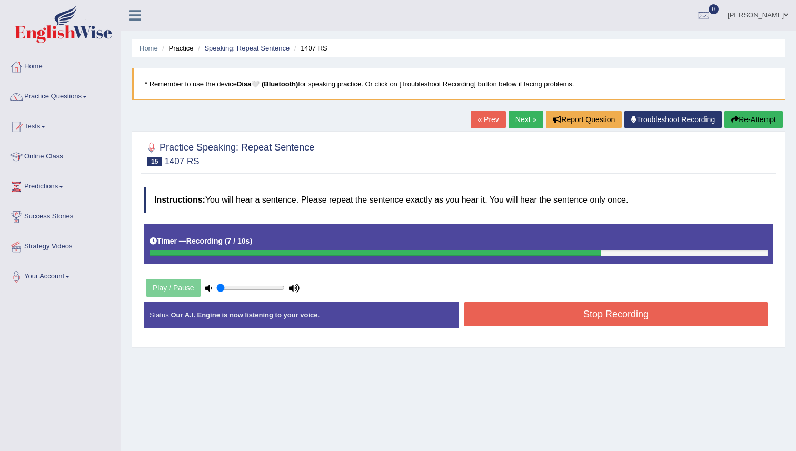
click at [610, 318] on button "Stop Recording" at bounding box center [616, 314] width 304 height 24
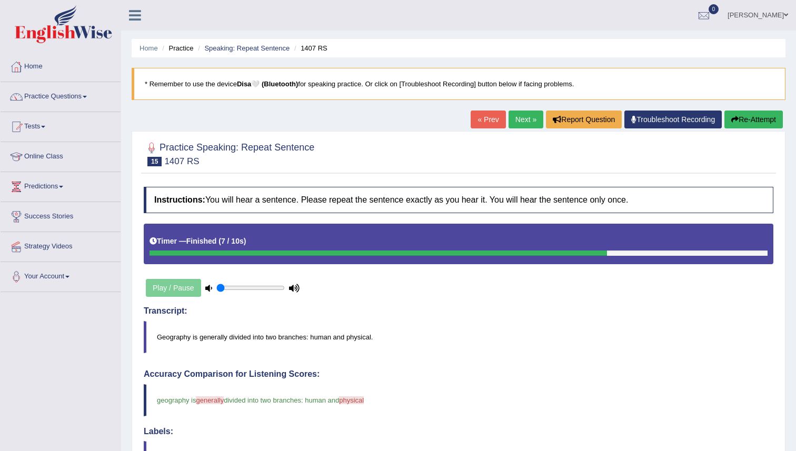
click at [514, 114] on link "Next »" at bounding box center [526, 120] width 35 height 18
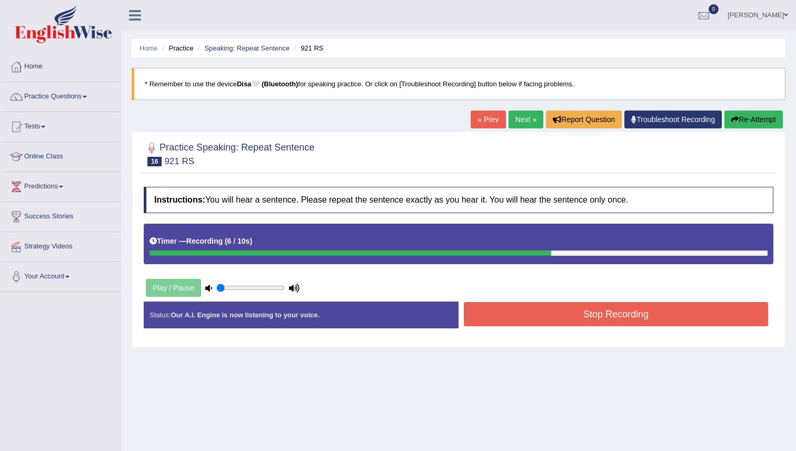
click at [650, 309] on button "Stop Recording" at bounding box center [616, 314] width 304 height 24
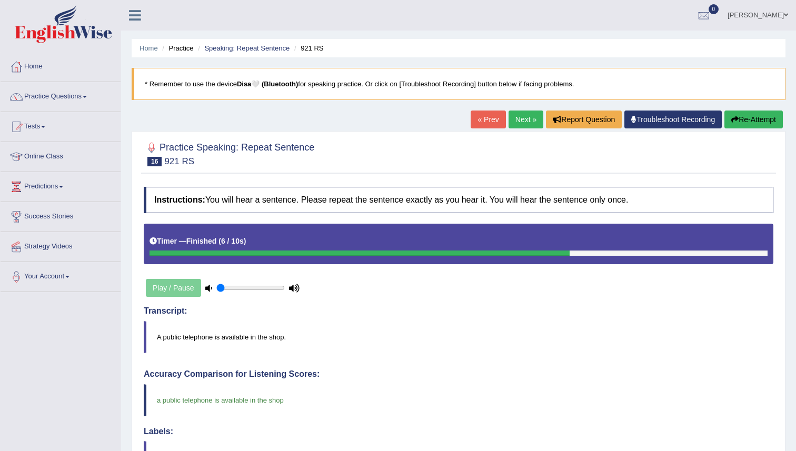
click at [525, 118] on link "Next »" at bounding box center [526, 120] width 35 height 18
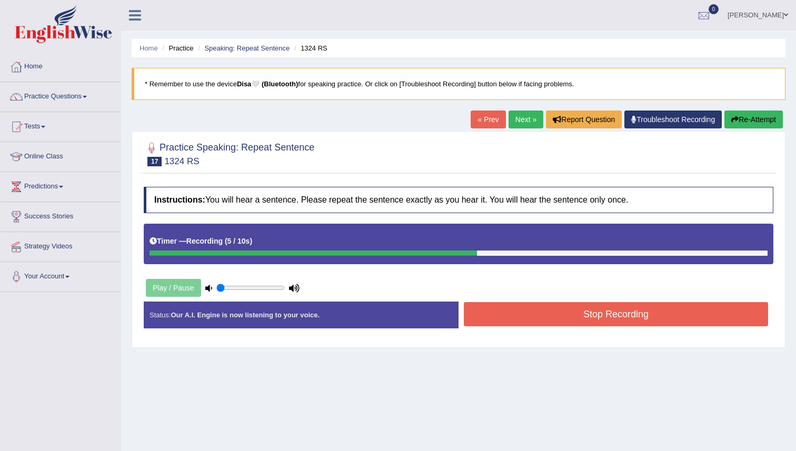
click at [478, 123] on link "« Prev" at bounding box center [488, 120] width 35 height 18
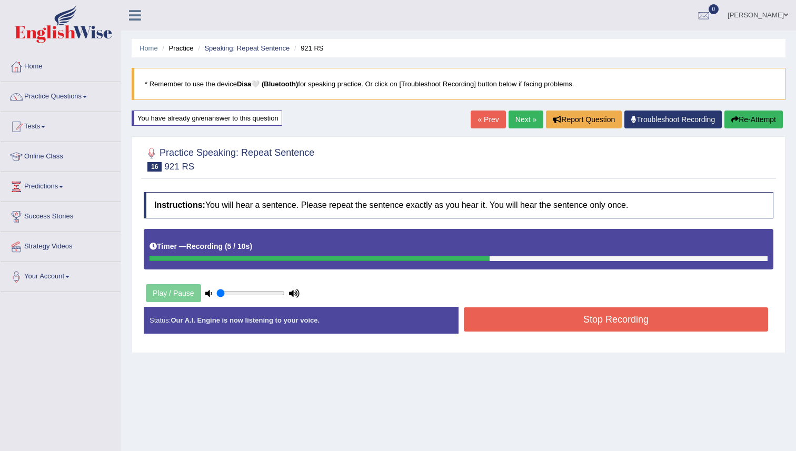
click at [652, 313] on button "Stop Recording" at bounding box center [616, 320] width 304 height 24
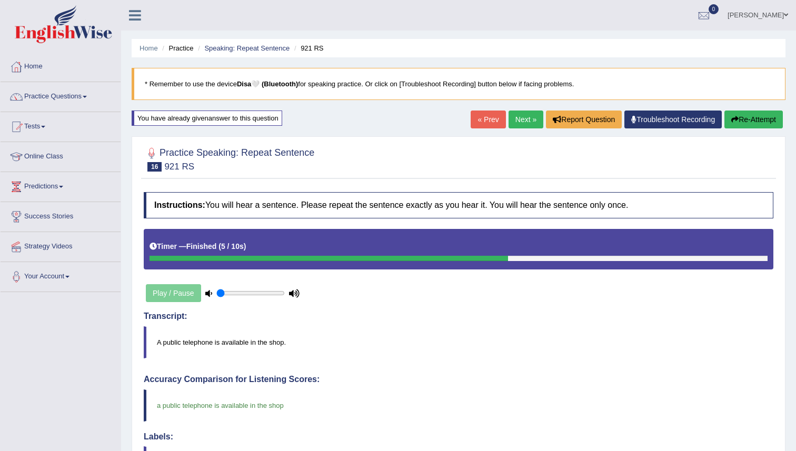
click at [519, 118] on link "Next »" at bounding box center [526, 120] width 35 height 18
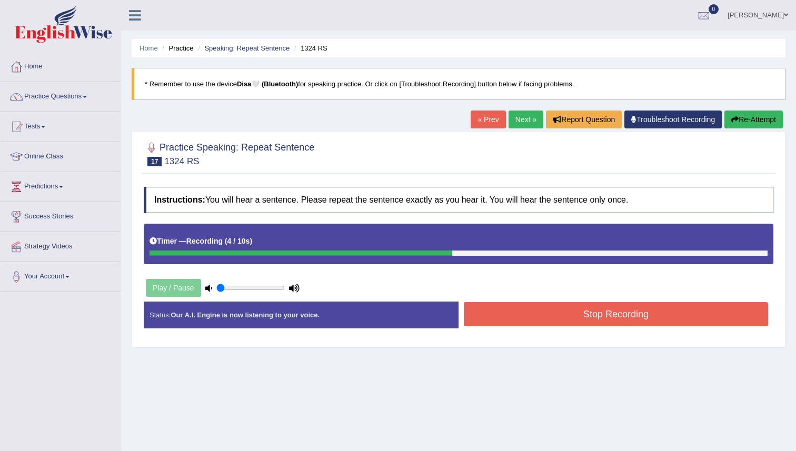
click at [485, 119] on link "« Prev" at bounding box center [488, 120] width 35 height 18
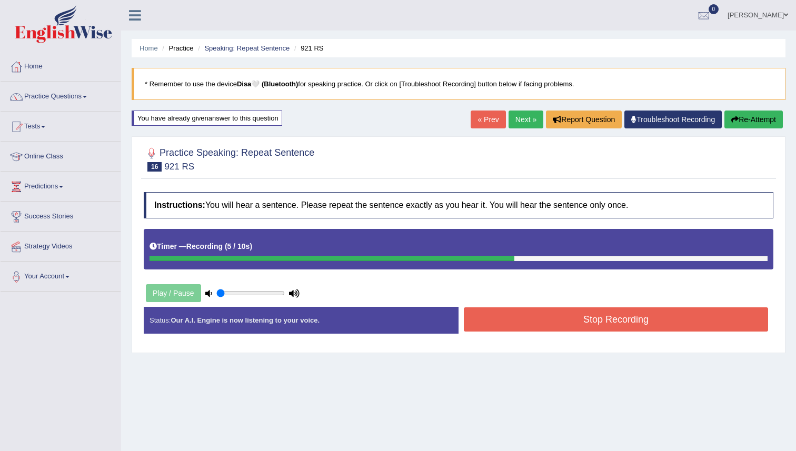
click at [592, 301] on div "Instructions: You will hear a sentence. Please repeat the sentence exactly as y…" at bounding box center [458, 267] width 635 height 161
click at [588, 313] on button "Stop Recording" at bounding box center [616, 320] width 304 height 24
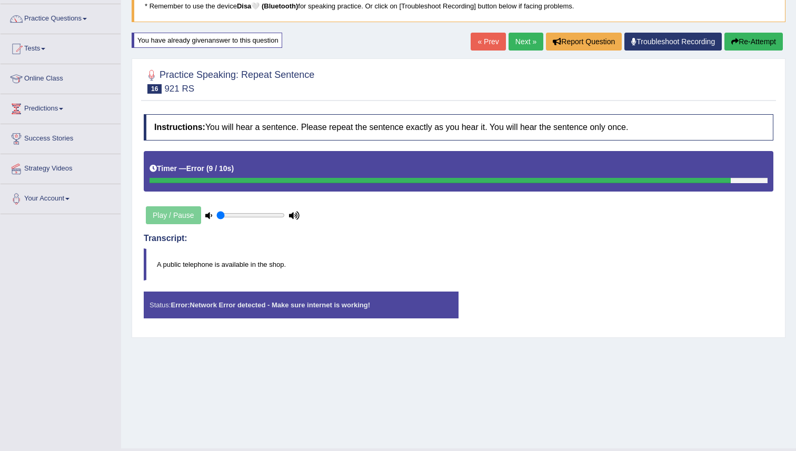
scroll to position [102, 0]
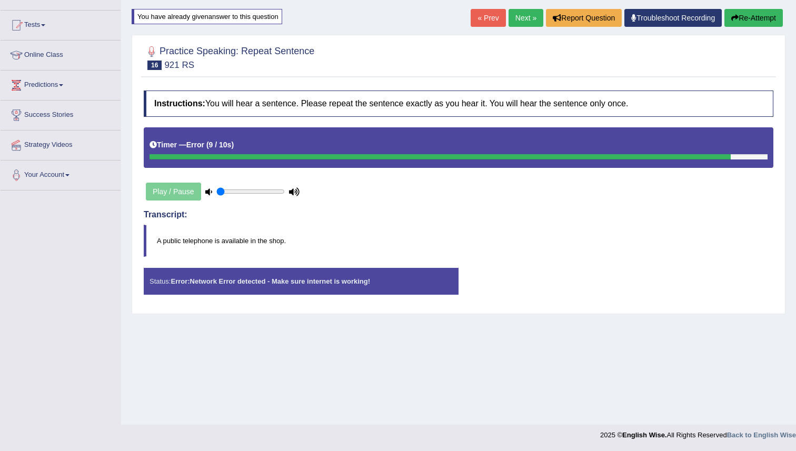
click at [519, 17] on link "Next »" at bounding box center [526, 18] width 35 height 18
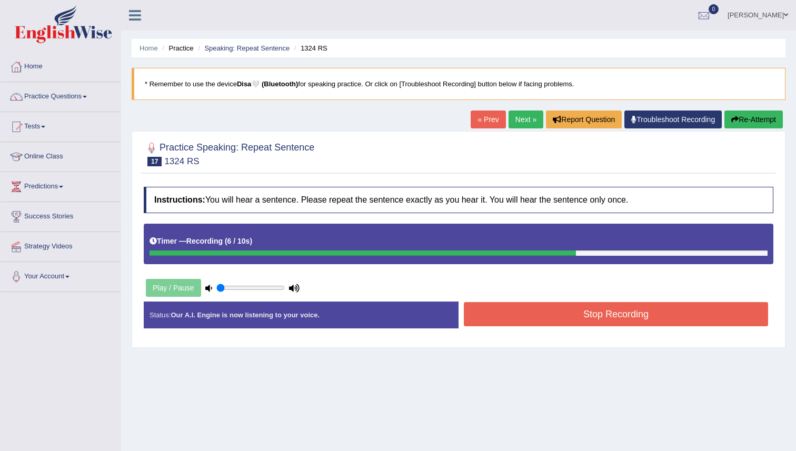
click at [611, 320] on button "Stop Recording" at bounding box center [616, 314] width 304 height 24
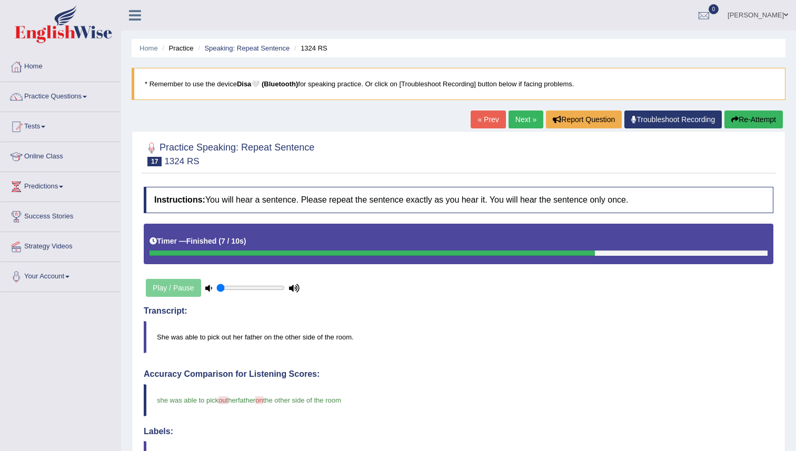
click at [517, 118] on link "Next »" at bounding box center [526, 120] width 35 height 18
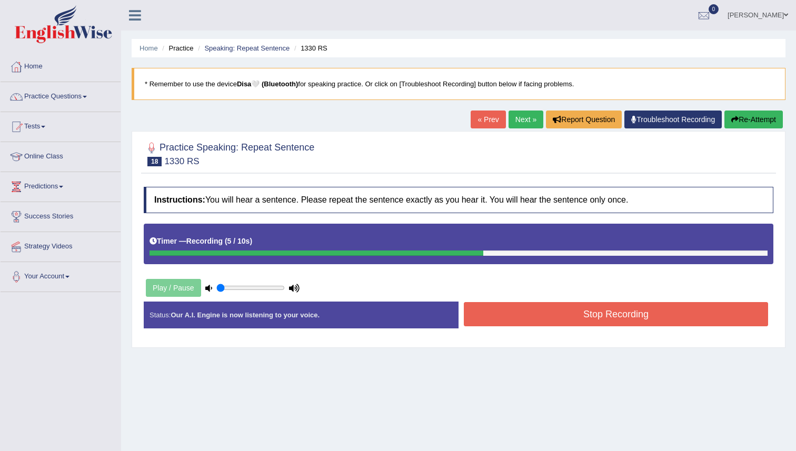
click at [588, 310] on button "Stop Recording" at bounding box center [616, 314] width 304 height 24
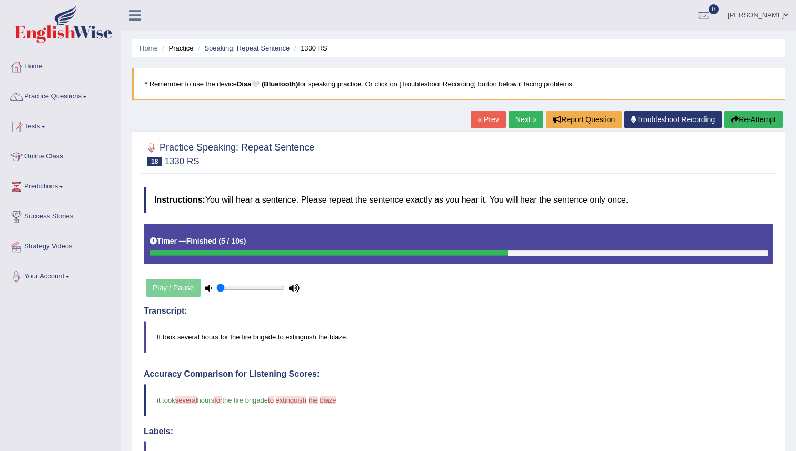
click at [519, 122] on link "Next »" at bounding box center [526, 120] width 35 height 18
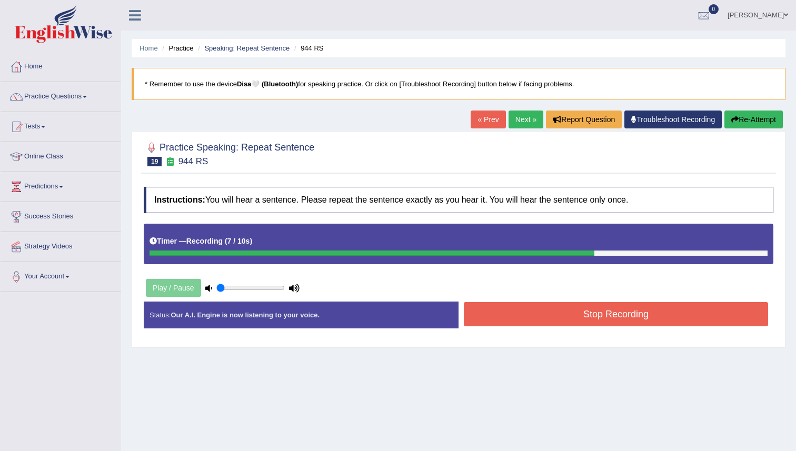
click at [568, 313] on button "Stop Recording" at bounding box center [616, 314] width 304 height 24
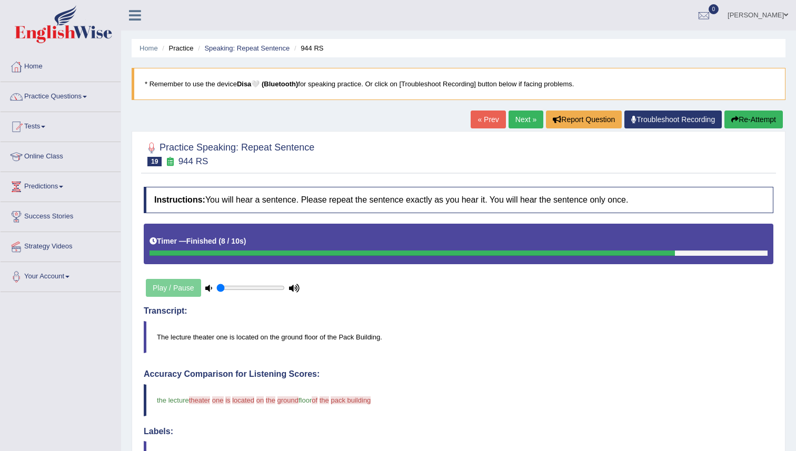
click at [522, 117] on link "Next »" at bounding box center [526, 120] width 35 height 18
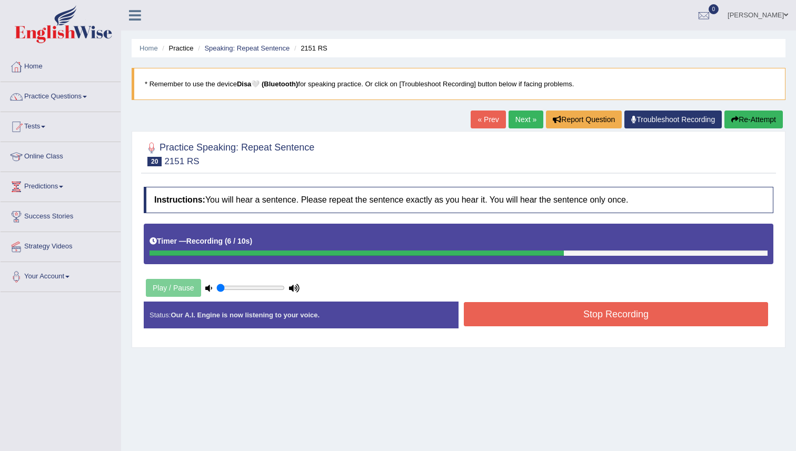
click at [606, 318] on button "Stop Recording" at bounding box center [616, 314] width 304 height 24
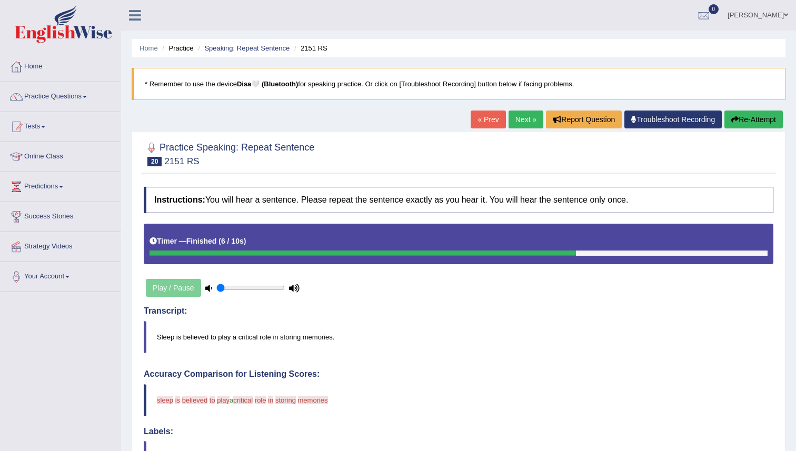
click at [516, 120] on link "Next »" at bounding box center [526, 120] width 35 height 18
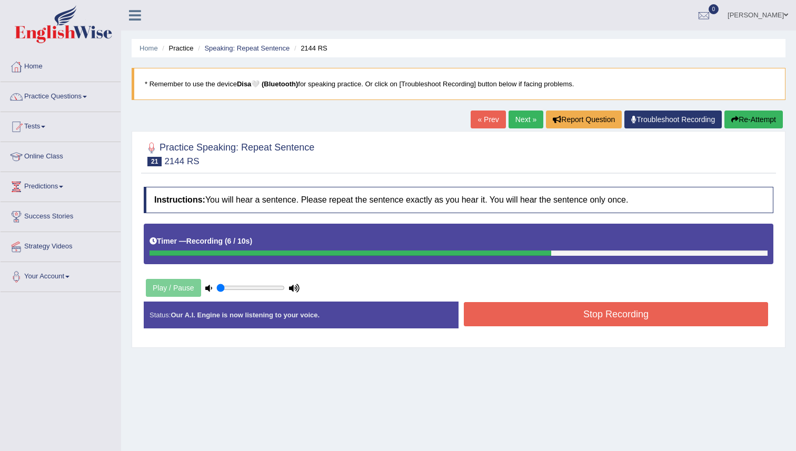
click at [636, 314] on button "Stop Recording" at bounding box center [616, 314] width 304 height 24
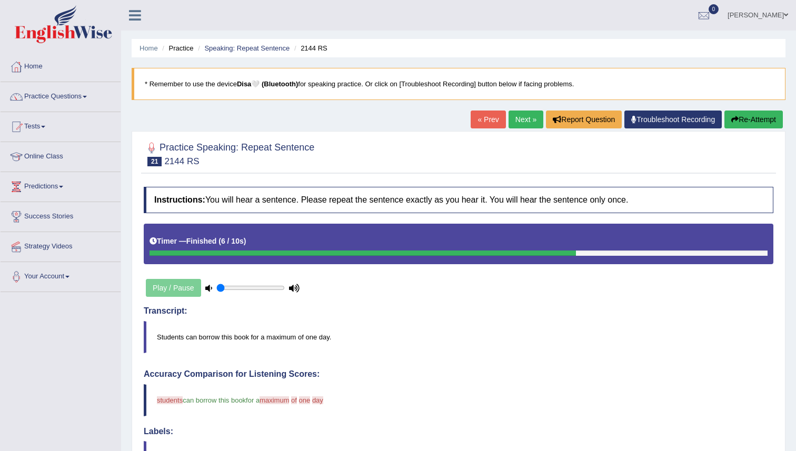
click at [519, 120] on link "Next »" at bounding box center [526, 120] width 35 height 18
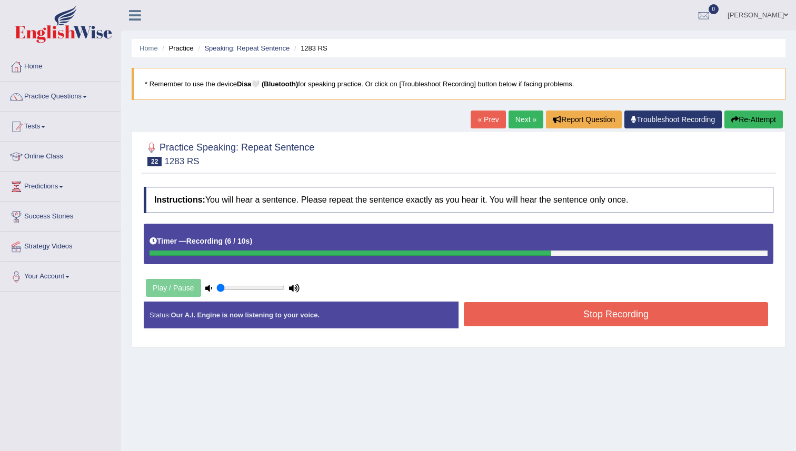
click at [612, 312] on button "Stop Recording" at bounding box center [616, 314] width 304 height 24
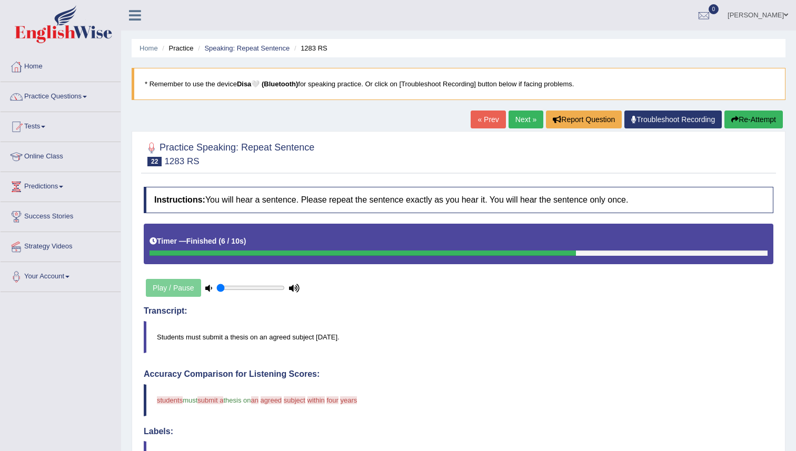
click at [523, 122] on link "Next »" at bounding box center [526, 120] width 35 height 18
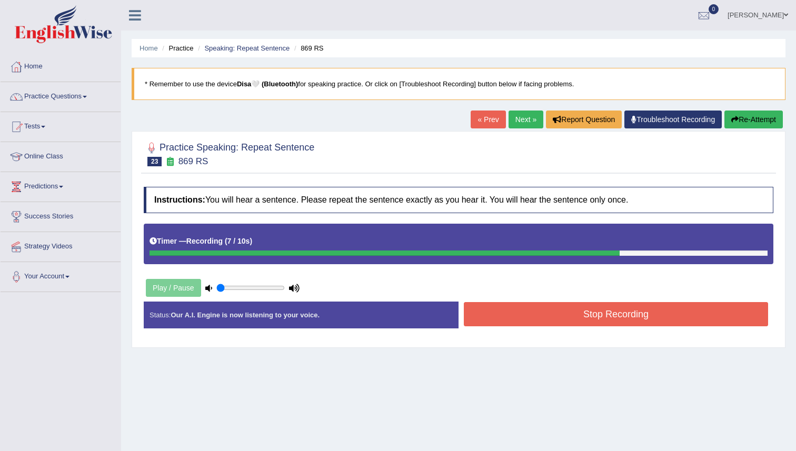
click at [604, 314] on button "Stop Recording" at bounding box center [616, 314] width 304 height 24
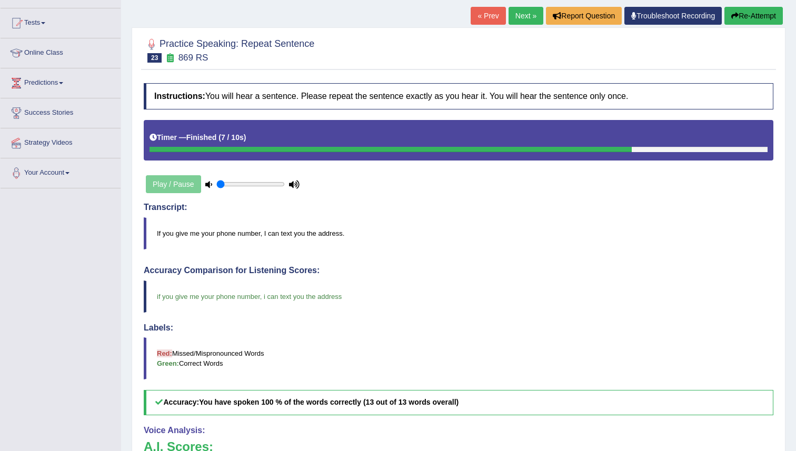
scroll to position [33, 0]
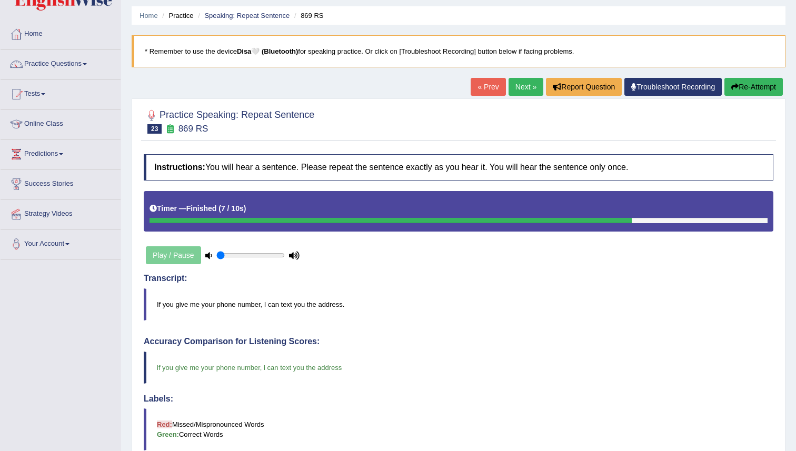
click at [521, 85] on link "Next »" at bounding box center [526, 87] width 35 height 18
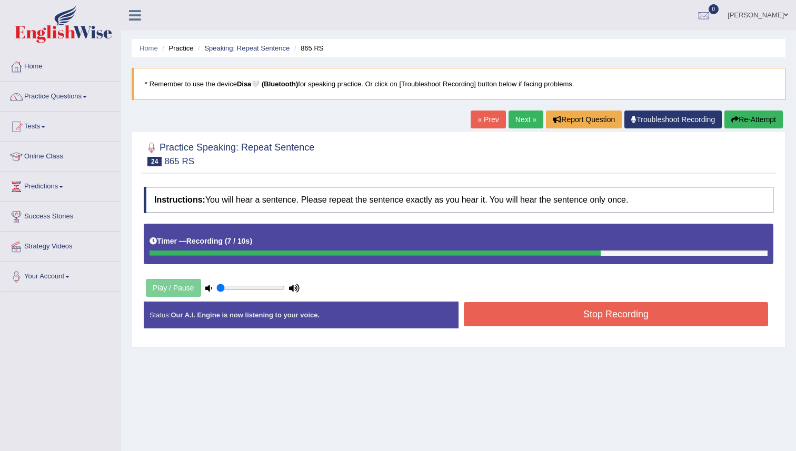
click at [655, 319] on button "Stop Recording" at bounding box center [616, 314] width 304 height 24
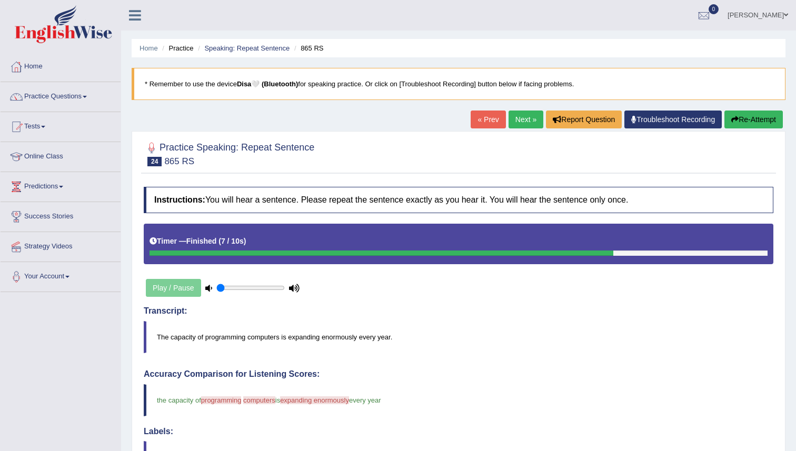
click at [521, 117] on link "Next »" at bounding box center [526, 120] width 35 height 18
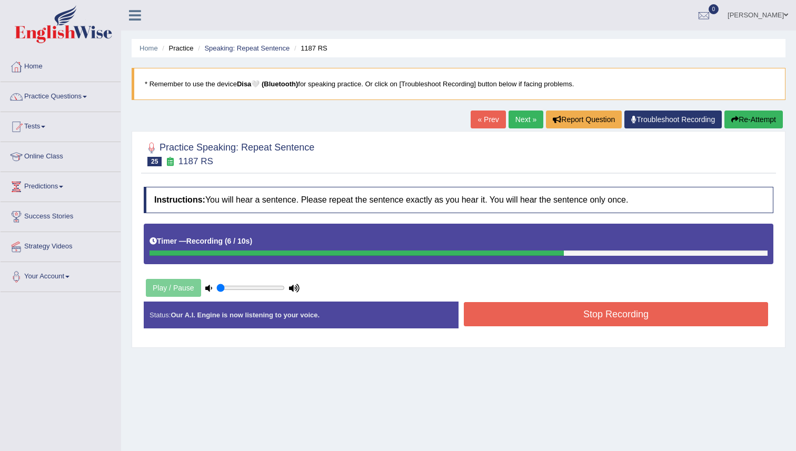
click at [631, 314] on button "Stop Recording" at bounding box center [616, 314] width 304 height 24
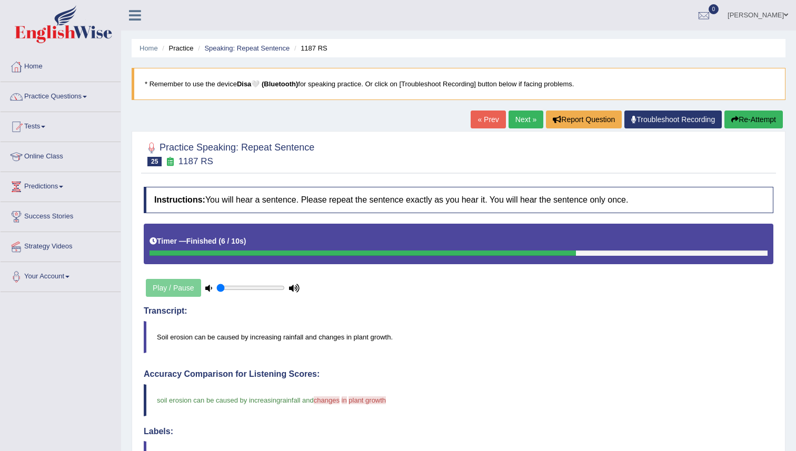
click at [521, 120] on link "Next »" at bounding box center [526, 120] width 35 height 18
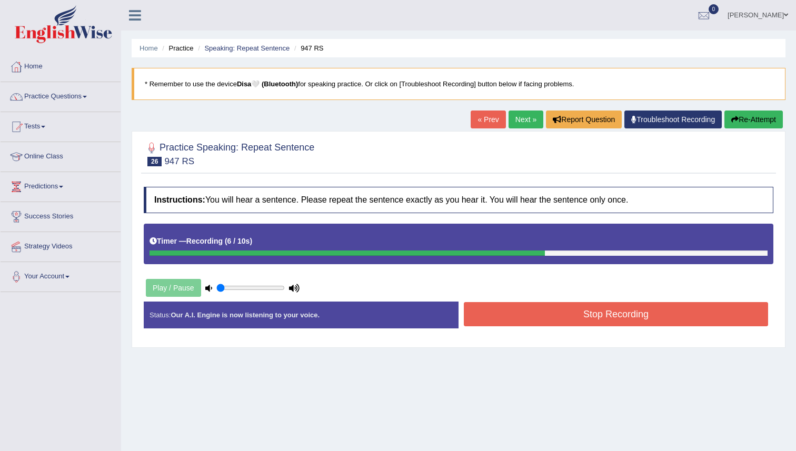
click at [623, 313] on button "Stop Recording" at bounding box center [616, 314] width 304 height 24
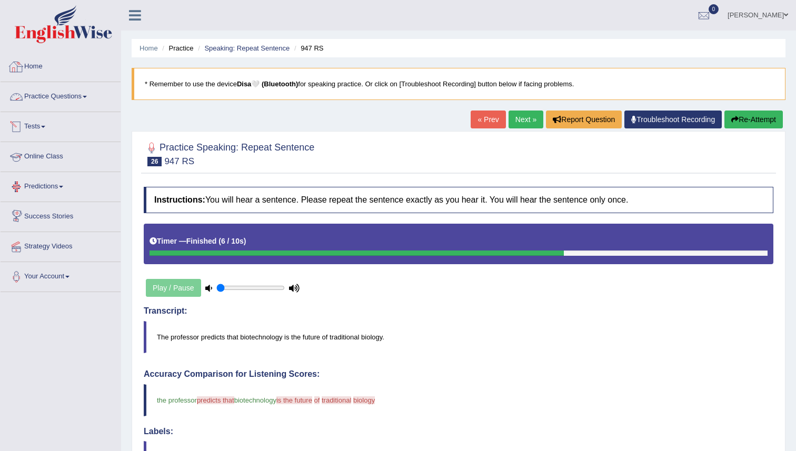
click at [81, 97] on link "Practice Questions" at bounding box center [61, 95] width 120 height 26
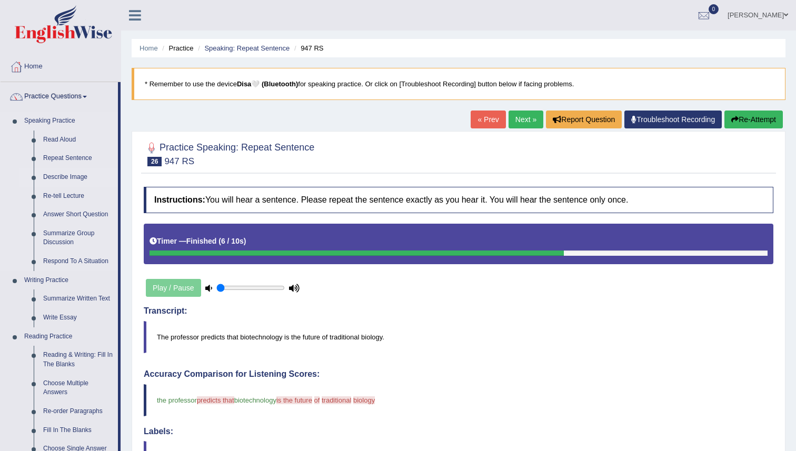
click at [72, 176] on link "Describe Image" at bounding box center [78, 177] width 80 height 19
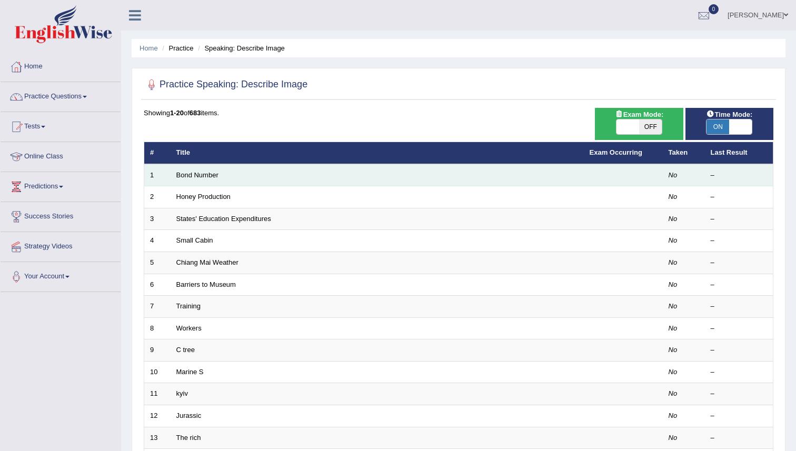
click at [396, 182] on td "Bond Number" at bounding box center [377, 175] width 413 height 22
click at [193, 175] on link "Bond Number" at bounding box center [197, 175] width 42 height 8
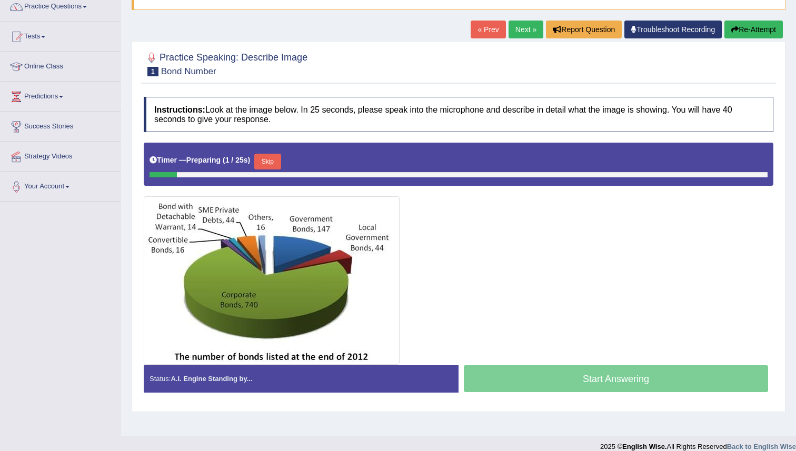
scroll to position [102, 0]
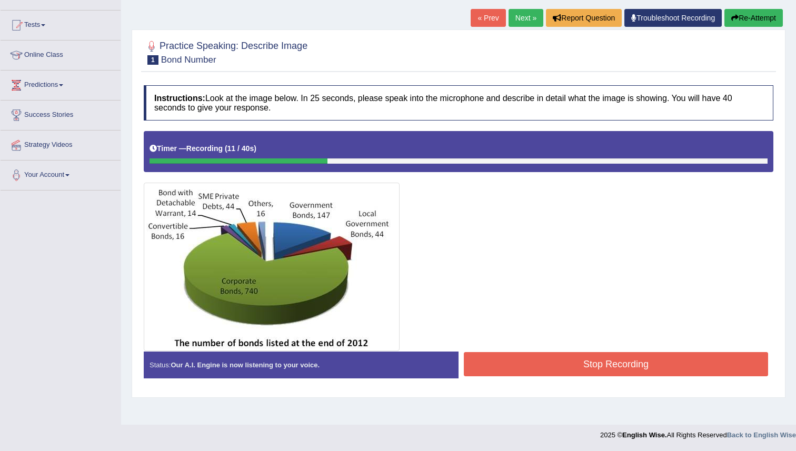
click at [485, 19] on link "« Prev" at bounding box center [488, 18] width 35 height 18
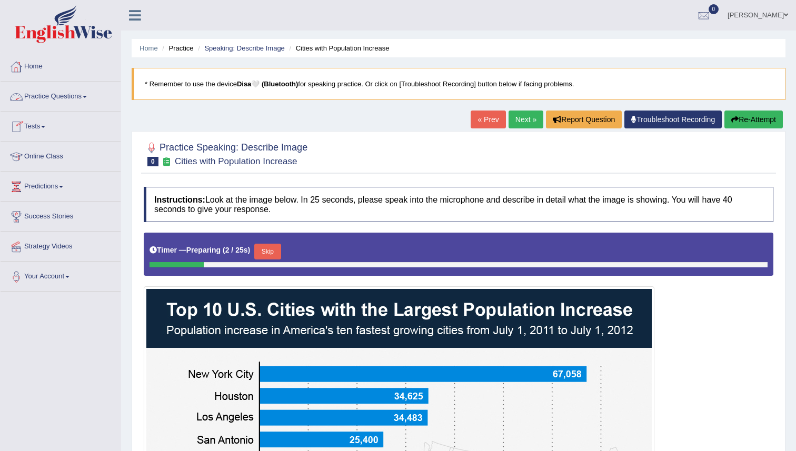
click at [39, 101] on link "Practice Questions" at bounding box center [61, 95] width 120 height 26
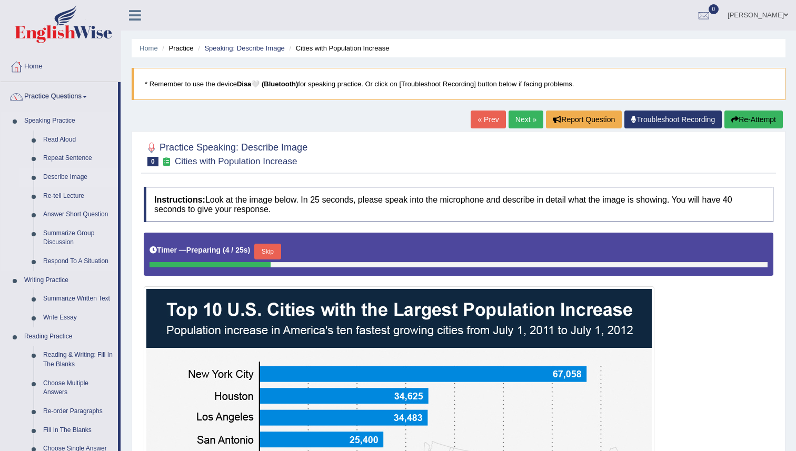
click at [64, 177] on link "Describe Image" at bounding box center [78, 177] width 80 height 19
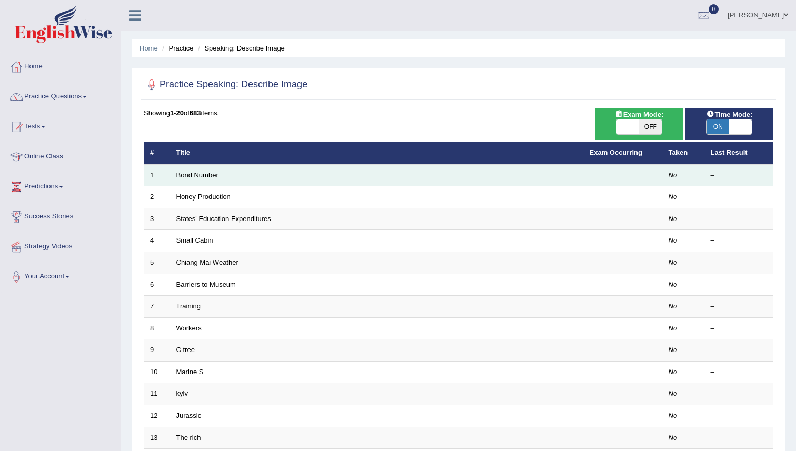
click at [202, 174] on link "Bond Number" at bounding box center [197, 175] width 42 height 8
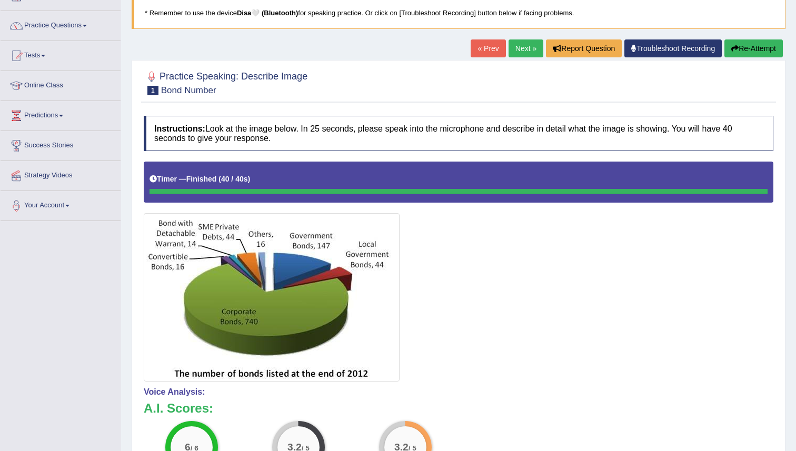
scroll to position [71, 0]
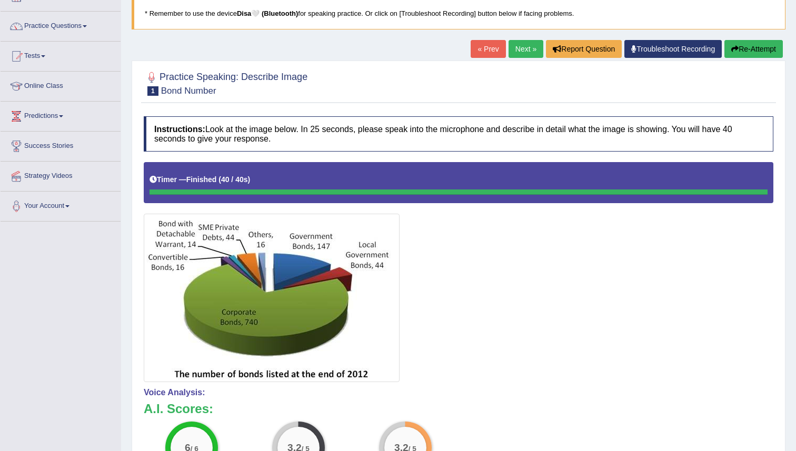
click at [519, 46] on link "Next »" at bounding box center [526, 49] width 35 height 18
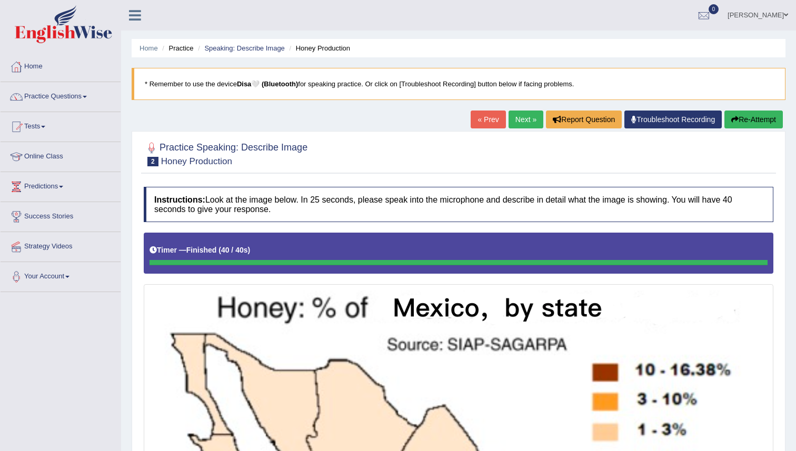
click at [523, 122] on link "Next »" at bounding box center [526, 120] width 35 height 18
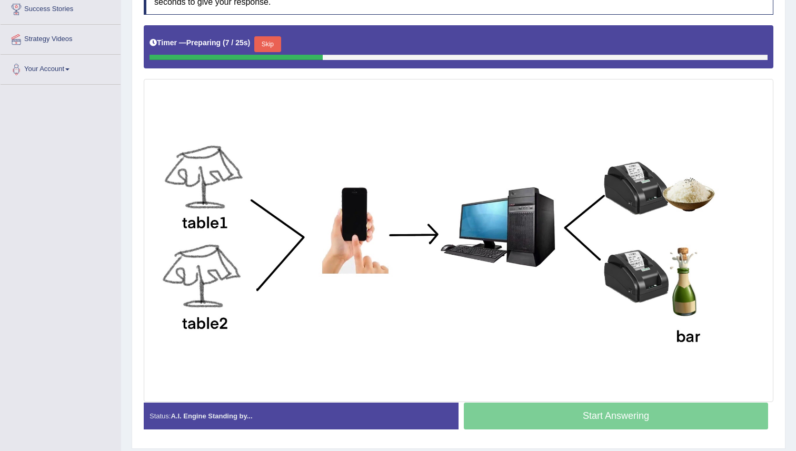
scroll to position [203, 0]
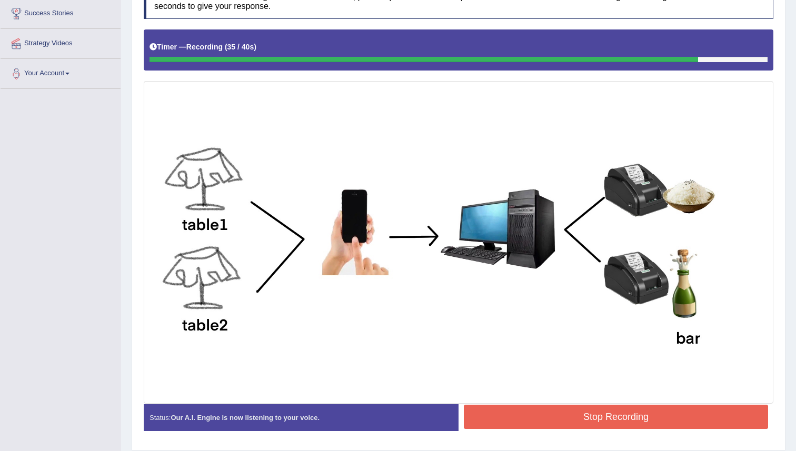
click at [632, 416] on button "Stop Recording" at bounding box center [616, 417] width 304 height 24
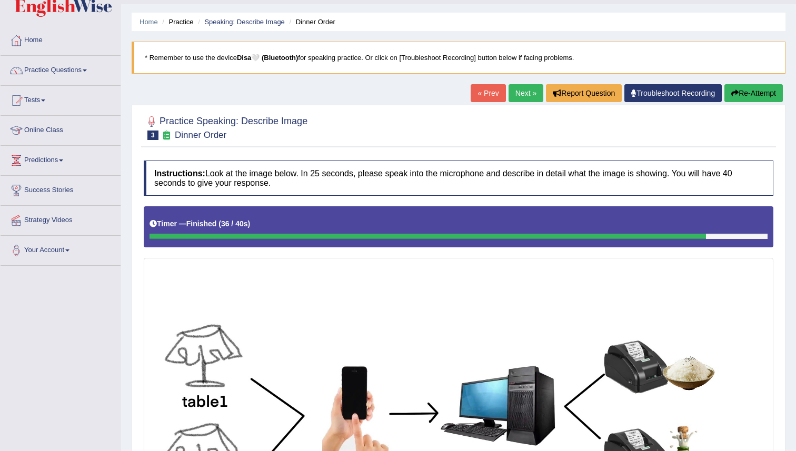
scroll to position [17, 0]
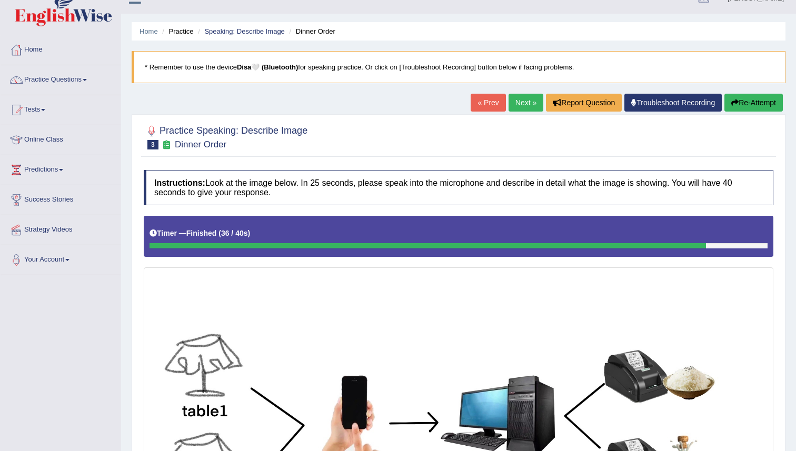
click at [518, 106] on link "Next »" at bounding box center [526, 103] width 35 height 18
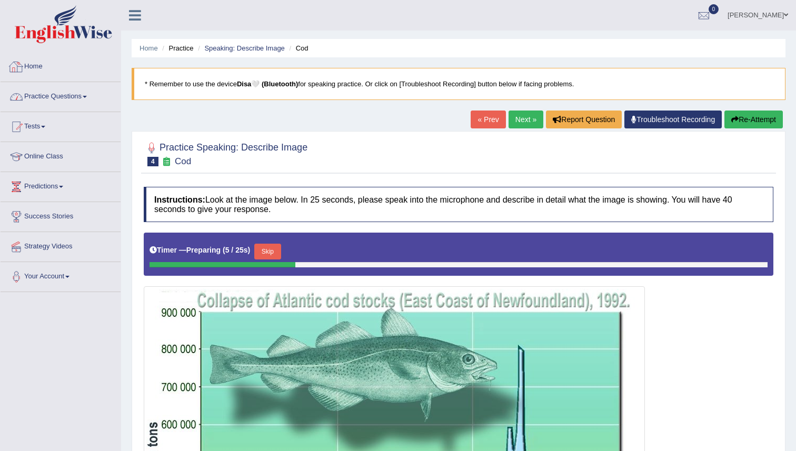
click at [73, 91] on link "Practice Questions" at bounding box center [61, 95] width 120 height 26
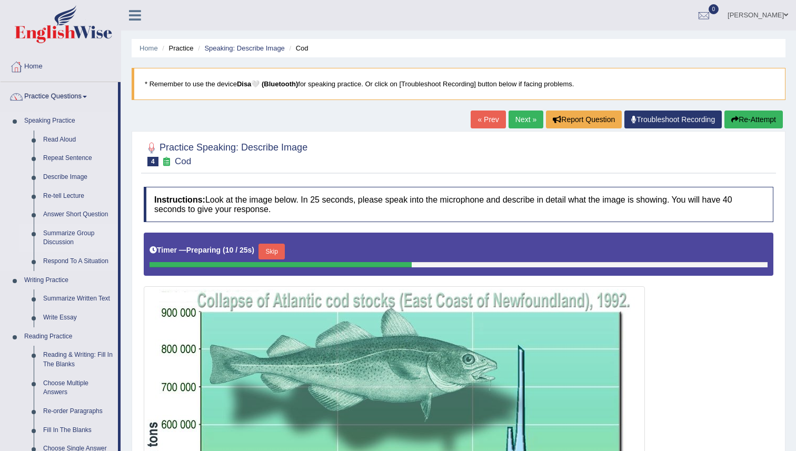
click at [62, 236] on link "Summarize Group Discussion" at bounding box center [78, 238] width 80 height 28
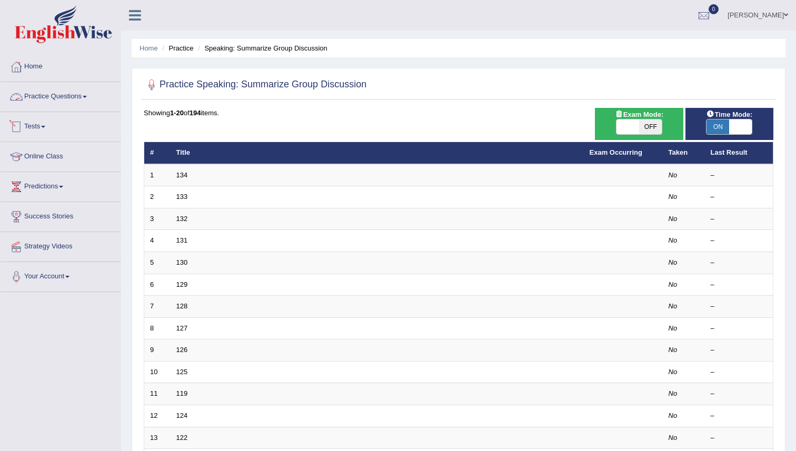
click at [68, 94] on link "Practice Questions" at bounding box center [61, 95] width 120 height 26
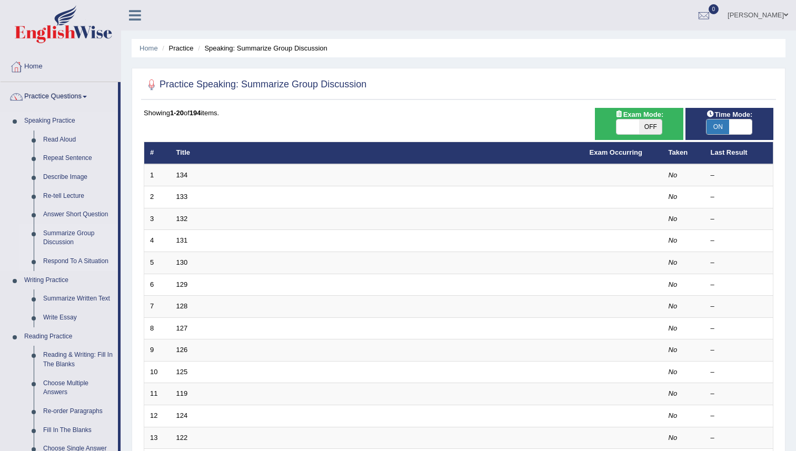
click at [67, 265] on link "Respond To A Situation" at bounding box center [78, 261] width 80 height 19
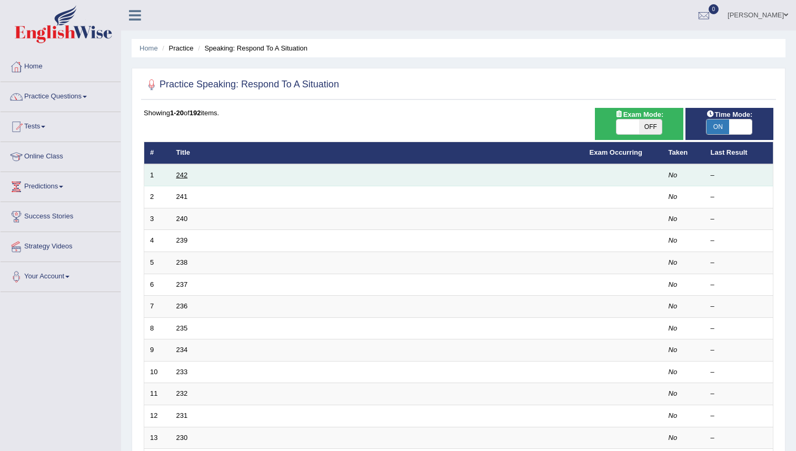
click at [182, 177] on link "242" at bounding box center [182, 175] width 12 height 8
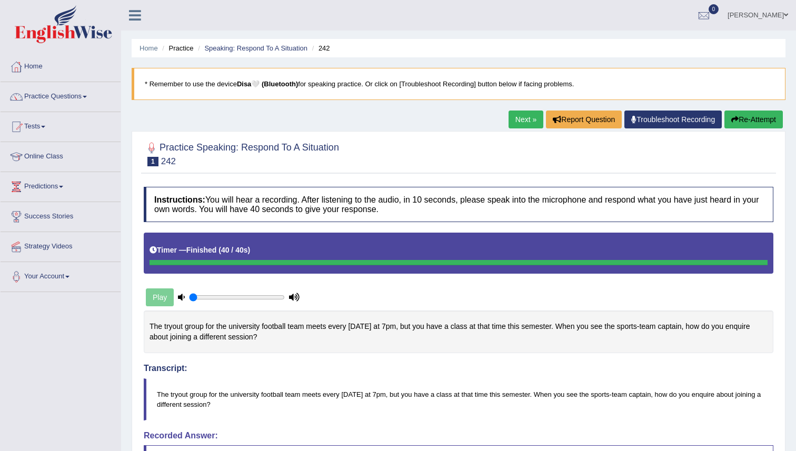
click at [528, 118] on link "Next »" at bounding box center [526, 120] width 35 height 18
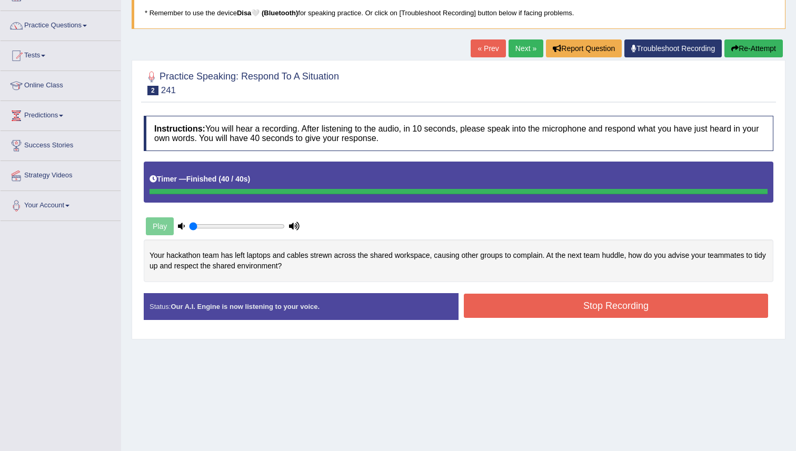
scroll to position [102, 0]
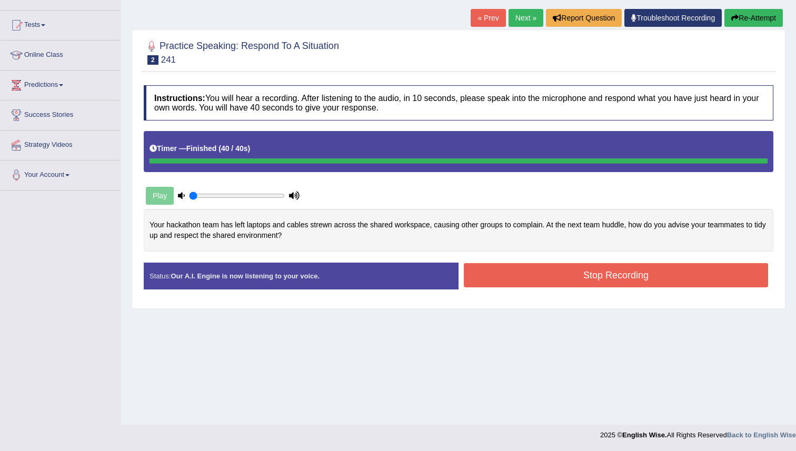
click at [574, 277] on button "Stop Recording" at bounding box center [616, 275] width 304 height 24
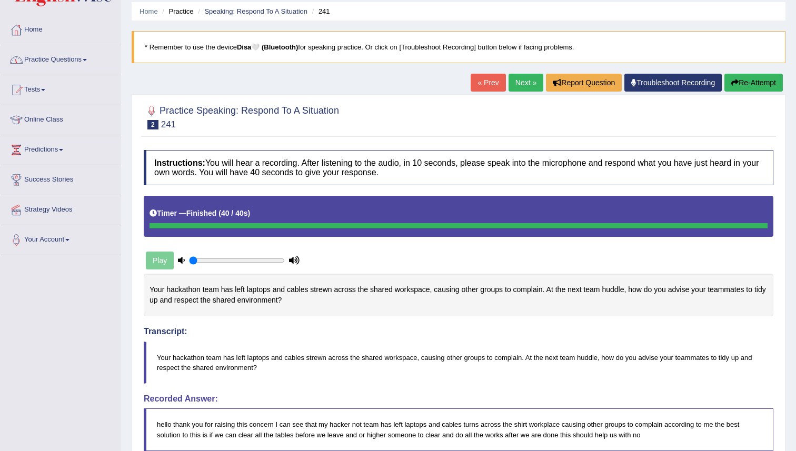
scroll to position [0, 0]
